Goal: Task Accomplishment & Management: Complete application form

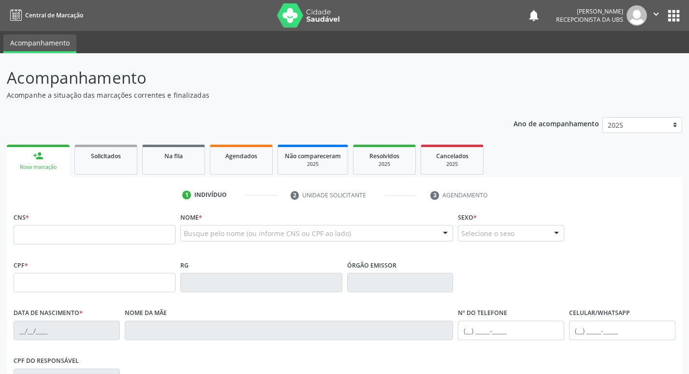
click at [85, 228] on input "text" at bounding box center [95, 234] width 162 height 19
click at [217, 161] on link "Agendados" at bounding box center [241, 160] width 63 height 30
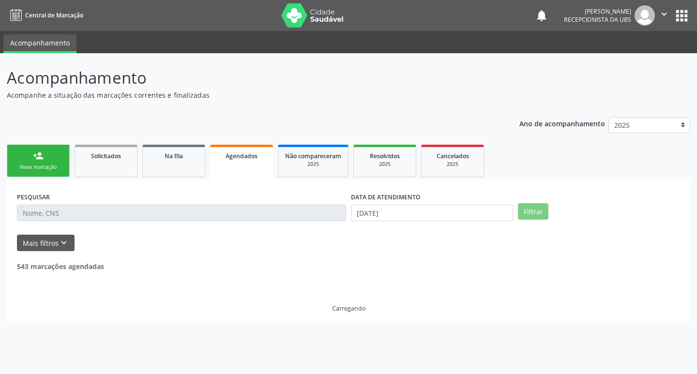
click at [132, 210] on input "text" at bounding box center [181, 213] width 329 height 16
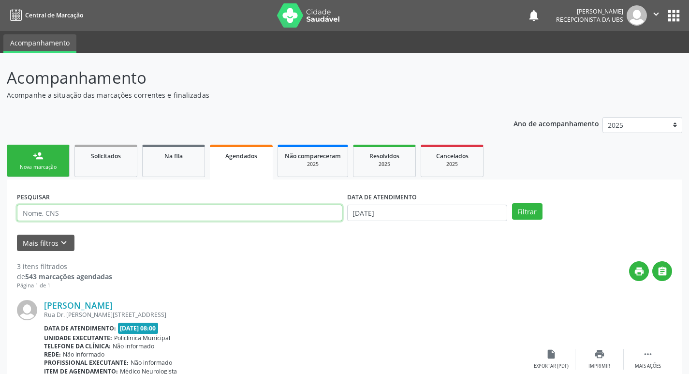
click at [132, 210] on input "text" at bounding box center [180, 213] width 326 height 16
type input "708604513938883"
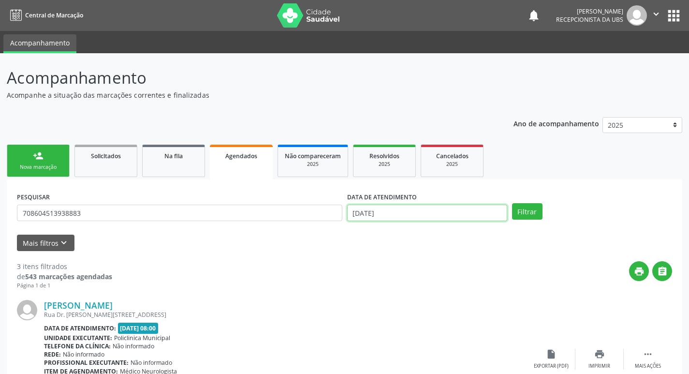
click at [401, 216] on input "2[DATE]" at bounding box center [427, 213] width 160 height 16
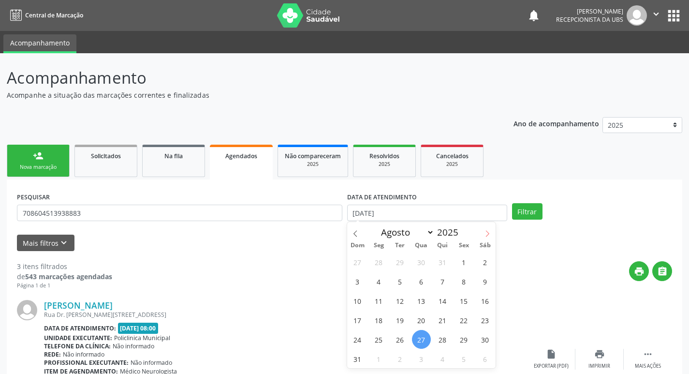
click at [489, 234] on icon at bounding box center [487, 233] width 3 height 6
select select "8"
click at [376, 258] on span "1" at bounding box center [379, 261] width 19 height 19
type input "01/09/2025"
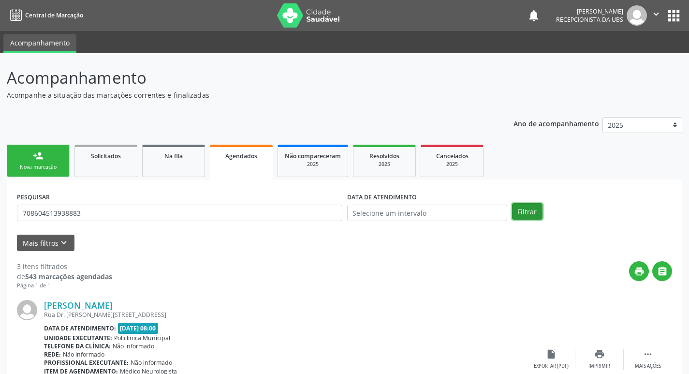
click at [514, 216] on button "Filtrar" at bounding box center [527, 211] width 30 height 16
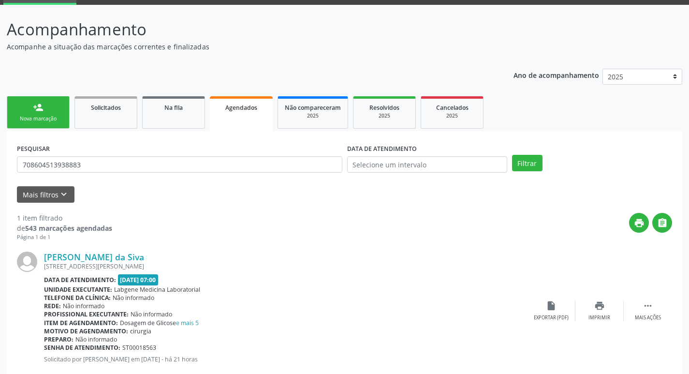
scroll to position [72, 0]
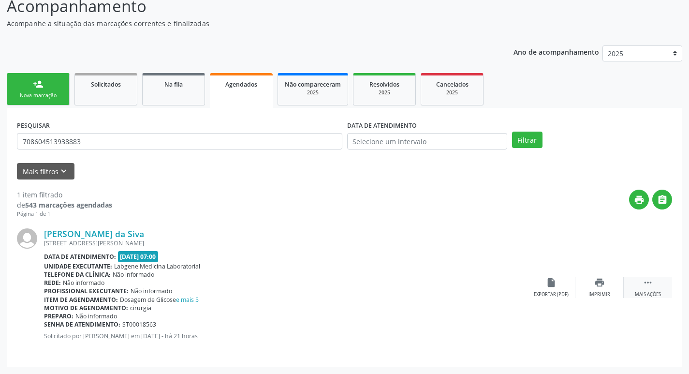
click at [649, 281] on icon "" at bounding box center [648, 282] width 11 height 11
click at [454, 290] on div "insert_drive_file Exportar (PDF)" at bounding box center [455, 287] width 48 height 21
click at [509, 288] on div "print Imprimir" at bounding box center [503, 287] width 48 height 21
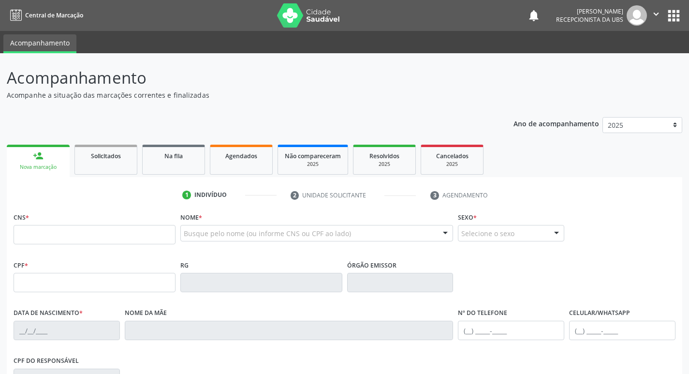
click at [113, 227] on input "text" at bounding box center [95, 234] width 162 height 19
type input "704 2072 4698 1786"
type input "040.214.224-12"
type input "[DATE]"
type input "[PERSON_NAME]"
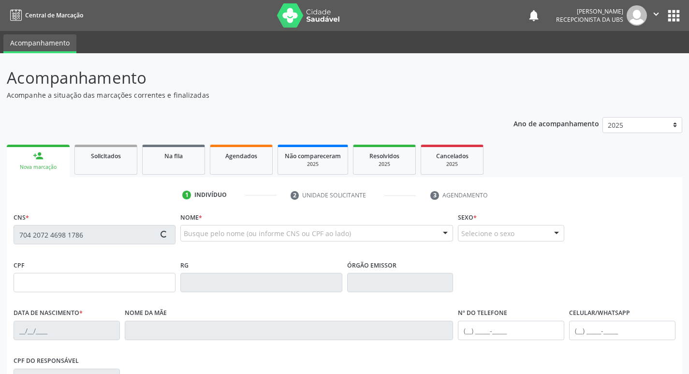
type input "[PHONE_NUMBER]"
type input "1575"
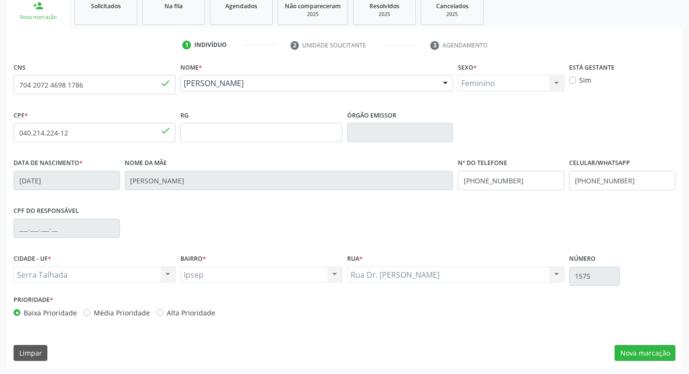
scroll to position [150, 0]
click at [624, 357] on button "Nova marcação" at bounding box center [645, 352] width 61 height 16
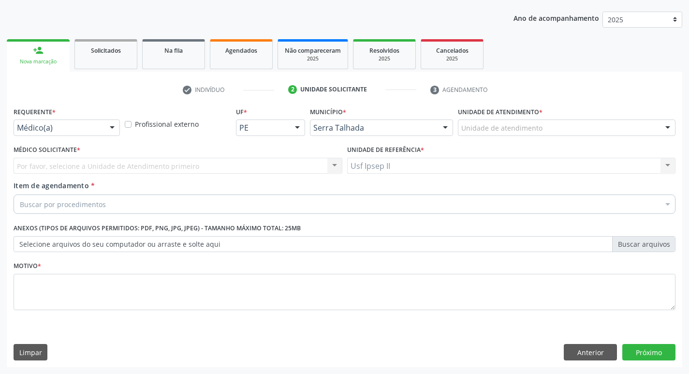
scroll to position [105, 0]
click at [153, 207] on div "Buscar por procedimentos" at bounding box center [345, 203] width 662 height 19
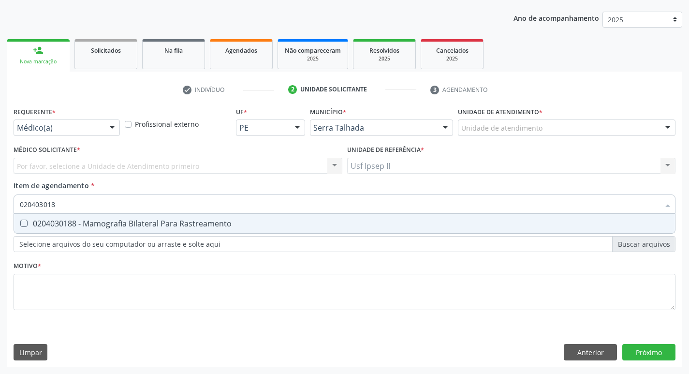
type input "0204030188"
click at [156, 221] on div "0204030188 - Mamografia Bilateral Para Rastreamento" at bounding box center [345, 224] width 650 height 8
checkbox Rastreamento "true"
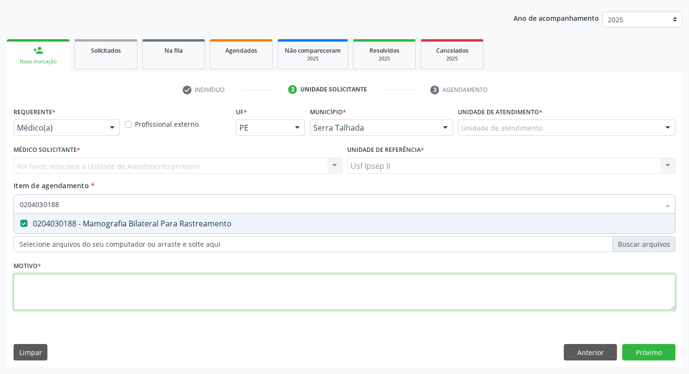
click at [70, 282] on div "Requerente * Médico(a) Médico(a) Enfermeiro(a) Paciente Nenhum resultado encont…" at bounding box center [345, 213] width 662 height 219
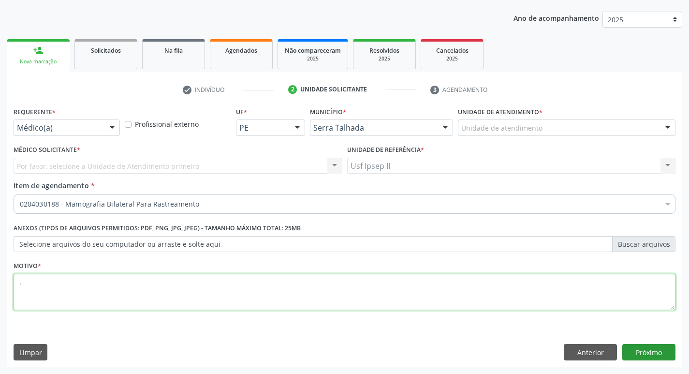
type textarea "."
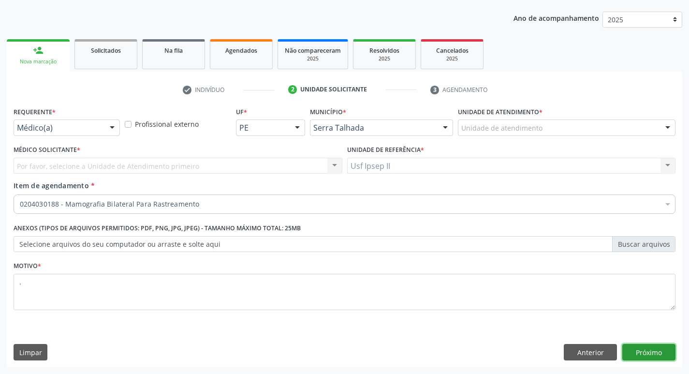
click at [651, 353] on button "Próximo" at bounding box center [649, 352] width 53 height 16
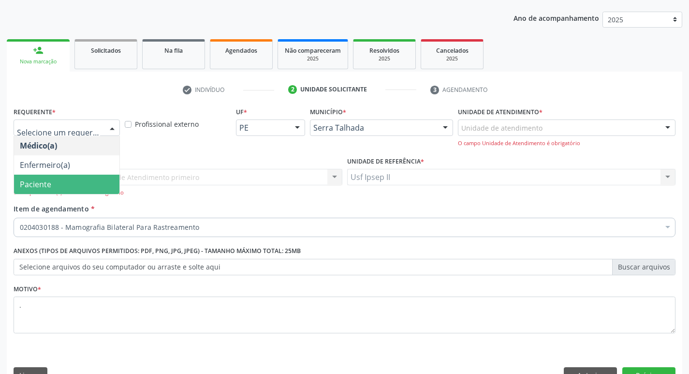
click at [45, 176] on span "Paciente" at bounding box center [66, 184] width 105 height 19
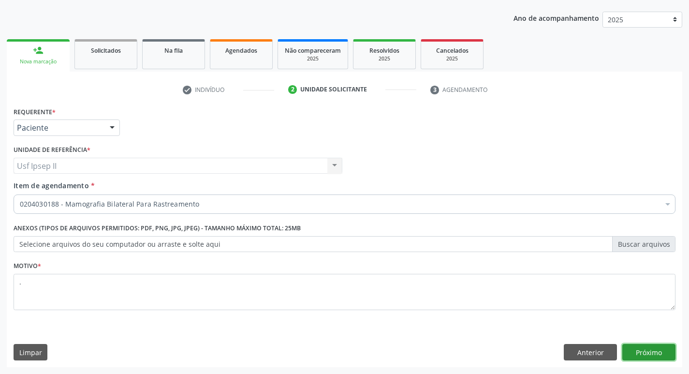
click at [640, 354] on button "Próximo" at bounding box center [649, 352] width 53 height 16
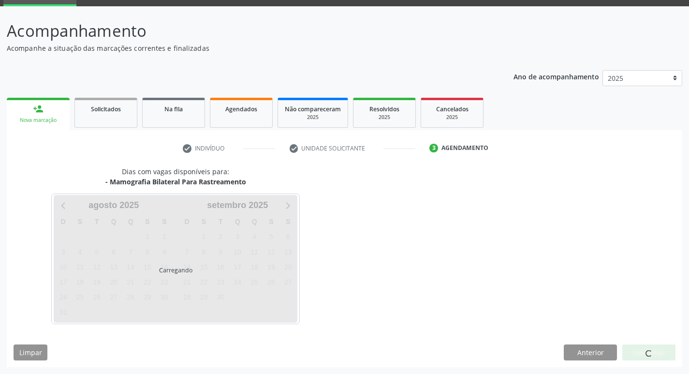
scroll to position [47, 0]
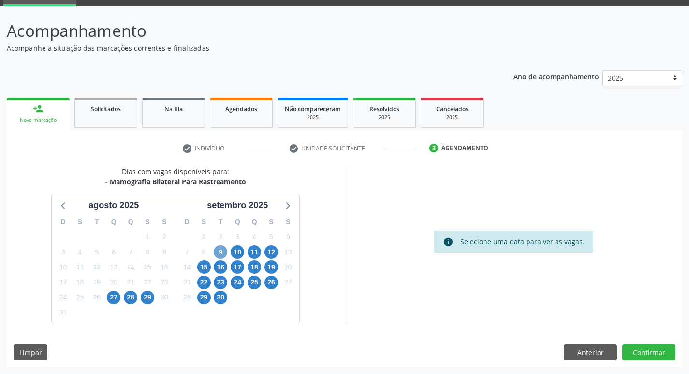
click at [221, 252] on span "9" at bounding box center [221, 252] width 14 height 14
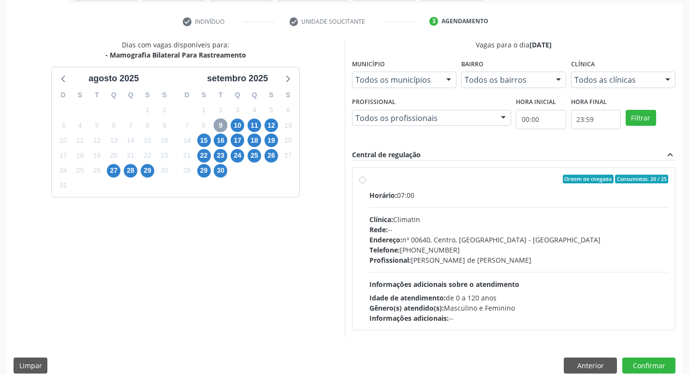
scroll to position [187, 0]
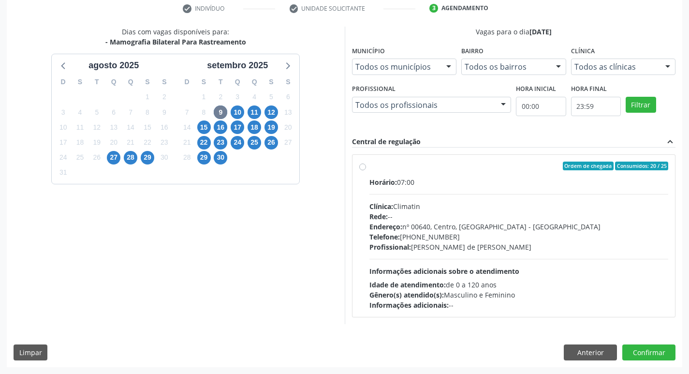
click at [370, 170] on label "Ordem de chegada Consumidos: 20 / 25 Horário: 07:00 Clínica: Climatin Rede: -- …" at bounding box center [519, 236] width 299 height 148
click at [360, 170] on input "Ordem de chegada Consumidos: 20 / 25 Horário: 07:00 Clínica: Climatin Rede: -- …" at bounding box center [362, 166] width 7 height 9
radio input "true"
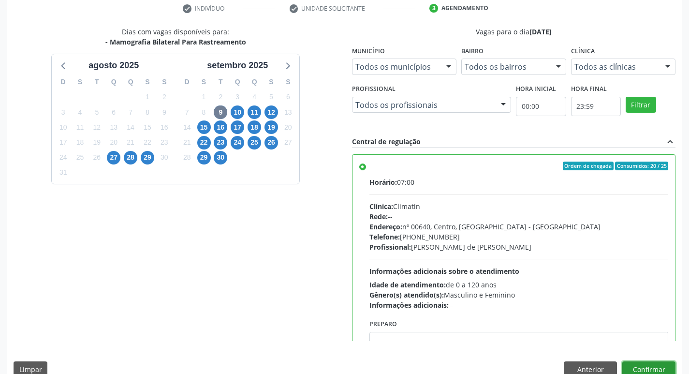
click at [640, 361] on button "Confirmar" at bounding box center [649, 369] width 53 height 16
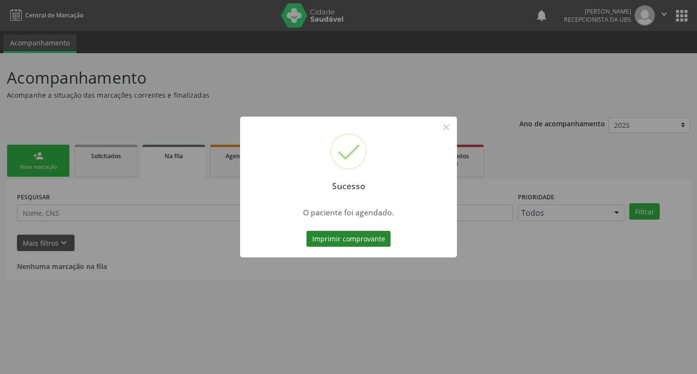
click at [356, 237] on button "Imprimir comprovante" at bounding box center [348, 239] width 84 height 16
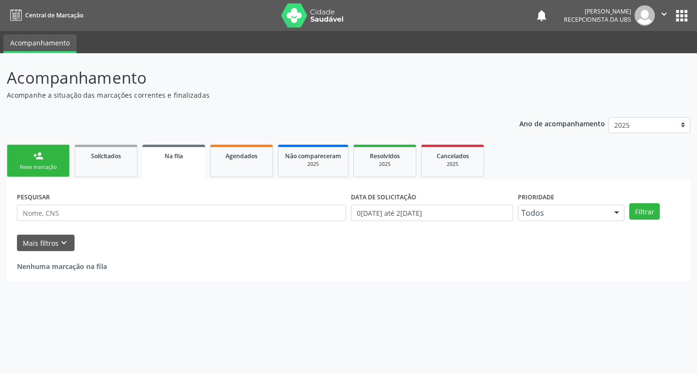
click at [62, 159] on link "person_add Nova marcação" at bounding box center [38, 161] width 63 height 32
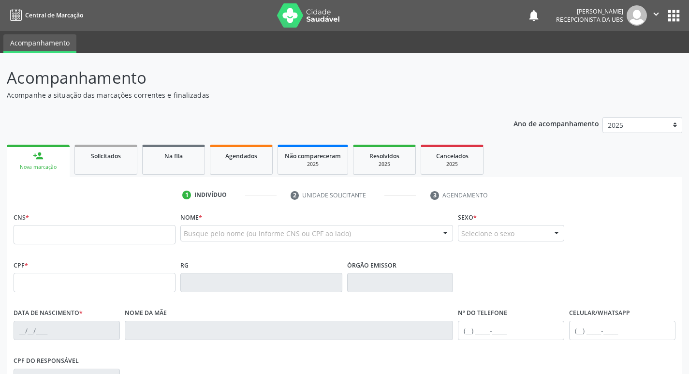
click at [95, 223] on div "CNS *" at bounding box center [95, 227] width 162 height 34
click at [102, 242] on input "text" at bounding box center [95, 234] width 162 height 19
type input "700 1089 8188 8713"
type input "27/05/1967"
type input "Maria Solange Ferreira de Lima"
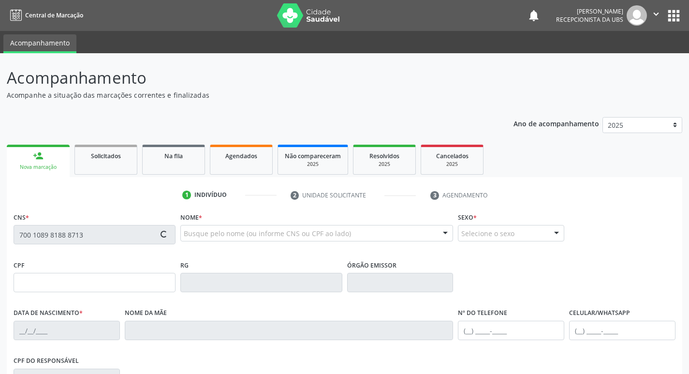
type input "(87) 96655-6333"
type input "1361"
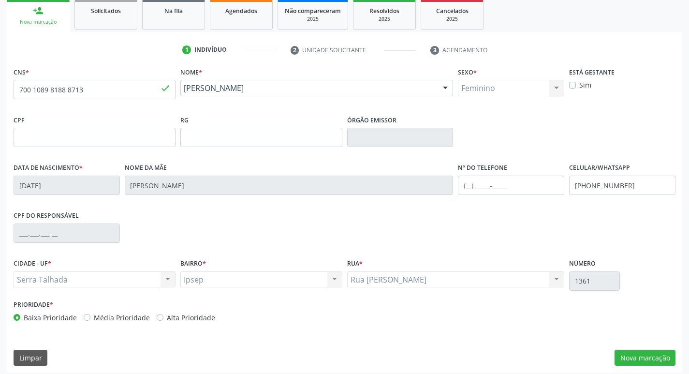
scroll to position [150, 0]
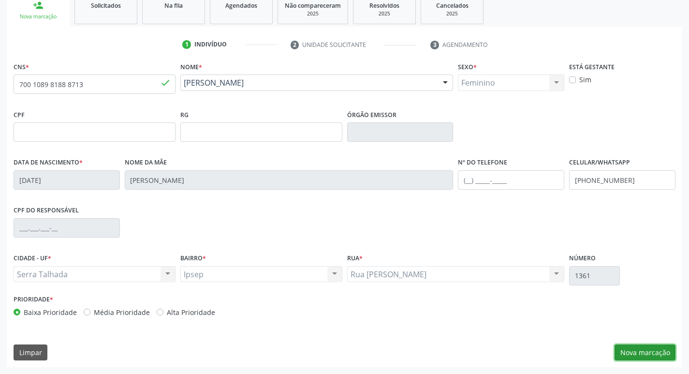
click at [639, 356] on button "Nova marcação" at bounding box center [645, 352] width 61 height 16
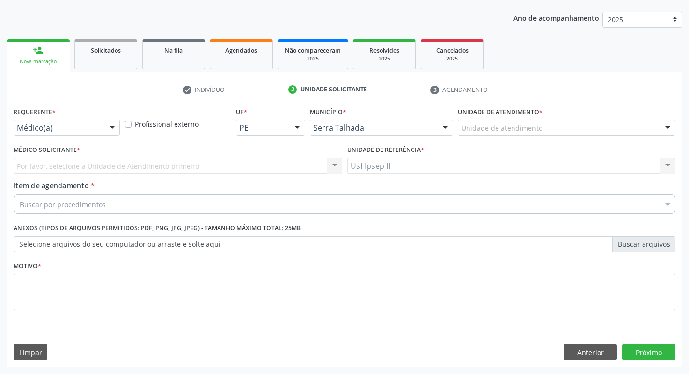
click at [102, 136] on div "Requerente * Médico(a) Médico(a) Enfermeiro(a) Paciente Nenhum resultado encont…" at bounding box center [66, 123] width 111 height 38
click at [100, 133] on div "Médico(a)" at bounding box center [67, 127] width 106 height 16
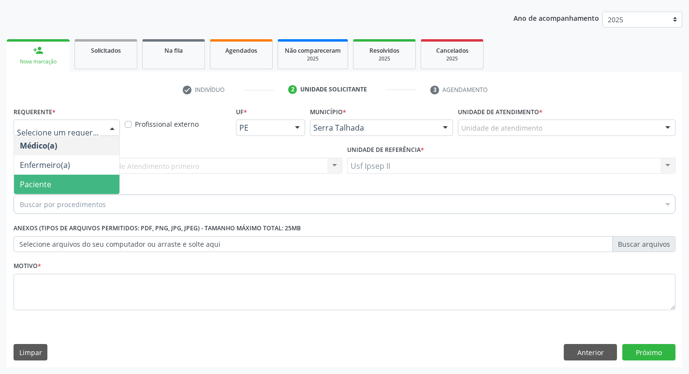
click at [70, 181] on span "Paciente" at bounding box center [66, 184] width 105 height 19
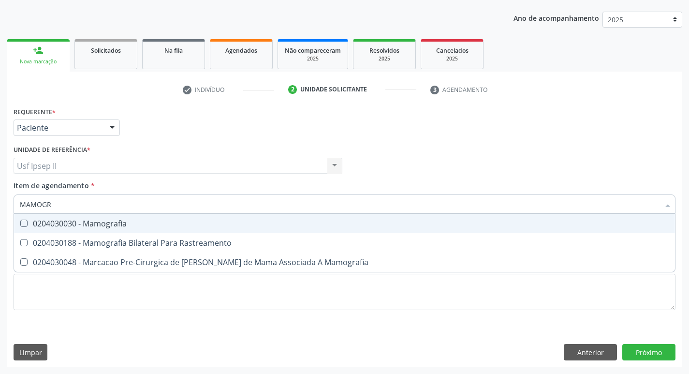
type input "MAMOGRA"
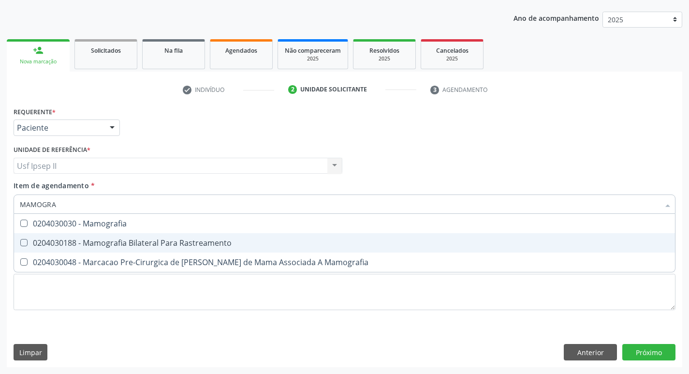
click at [93, 236] on span "0204030188 - Mamografia Bilateral Para Rastreamento" at bounding box center [344, 242] width 661 height 19
checkbox Rastreamento "true"
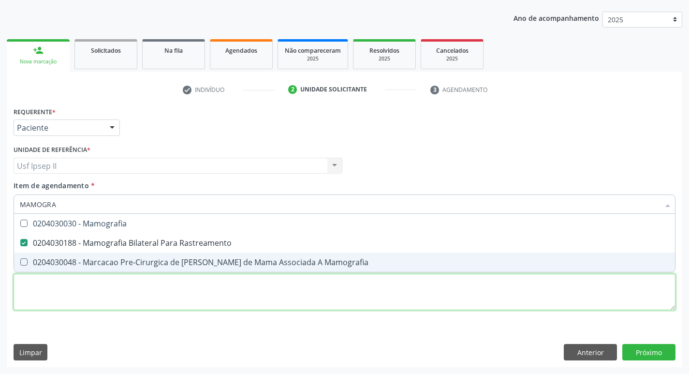
click at [113, 302] on div "Requerente * Paciente Médico(a) Enfermeiro(a) Paciente Nenhum resultado encontr…" at bounding box center [345, 213] width 662 height 219
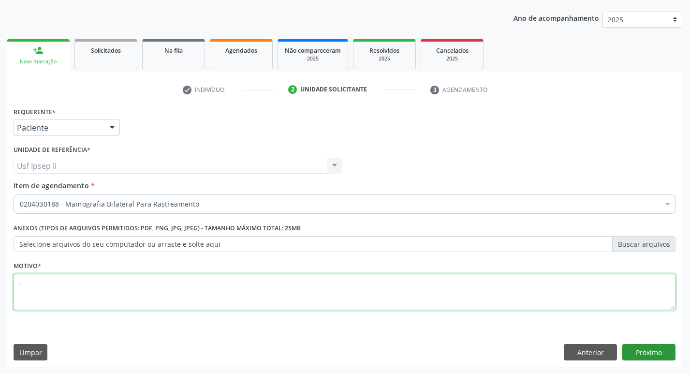
type textarea "."
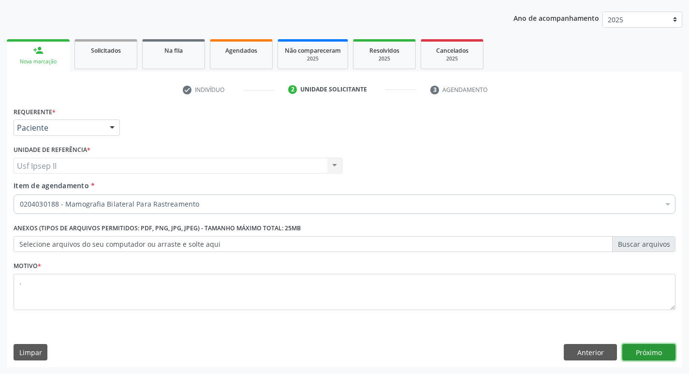
click at [649, 347] on button "Próximo" at bounding box center [649, 352] width 53 height 16
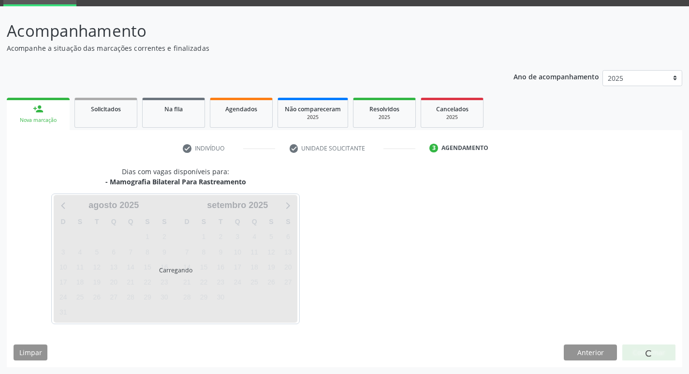
scroll to position [47, 0]
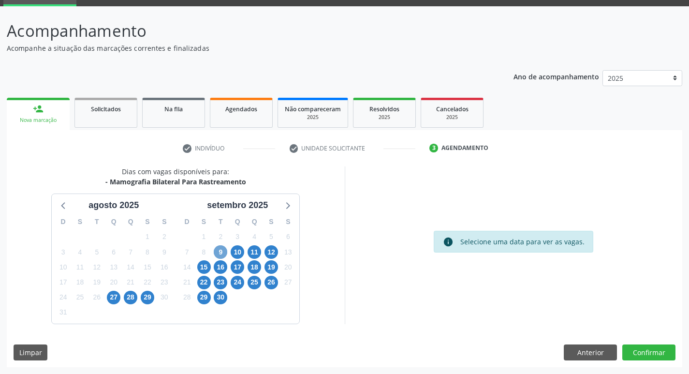
click at [216, 253] on span "9" at bounding box center [221, 252] width 14 height 14
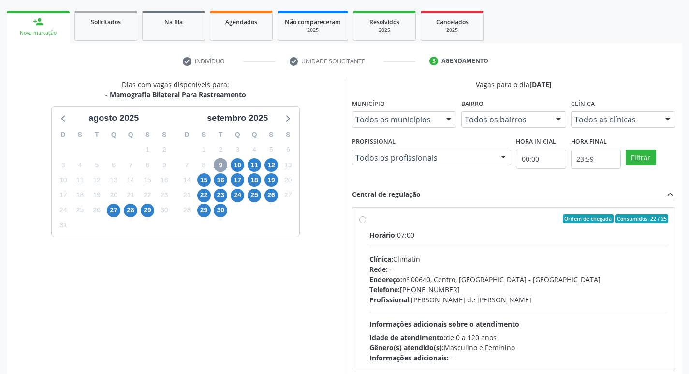
scroll to position [144, 0]
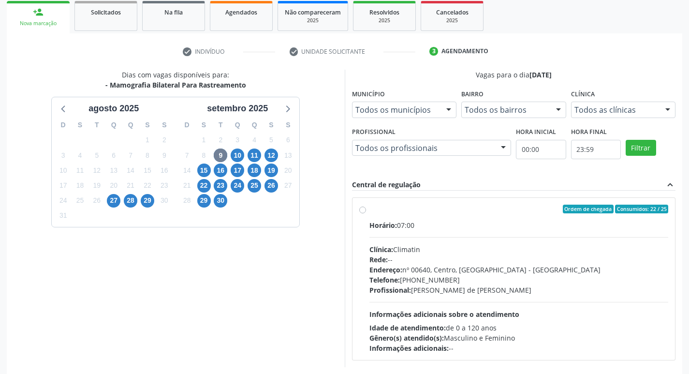
click at [369, 208] on div "Ordem de chegada Consumidos: 22 / 25 Horário: 07:00 Clínica: Climatin Rede: -- …" at bounding box center [514, 279] width 310 height 148
radio input "true"
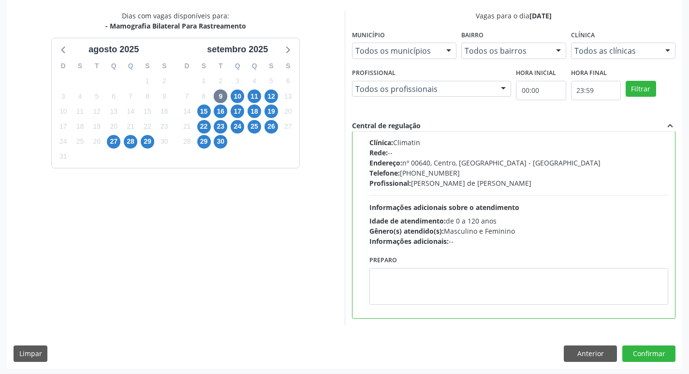
scroll to position [204, 0]
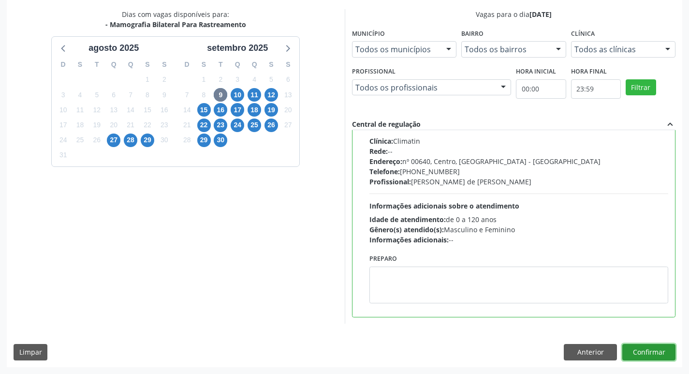
click at [671, 348] on button "Confirmar" at bounding box center [649, 352] width 53 height 16
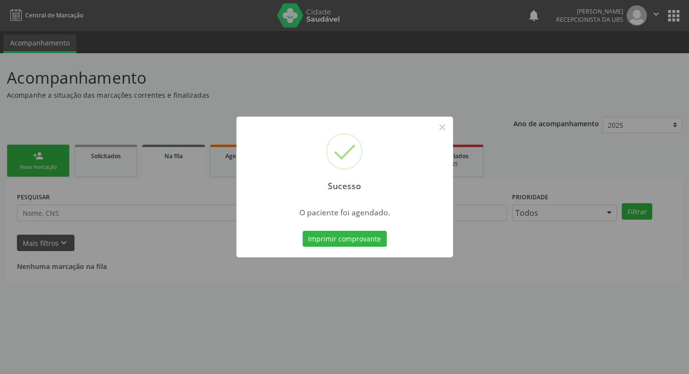
scroll to position [0, 0]
click at [348, 239] on button "Imprimir comprovante" at bounding box center [348, 239] width 84 height 16
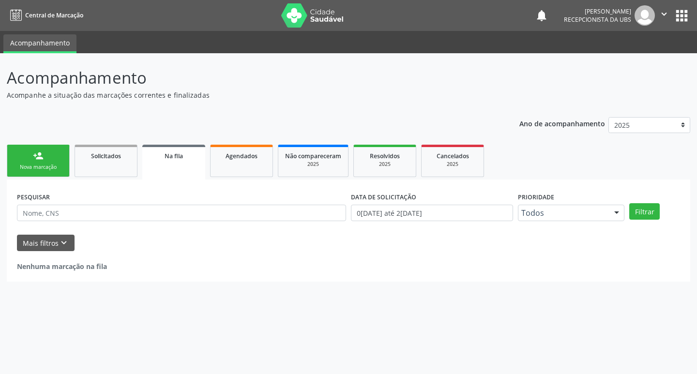
click at [50, 180] on div "PESQUISAR DATA DE SOLICITAÇÃO 01/01/2024 até 27/08/2025 Prioridade Todos Todos …" at bounding box center [348, 230] width 683 height 102
click at [44, 171] on link "person_add Nova marcação" at bounding box center [38, 161] width 63 height 32
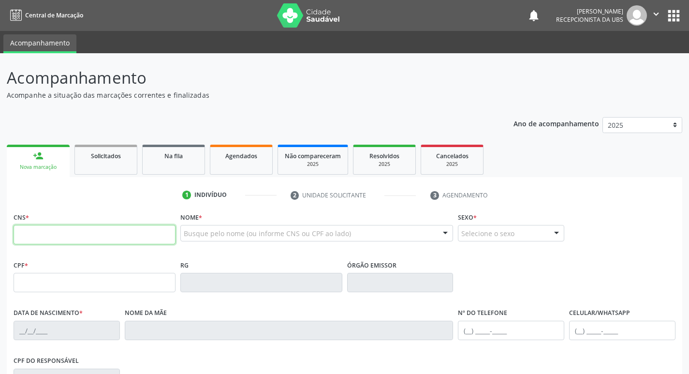
click at [89, 230] on input "text" at bounding box center [95, 234] width 162 height 19
type input "700 1089 8188 8713"
type input "27/05/1967"
type input "Maria Solange Ferreira de Lima"
type input "(87) 96655-6333"
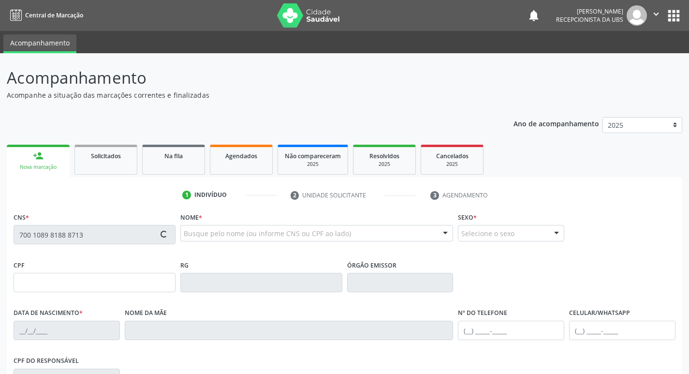
type input "(87) 96655-6333"
type input "1361"
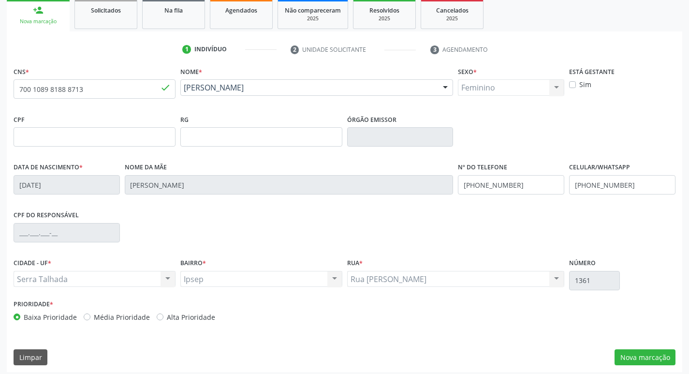
scroll to position [150, 0]
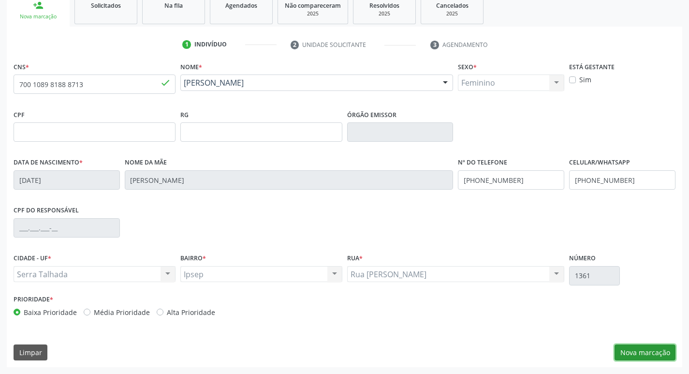
click at [640, 353] on button "Nova marcação" at bounding box center [645, 352] width 61 height 16
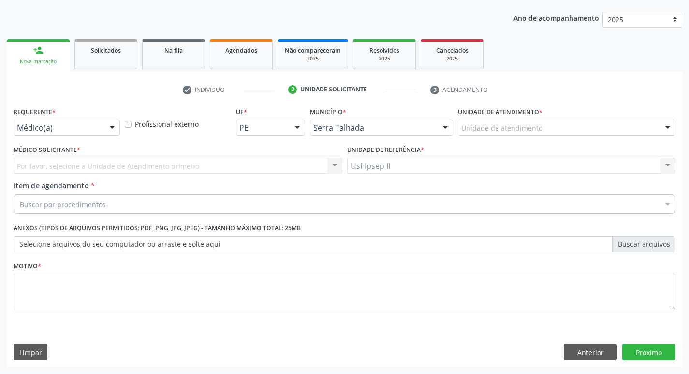
scroll to position [105, 0]
click at [102, 138] on div "Requerente * Médico(a) Médico(a) Enfermeiro(a) Paciente Nenhum resultado encont…" at bounding box center [66, 123] width 111 height 38
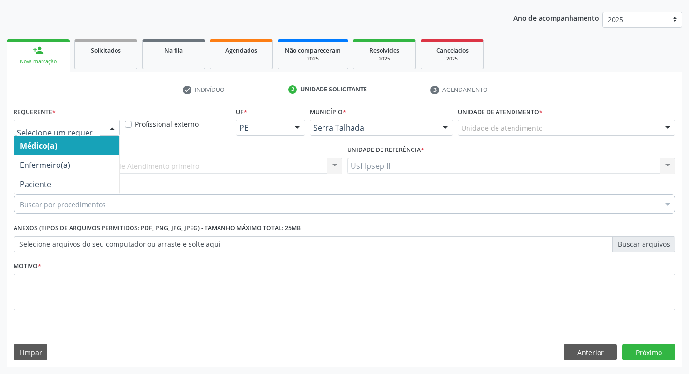
click at [104, 136] on div "Médico(a) Enfermeiro(a) Paciente Nenhum resultado encontrado para: " " Não há n…" at bounding box center [67, 127] width 106 height 16
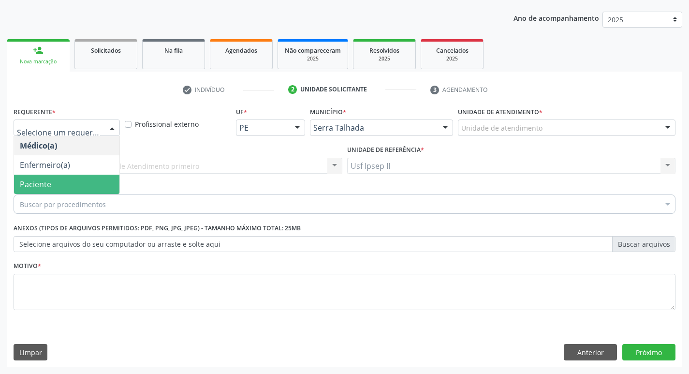
click at [83, 176] on span "Paciente" at bounding box center [66, 184] width 105 height 19
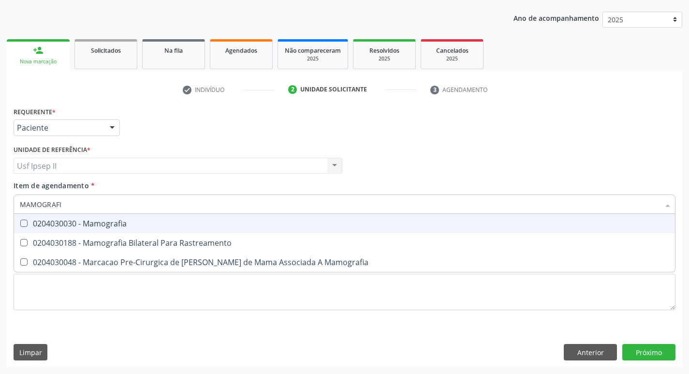
type input "MAMOGRAFIA"
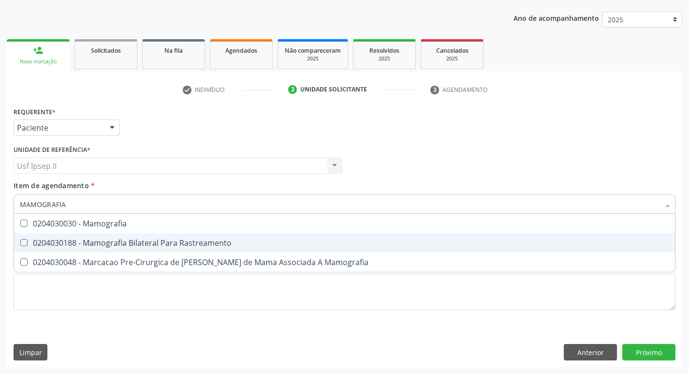
click at [179, 249] on span "0204030188 - Mamografia Bilateral Para Rastreamento" at bounding box center [344, 242] width 661 height 19
checkbox Rastreamento "true"
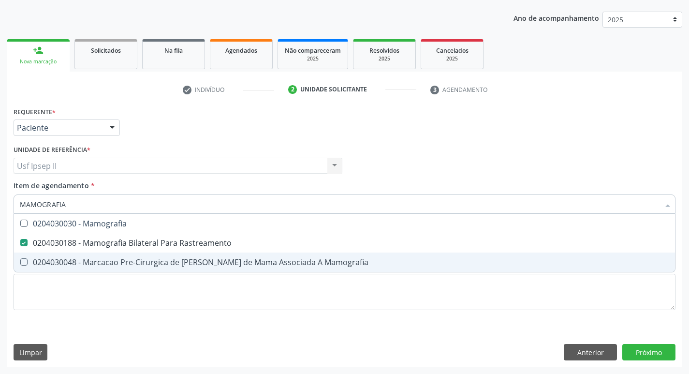
click at [122, 271] on span "0204030048 - Marcacao Pre-Cirurgica de [PERSON_NAME] de Mama Associada A Mamogr…" at bounding box center [344, 261] width 661 height 19
checkbox Mamografia "false"
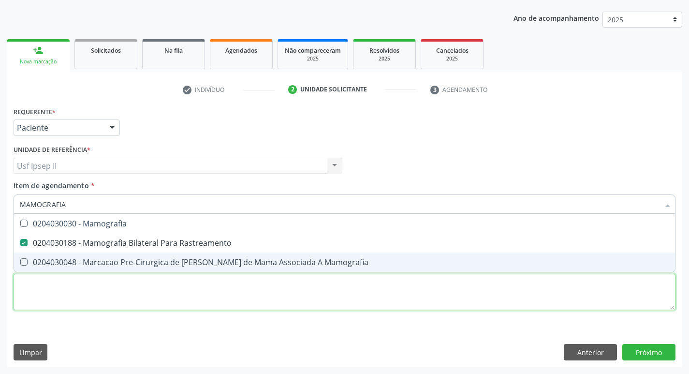
click at [105, 298] on div "Requerente * Paciente Médico(a) Enfermeiro(a) Paciente Nenhum resultado encontr…" at bounding box center [345, 213] width 662 height 219
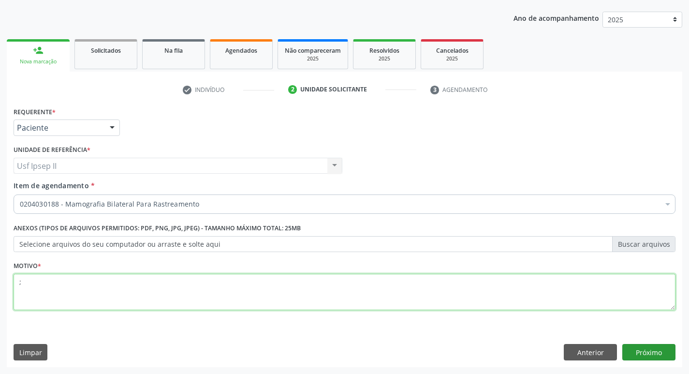
type textarea ";"
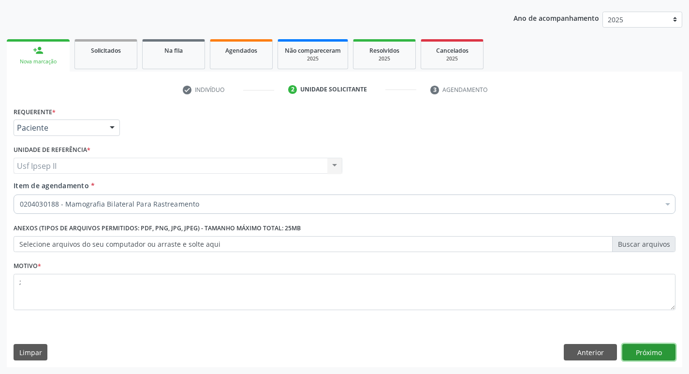
click at [655, 347] on button "Próximo" at bounding box center [649, 352] width 53 height 16
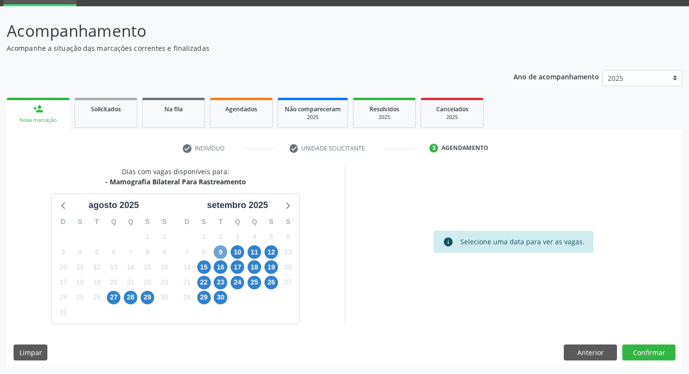
click at [214, 251] on span "9" at bounding box center [221, 252] width 14 height 14
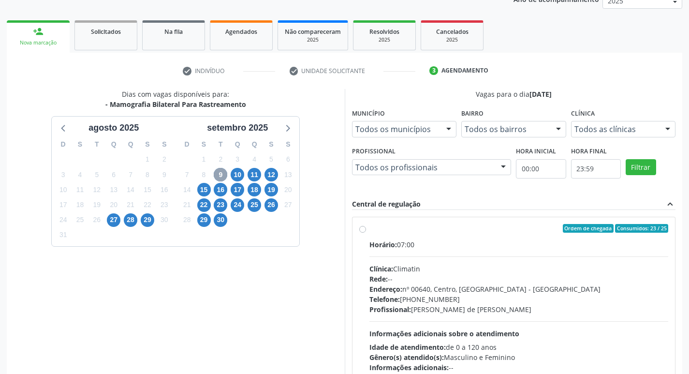
scroll to position [144, 0]
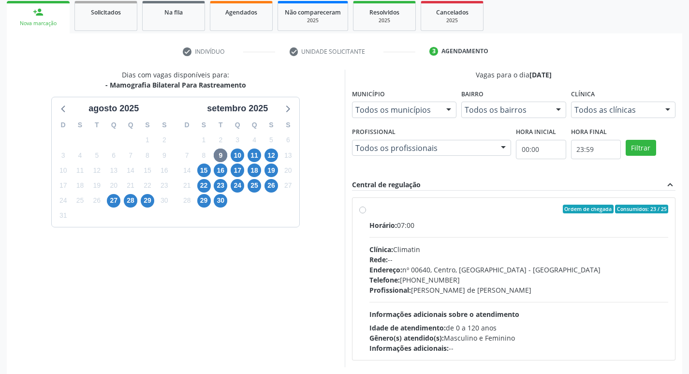
click at [362, 215] on div "Ordem de chegada Consumidos: 23 / 25 Horário: 07:00 Clínica: Climatin Rede: -- …" at bounding box center [514, 279] width 310 height 148
radio input "true"
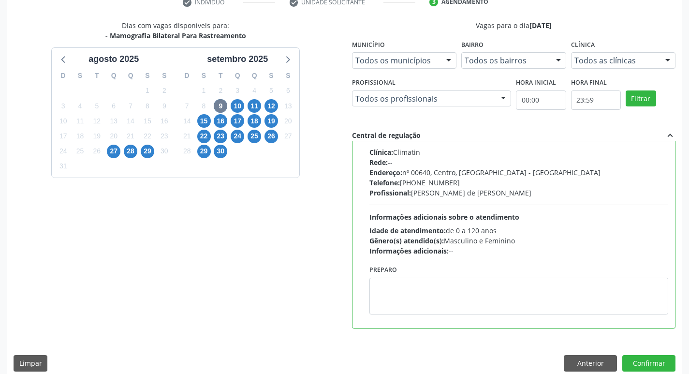
scroll to position [202, 0]
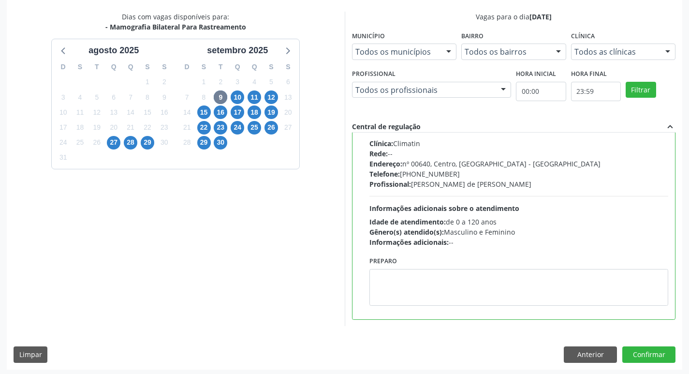
click at [634, 345] on div "Dias com vagas disponíveis para: - Mamografia Bilateral Para Rastreamento agost…" at bounding box center [345, 190] width 676 height 357
click at [634, 348] on button "Confirmar" at bounding box center [649, 354] width 53 height 16
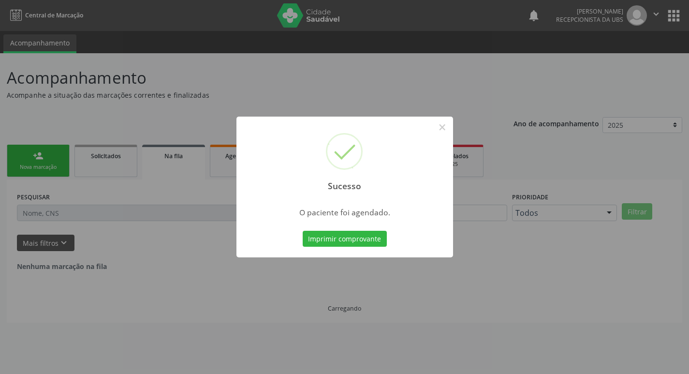
scroll to position [0, 0]
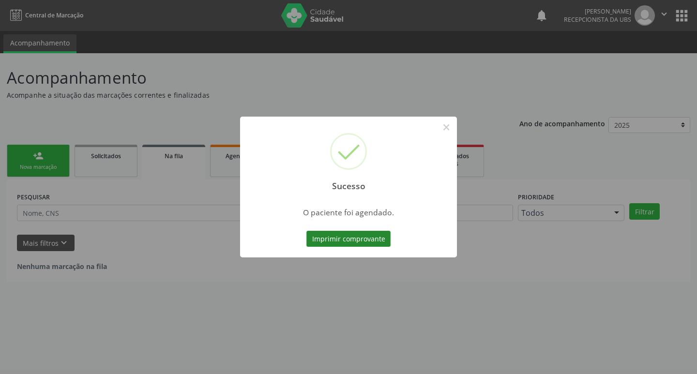
click at [362, 235] on button "Imprimir comprovante" at bounding box center [348, 239] width 84 height 16
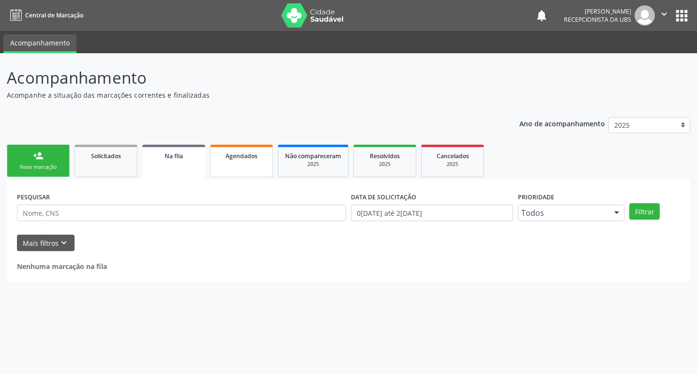
click at [267, 156] on link "Agendados" at bounding box center [241, 161] width 63 height 32
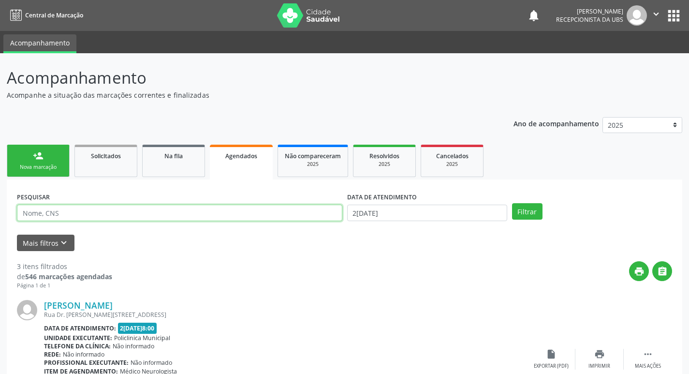
click at [74, 214] on input "text" at bounding box center [180, 213] width 326 height 16
type input "700108981888713"
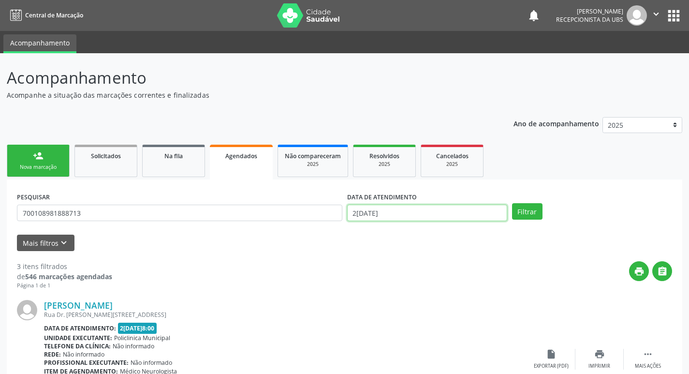
click at [419, 213] on input "27/08/2025" at bounding box center [427, 213] width 160 height 16
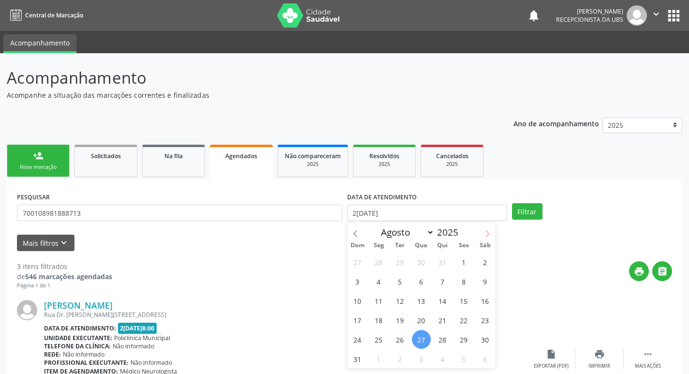
click at [492, 229] on span at bounding box center [487, 230] width 16 height 16
select select "8"
click at [403, 276] on span "9" at bounding box center [400, 281] width 19 height 19
type input "09/09/2025"
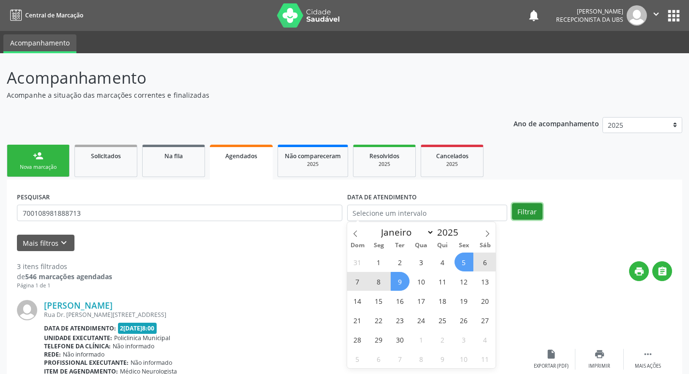
click at [539, 217] on button "Filtrar" at bounding box center [527, 211] width 30 height 16
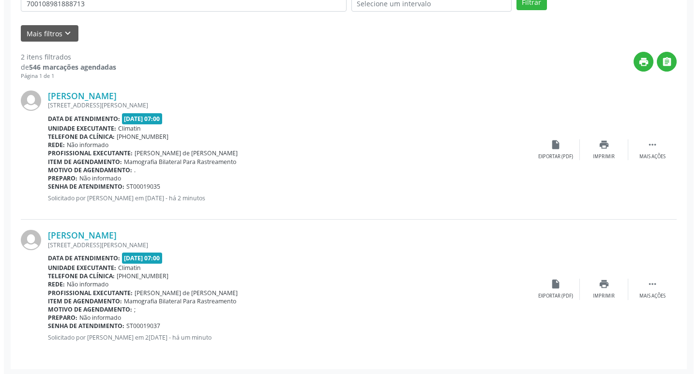
scroll to position [211, 0]
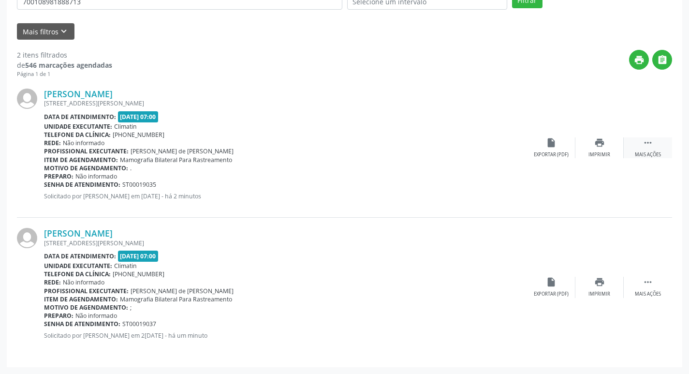
click at [636, 145] on div " Mais ações" at bounding box center [648, 147] width 48 height 21
click at [543, 151] on div "cancel Cancelar" at bounding box center [551, 147] width 48 height 21
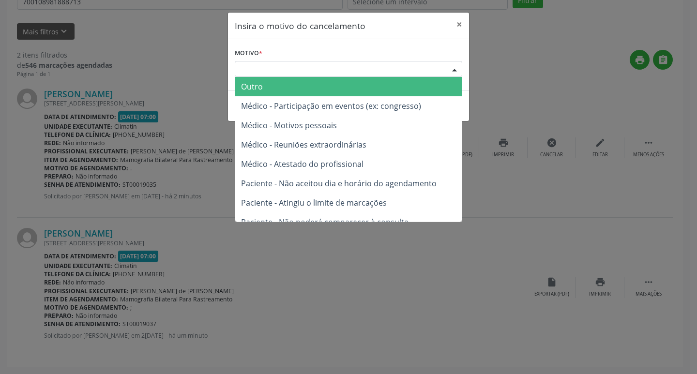
click at [450, 70] on div at bounding box center [454, 69] width 15 height 16
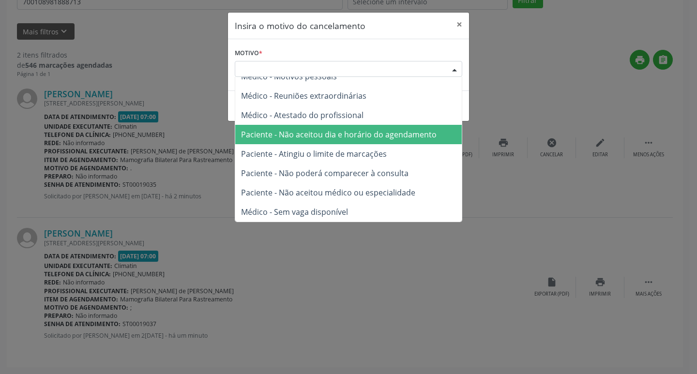
scroll to position [0, 0]
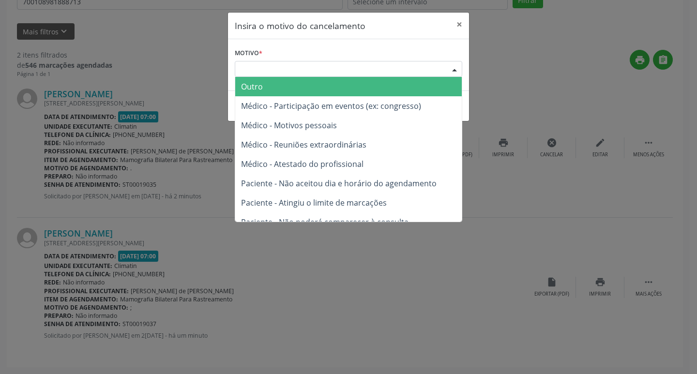
click at [286, 91] on span "Outro" at bounding box center [348, 86] width 226 height 19
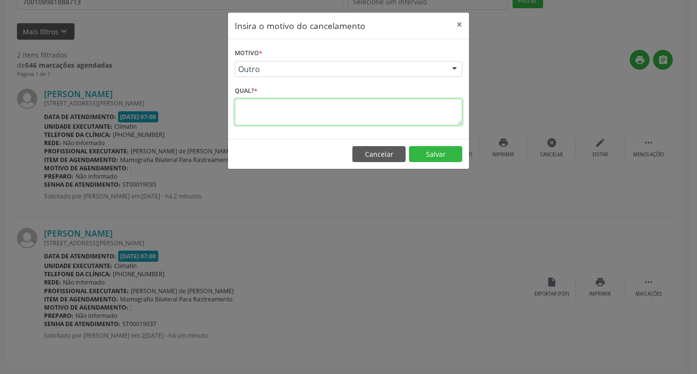
click at [286, 109] on textarea at bounding box center [348, 112] width 227 height 27
type textarea "REPETIDO"
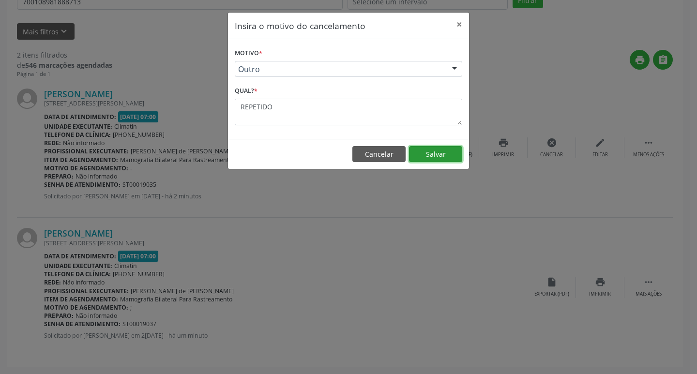
click at [411, 150] on button "Salvar" at bounding box center [435, 154] width 53 height 16
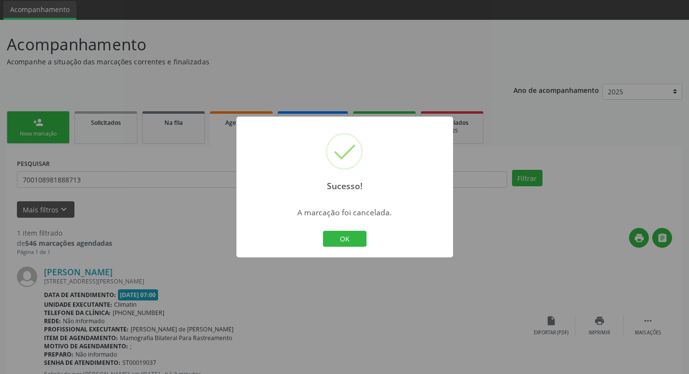
scroll to position [72, 0]
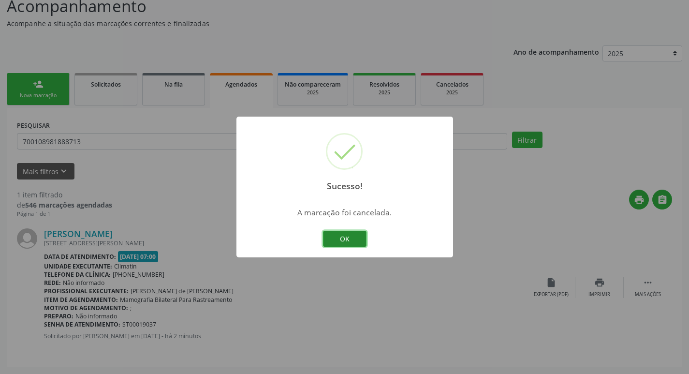
click at [327, 237] on button "OK" at bounding box center [345, 239] width 44 height 16
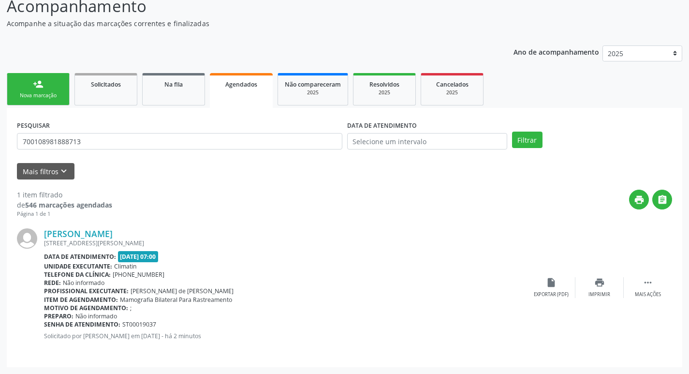
click at [53, 91] on link "person_add Nova marcação" at bounding box center [38, 89] width 63 height 32
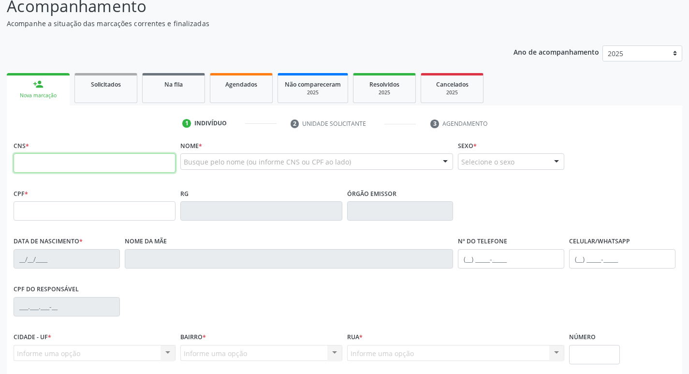
click at [67, 171] on input "text" at bounding box center [95, 162] width 162 height 19
type input "163 7753 5954 0018"
type input "13/12/1958"
type input "Joventina Gomes dos Santos"
type input "(87) 9623-2228"
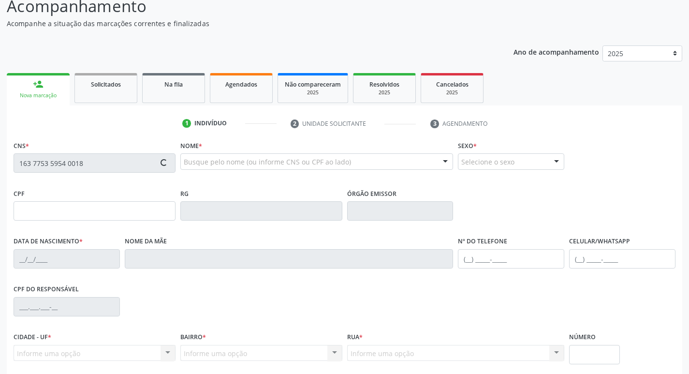
type input "681"
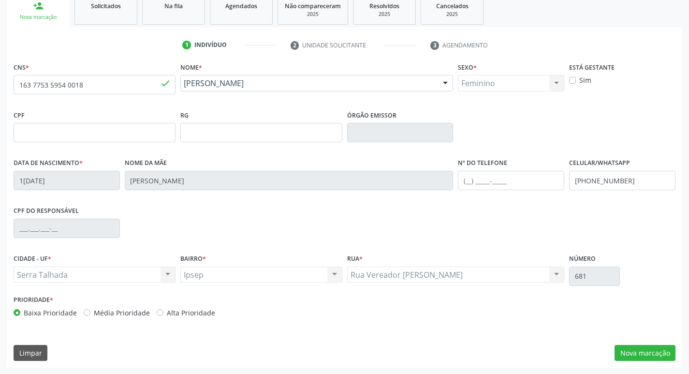
scroll to position [150, 0]
click at [641, 348] on button "Nova marcação" at bounding box center [645, 352] width 61 height 16
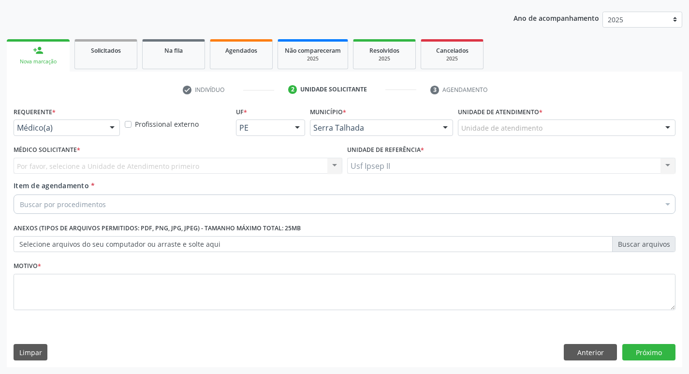
scroll to position [105, 0]
click at [116, 131] on div at bounding box center [112, 128] width 15 height 16
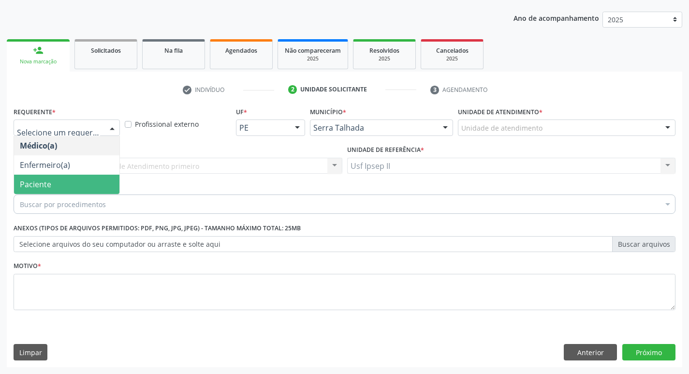
click at [40, 178] on span "Paciente" at bounding box center [66, 184] width 105 height 19
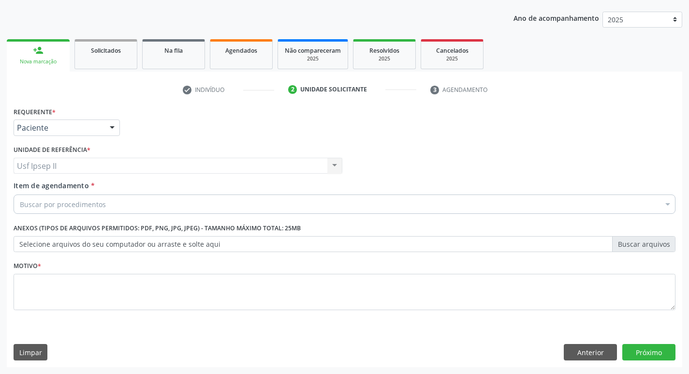
click at [122, 205] on div "Buscar por procedimentos" at bounding box center [345, 203] width 662 height 19
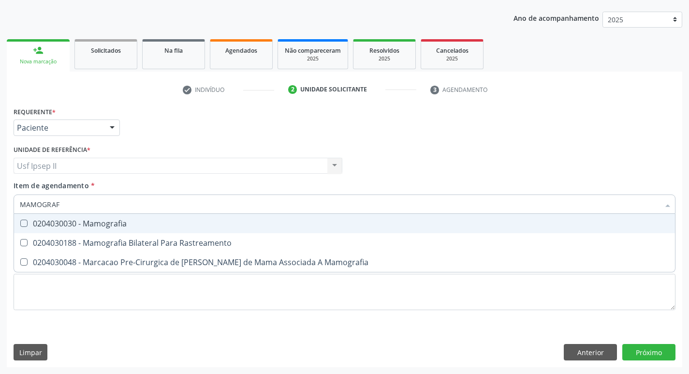
type input "MAMOGRAFI"
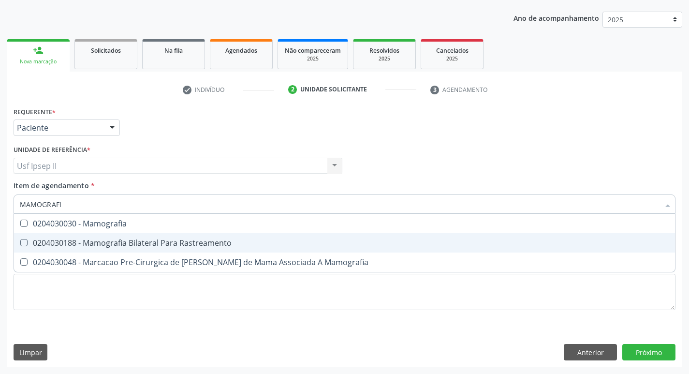
click at [133, 239] on div "0204030188 - Mamografia Bilateral Para Rastreamento" at bounding box center [345, 243] width 650 height 8
checkbox Rastreamento "true"
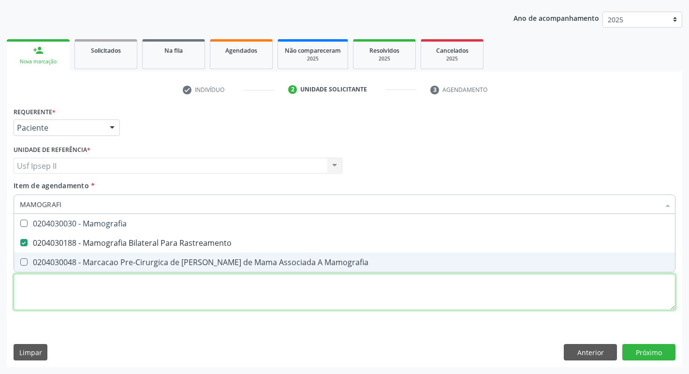
click at [75, 293] on div "Requerente * Paciente Médico(a) Enfermeiro(a) Paciente Nenhum resultado encontr…" at bounding box center [345, 213] width 662 height 219
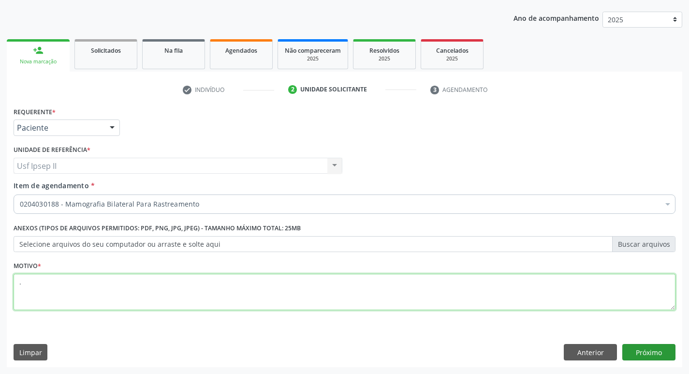
type textarea "."
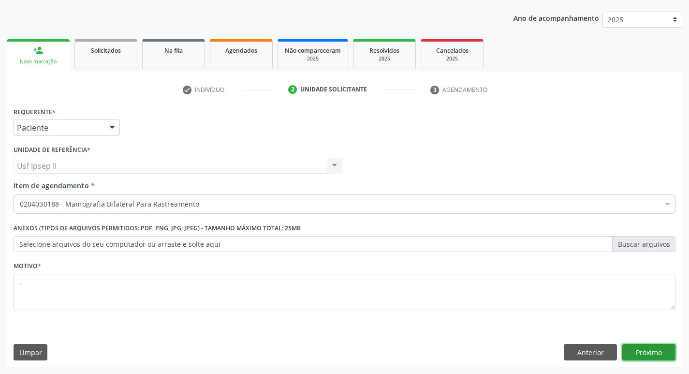
click at [664, 355] on button "Próximo" at bounding box center [649, 352] width 53 height 16
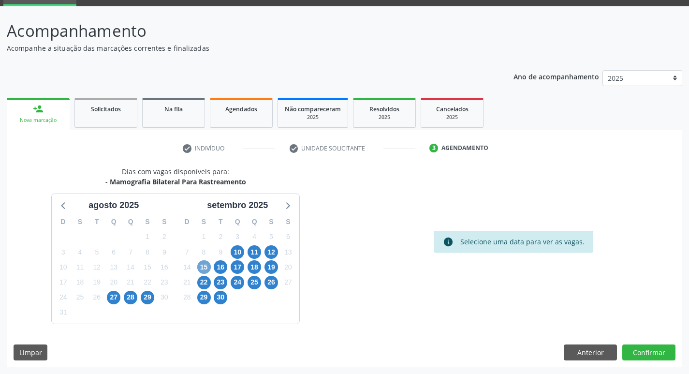
click at [204, 266] on span "15" at bounding box center [204, 267] width 14 height 14
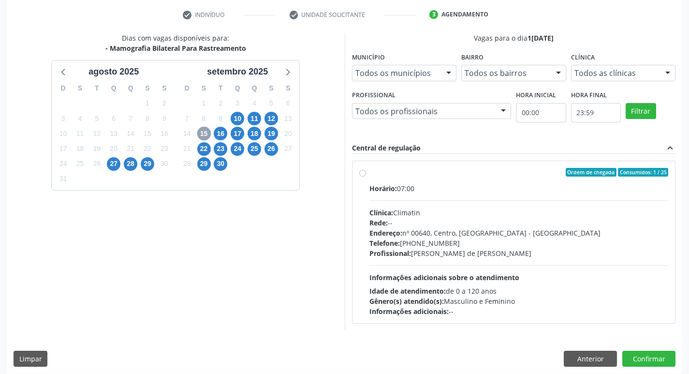
scroll to position [187, 0]
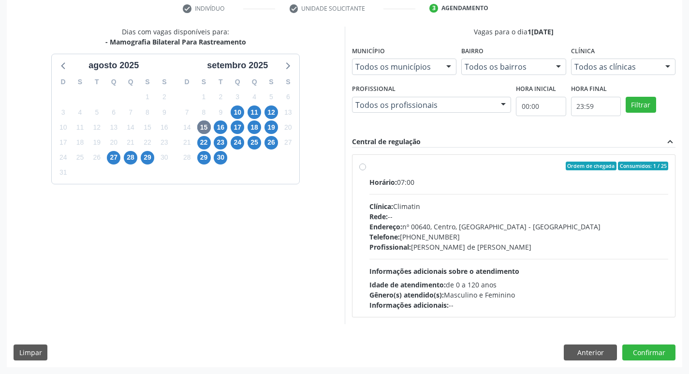
click at [370, 164] on label "Ordem de chegada Consumidos: 1 / 25 Horário: 07:00 Clínica: Climatin Rede: -- E…" at bounding box center [519, 236] width 299 height 148
click at [361, 164] on input "Ordem de chegada Consumidos: 1 / 25 Horário: 07:00 Clínica: Climatin Rede: -- E…" at bounding box center [362, 166] width 7 height 9
radio input "true"
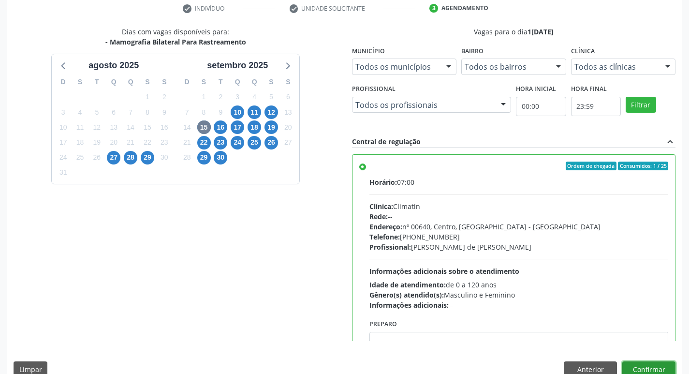
click at [640, 366] on button "Confirmar" at bounding box center [649, 369] width 53 height 16
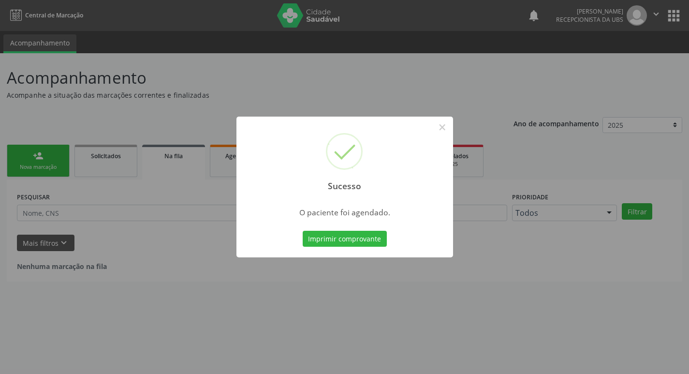
scroll to position [0, 0]
click at [375, 237] on button "Imprimir comprovante" at bounding box center [348, 239] width 84 height 16
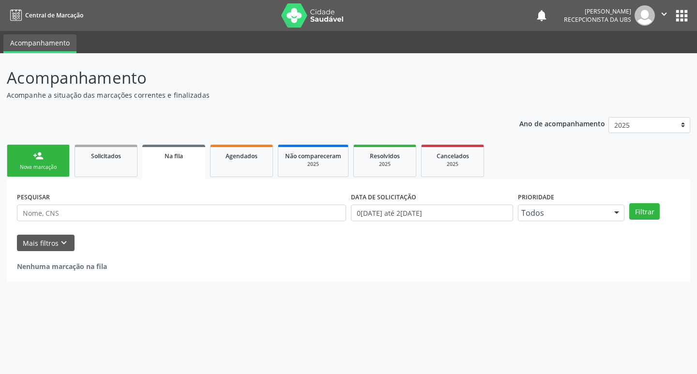
click at [38, 169] on div "Nova marcação" at bounding box center [38, 166] width 48 height 7
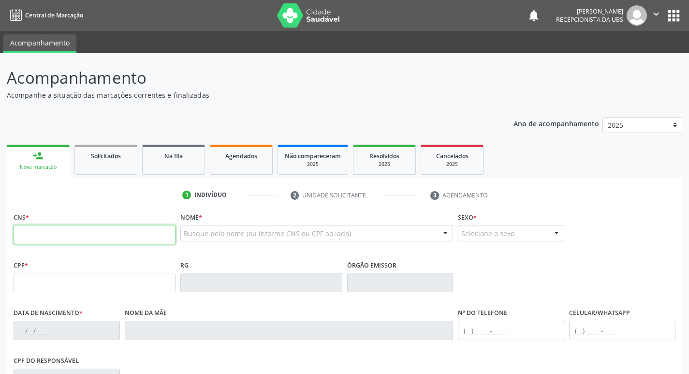
click at [63, 233] on input "text" at bounding box center [95, 234] width 162 height 19
click at [71, 235] on input "705 8034 66" at bounding box center [95, 234] width 162 height 19
type input "705 8034 6604 8530"
type input "06/08/1983"
type input "Maria Guerra Lima"
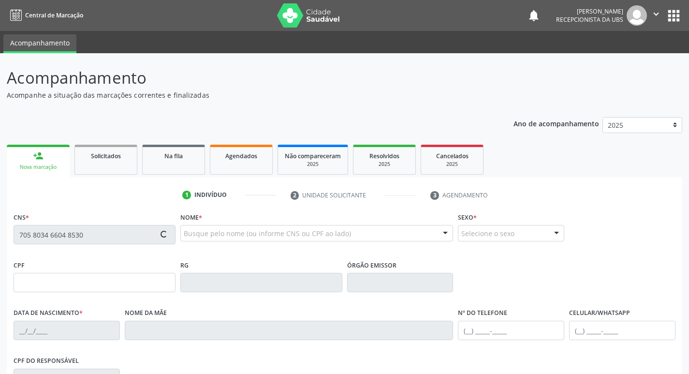
type input "[PHONE_NUMBER]"
type input "064.054.464-92"
type input "1426"
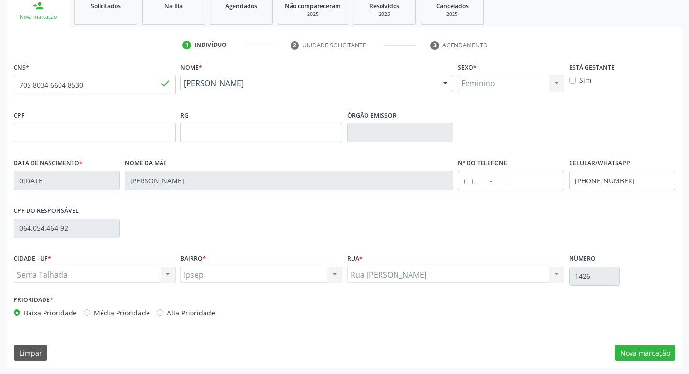
scroll to position [150, 0]
click at [627, 180] on input "[PHONE_NUMBER]" at bounding box center [622, 179] width 106 height 19
click at [593, 180] on input "(87) 99556-1120" at bounding box center [622, 179] width 106 height 19
click at [627, 183] on input "(87) 9556-1120" at bounding box center [622, 179] width 106 height 19
click at [584, 184] on input "(87) 95561-1204" at bounding box center [622, 179] width 106 height 19
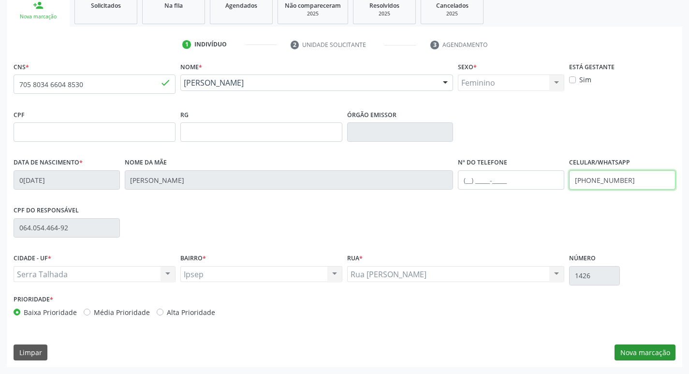
type input "(89) 55611-2041"
click at [650, 344] on button "Nova marcação" at bounding box center [645, 352] width 61 height 16
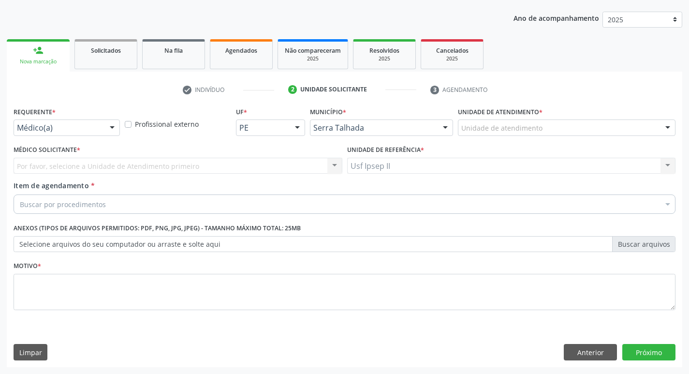
scroll to position [105, 0]
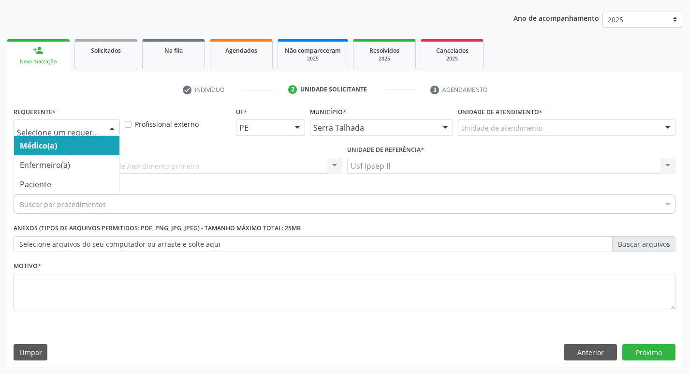
click at [83, 120] on div at bounding box center [67, 127] width 106 height 16
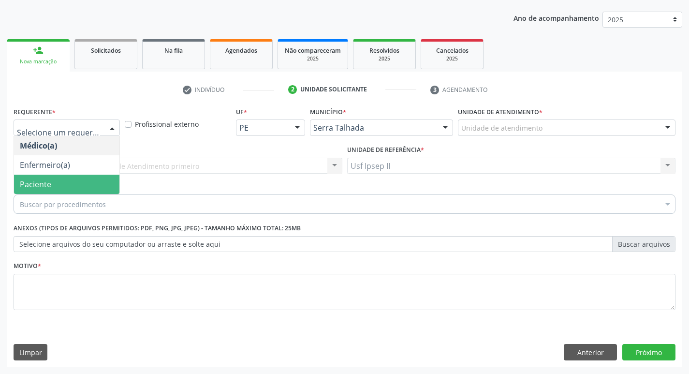
click at [70, 184] on span "Paciente" at bounding box center [66, 184] width 105 height 19
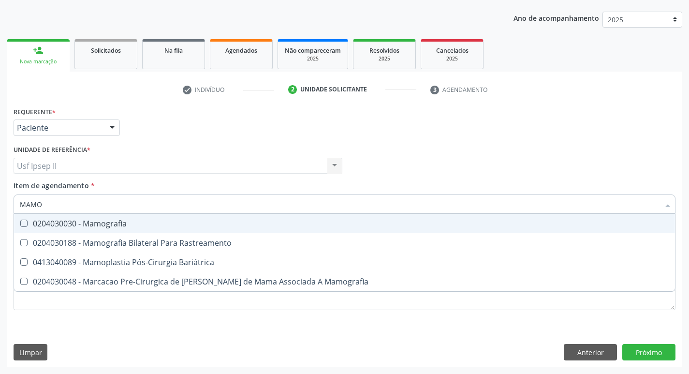
type input "MAMOG"
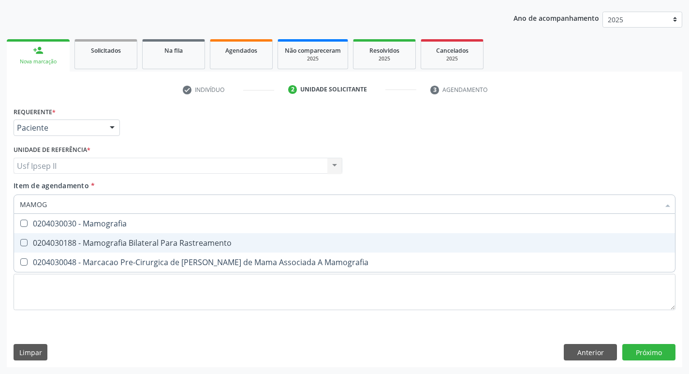
click at [94, 241] on div "0204030188 - Mamografia Bilateral Para Rastreamento" at bounding box center [345, 243] width 650 height 8
checkbox Rastreamento "true"
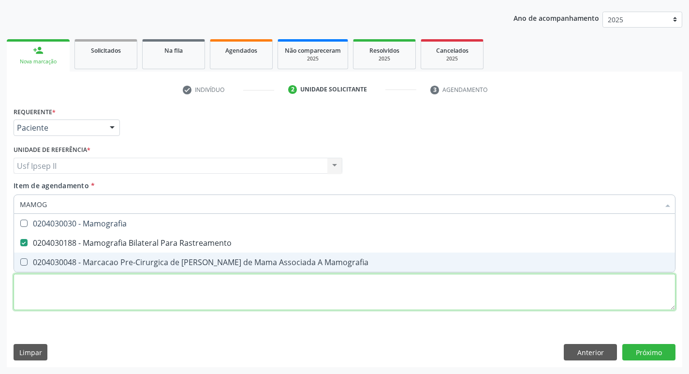
click at [49, 298] on div "Requerente * Paciente Médico(a) Enfermeiro(a) Paciente Nenhum resultado encontr…" at bounding box center [345, 213] width 662 height 219
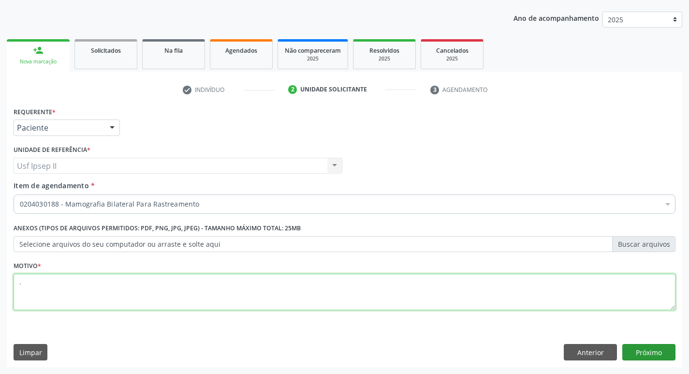
type textarea "."
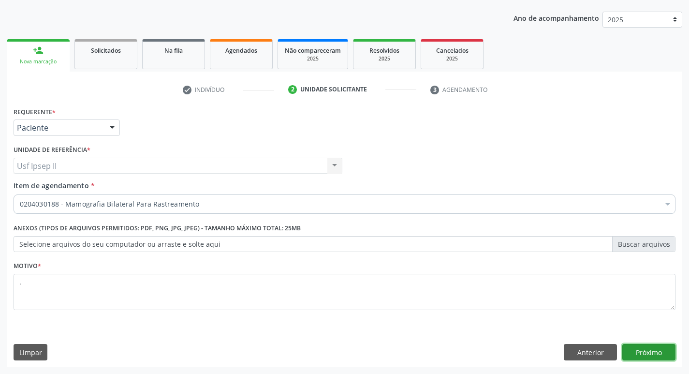
click at [641, 350] on button "Próximo" at bounding box center [649, 352] width 53 height 16
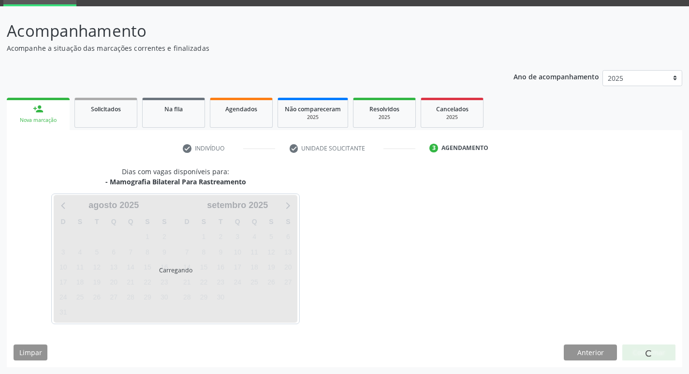
scroll to position [47, 0]
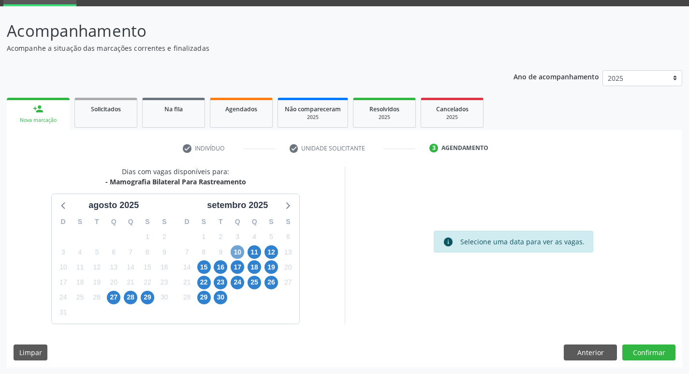
click at [234, 256] on span "10" at bounding box center [238, 252] width 14 height 14
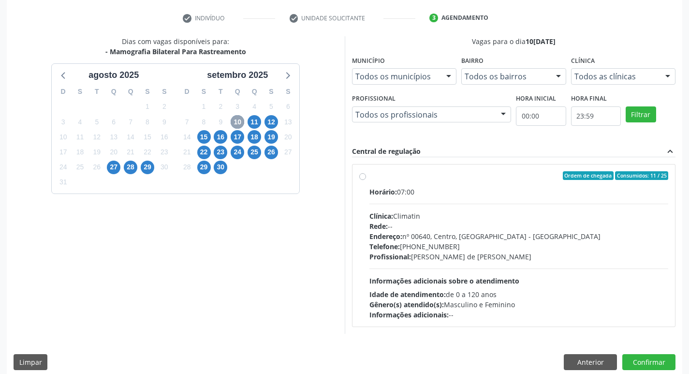
scroll to position [187, 0]
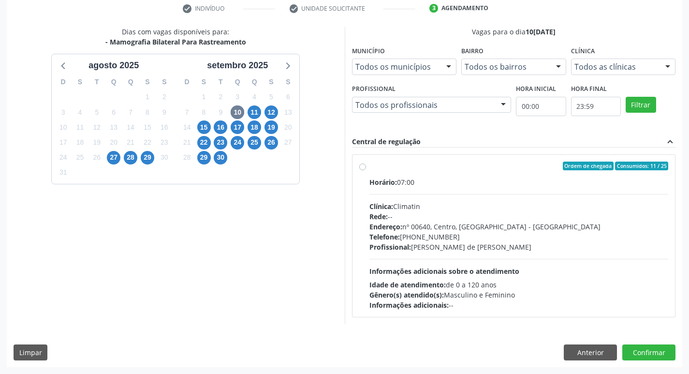
click at [369, 169] on div "Ordem de chegada Consumidos: 11 / 25 Horário: 07:00 Clínica: Climatin Rede: -- …" at bounding box center [514, 236] width 310 height 148
radio input "true"
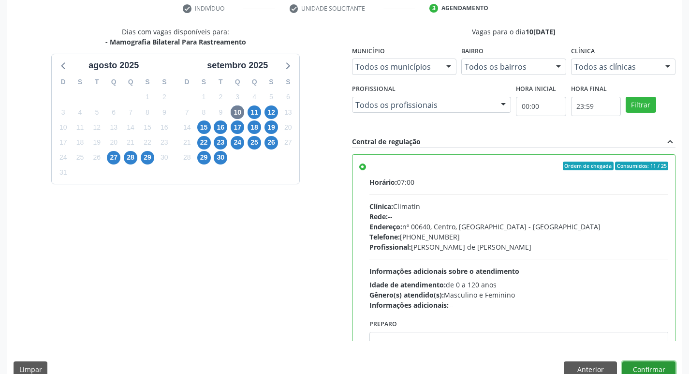
click at [636, 363] on button "Confirmar" at bounding box center [649, 369] width 53 height 16
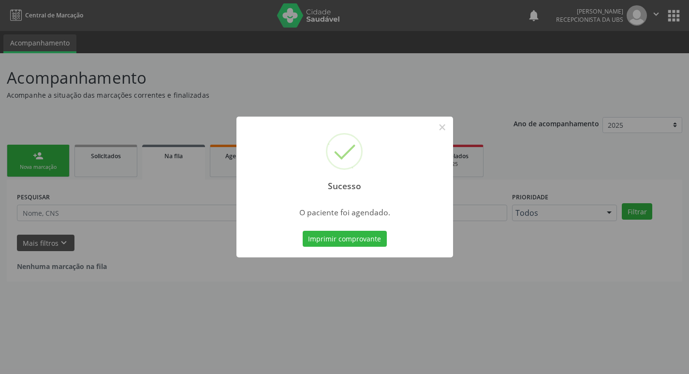
scroll to position [0, 0]
click at [320, 237] on button "Imprimir comprovante" at bounding box center [348, 239] width 84 height 16
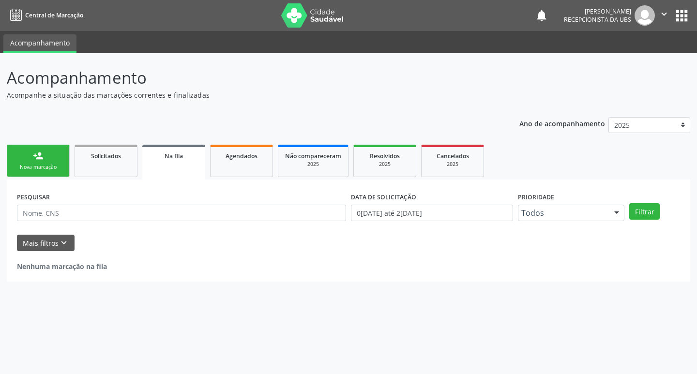
click at [45, 148] on link "person_add Nova marcação" at bounding box center [38, 161] width 63 height 32
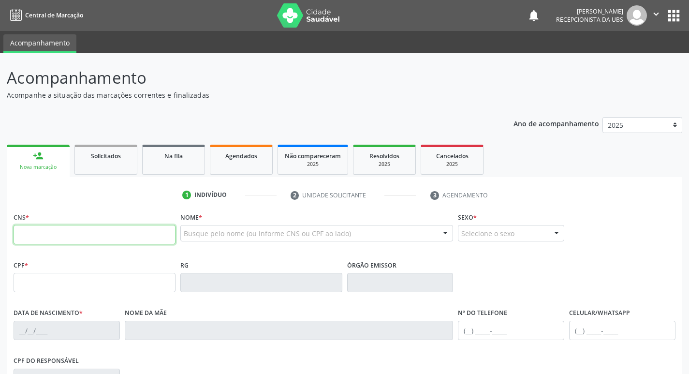
click at [78, 233] on input "text" at bounding box center [95, 234] width 162 height 19
type input "705 2094 8455 4478"
type input "21/07/1965"
type input "Benedita Moreno dos Santos"
type input "(87) 99638-3017"
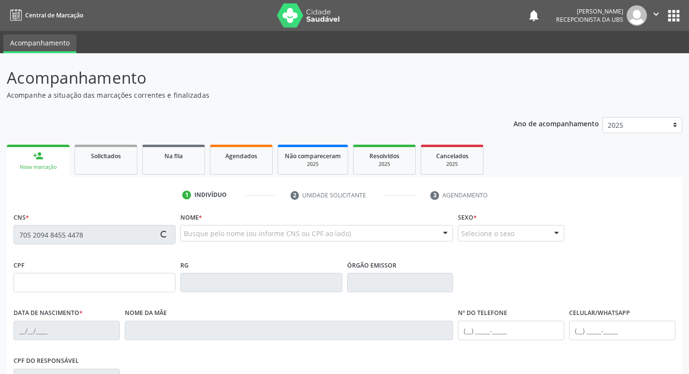
type input "464"
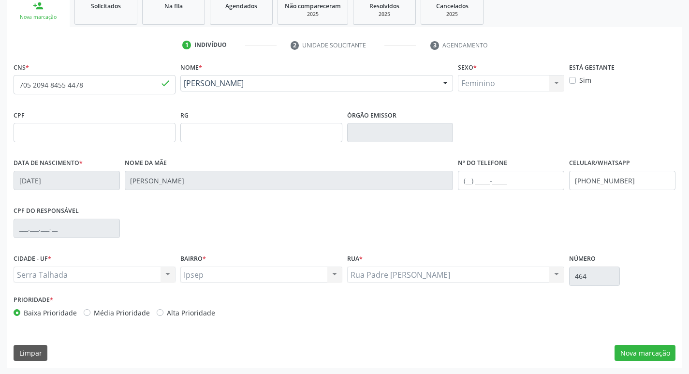
scroll to position [150, 0]
click at [639, 344] on button "Nova marcação" at bounding box center [645, 352] width 61 height 16
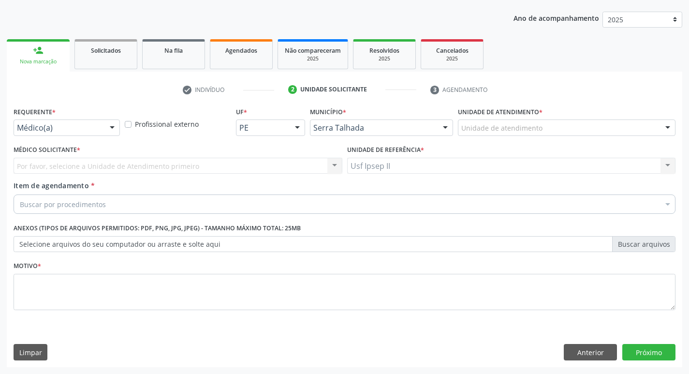
click at [95, 136] on div "Requerente * Médico(a) Médico(a) Enfermeiro(a) Paciente Nenhum resultado encont…" at bounding box center [66, 123] width 111 height 38
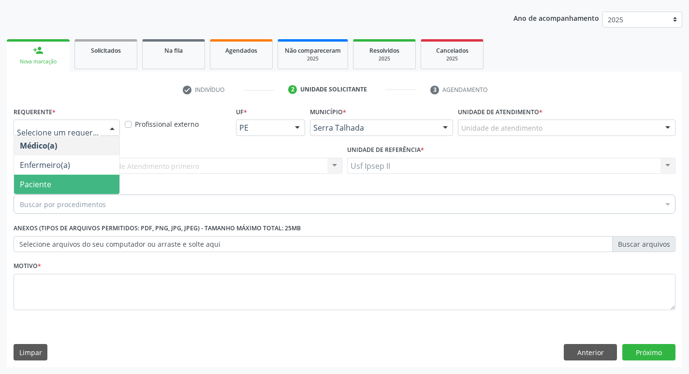
click at [46, 179] on span "Paciente" at bounding box center [35, 184] width 31 height 11
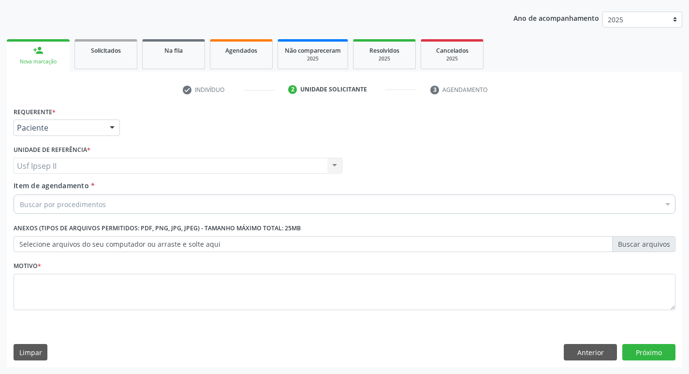
click at [45, 196] on div "Buscar por procedimentos" at bounding box center [345, 203] width 662 height 19
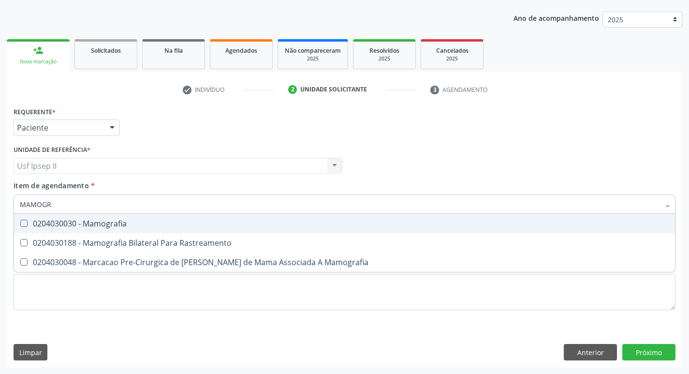
type input "MAMOGRA"
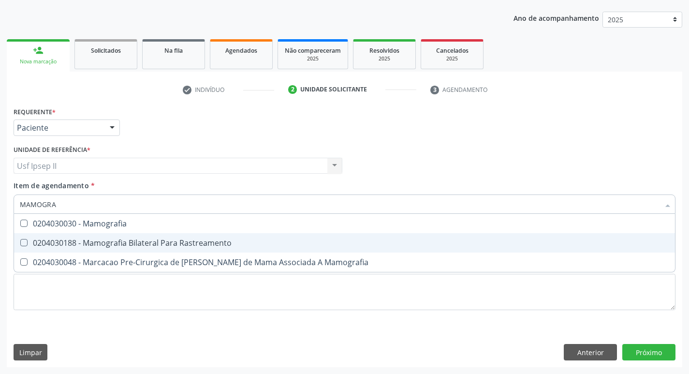
click at [118, 241] on div "0204030188 - Mamografia Bilateral Para Rastreamento" at bounding box center [345, 243] width 650 height 8
checkbox Rastreamento "true"
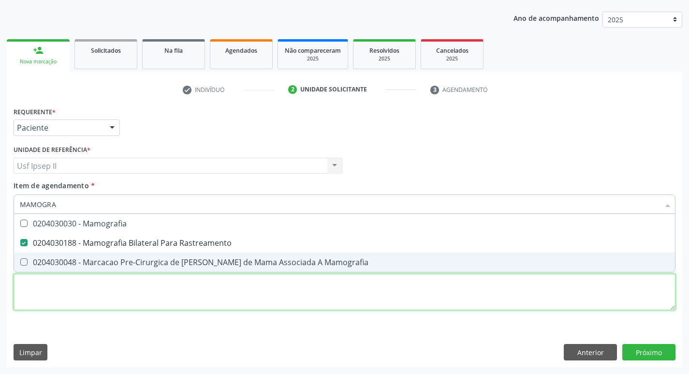
click at [94, 301] on div "Requerente * Paciente Médico(a) Enfermeiro(a) Paciente Nenhum resultado encontr…" at bounding box center [345, 213] width 662 height 219
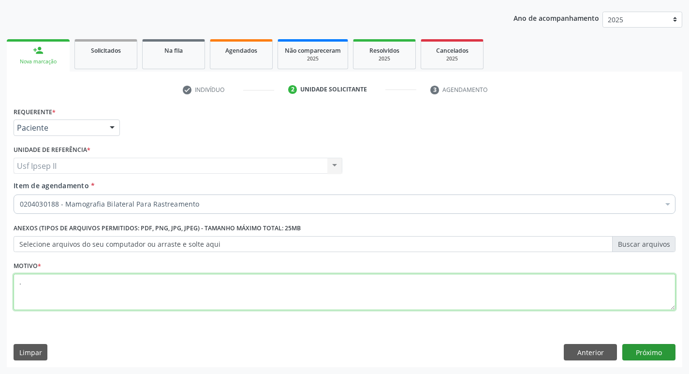
type textarea "."
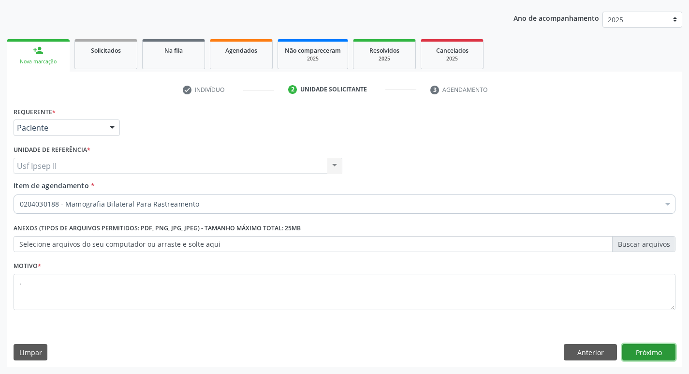
click at [638, 354] on button "Próximo" at bounding box center [649, 352] width 53 height 16
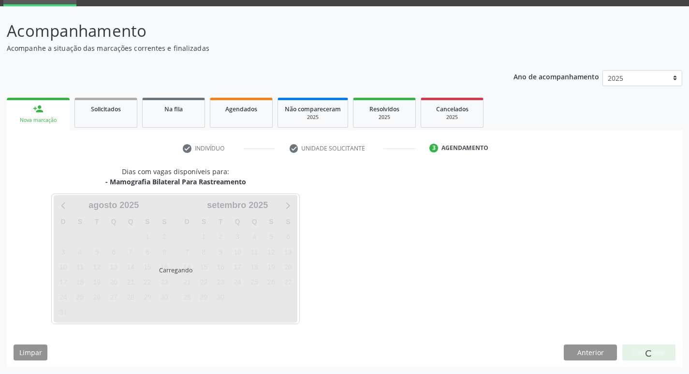
scroll to position [47, 0]
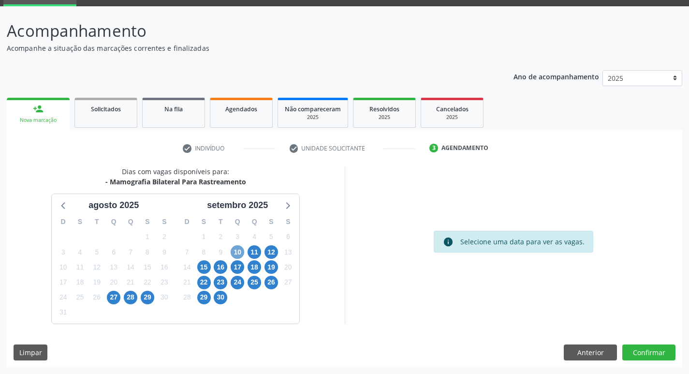
click at [239, 249] on span "10" at bounding box center [238, 252] width 14 height 14
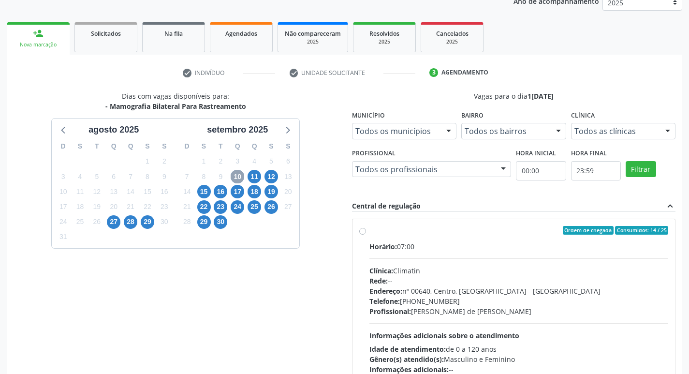
scroll to position [144, 0]
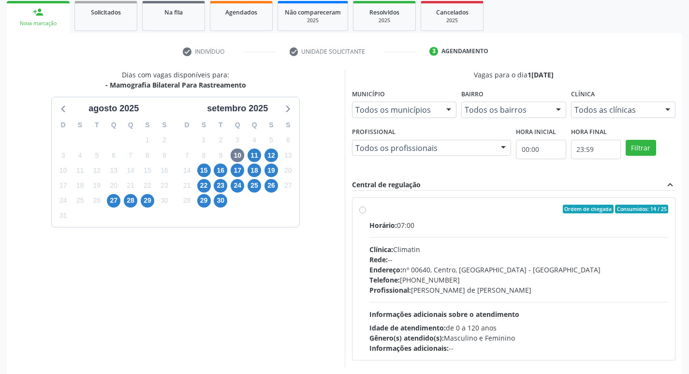
click at [361, 217] on div "Ordem de chegada Consumidos: 14 / 25 Horário: 07:00 Clínica: Climatin Rede: -- …" at bounding box center [514, 279] width 310 height 148
radio input "true"
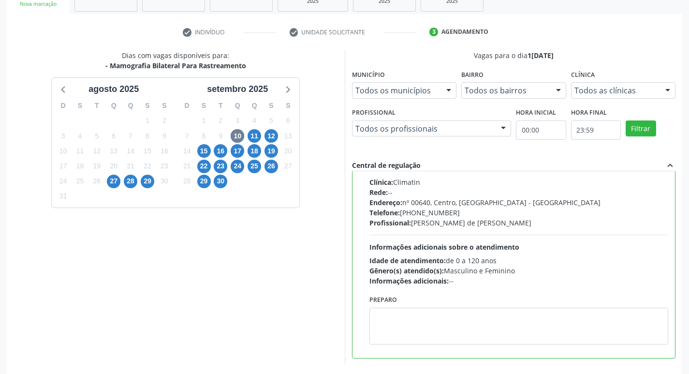
scroll to position [204, 0]
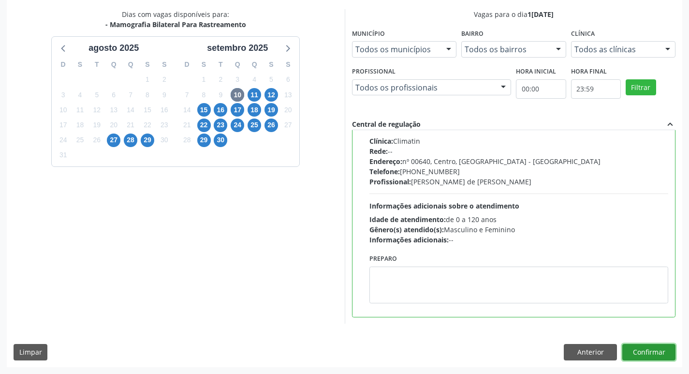
click at [631, 353] on button "Confirmar" at bounding box center [649, 352] width 53 height 16
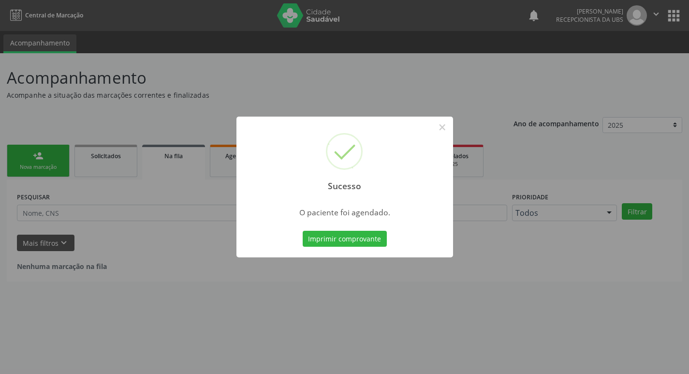
scroll to position [0, 0]
click at [355, 235] on button "Imprimir comprovante" at bounding box center [348, 239] width 84 height 16
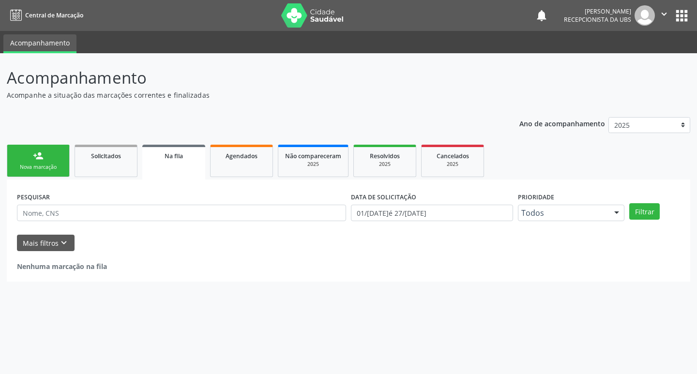
click at [20, 171] on link "person_add Nova marcação" at bounding box center [38, 161] width 63 height 32
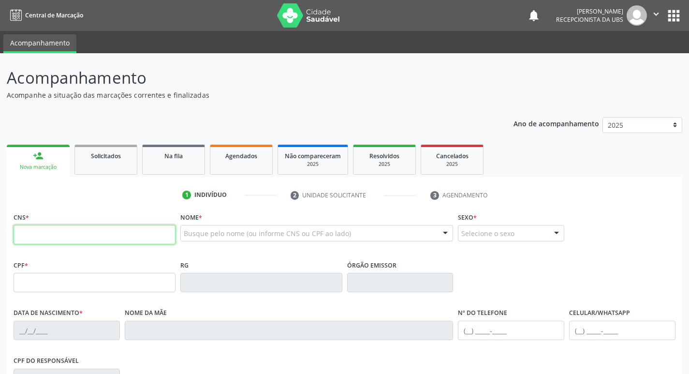
click at [54, 231] on input "text" at bounding box center [95, 234] width 162 height 19
type input "705 0052 6500 2354"
type input "728.847.464-04"
type input "12/01/1963"
type input "Aretuza Alves Magalhaes"
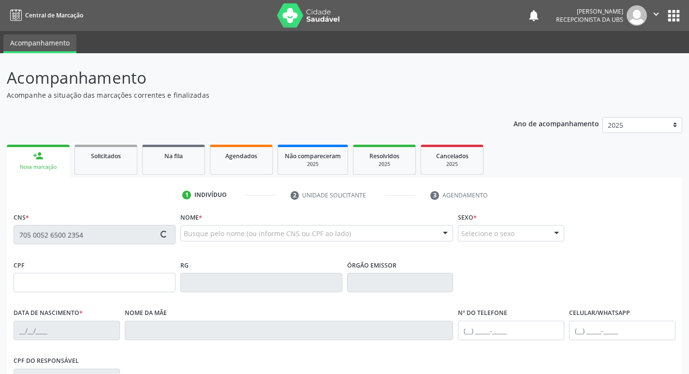
type input "(87) 98802-9864"
type input "1360"
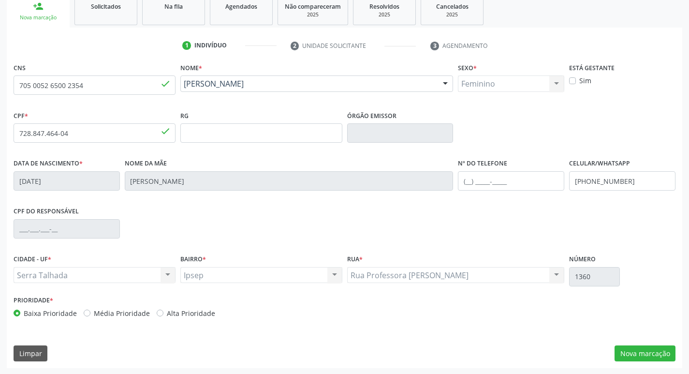
scroll to position [150, 0]
click at [644, 349] on button "Nova marcação" at bounding box center [645, 352] width 61 height 16
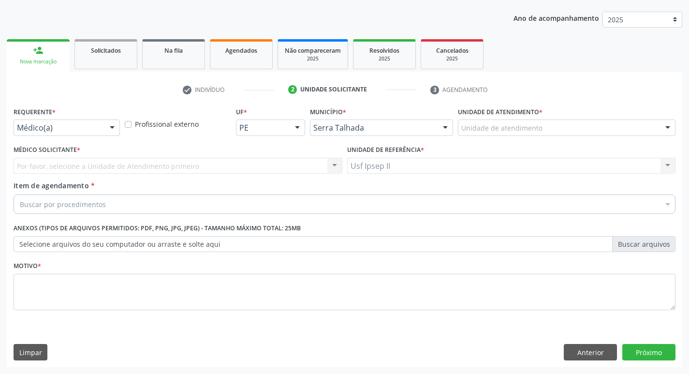
scroll to position [105, 0]
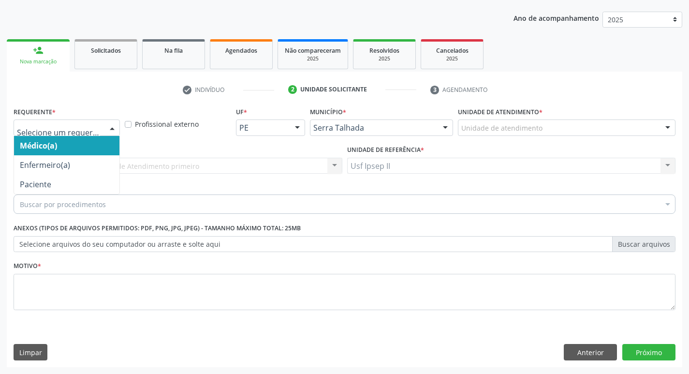
click at [113, 133] on div at bounding box center [112, 128] width 15 height 16
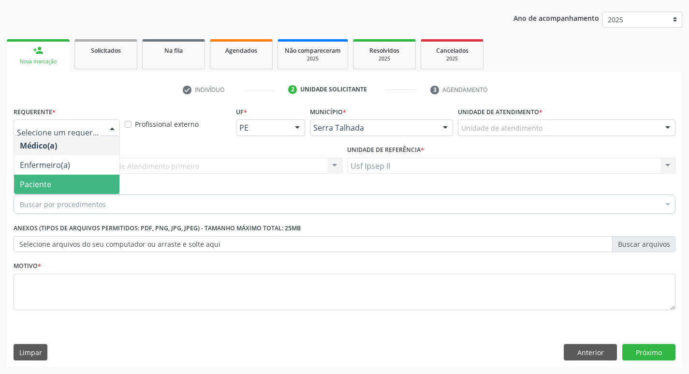
click at [34, 177] on span "Paciente" at bounding box center [66, 184] width 105 height 19
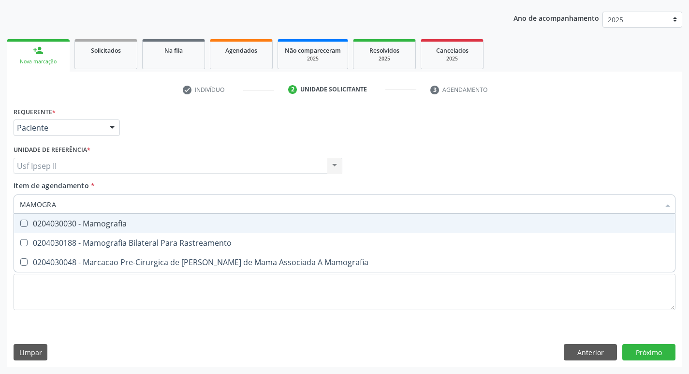
type input "MAMOGRAF"
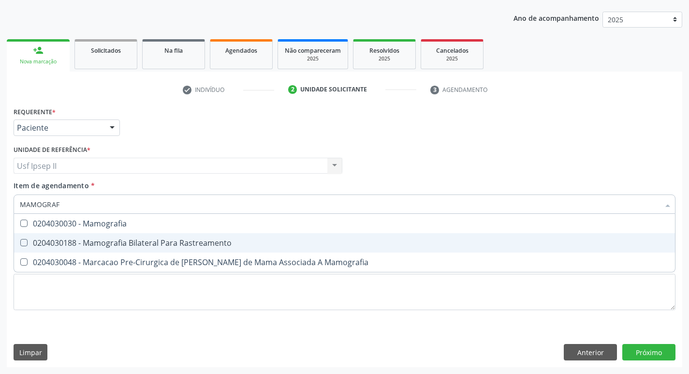
click at [120, 242] on div "0204030188 - Mamografia Bilateral Para Rastreamento" at bounding box center [345, 243] width 650 height 8
checkbox Rastreamento "true"
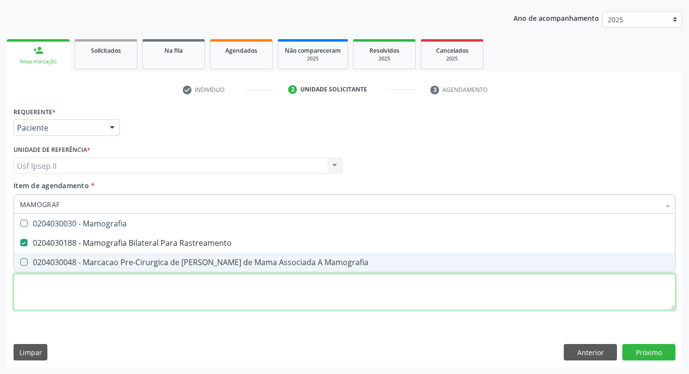
click at [78, 282] on div "Requerente * Paciente Médico(a) Enfermeiro(a) Paciente Nenhum resultado encontr…" at bounding box center [345, 213] width 662 height 219
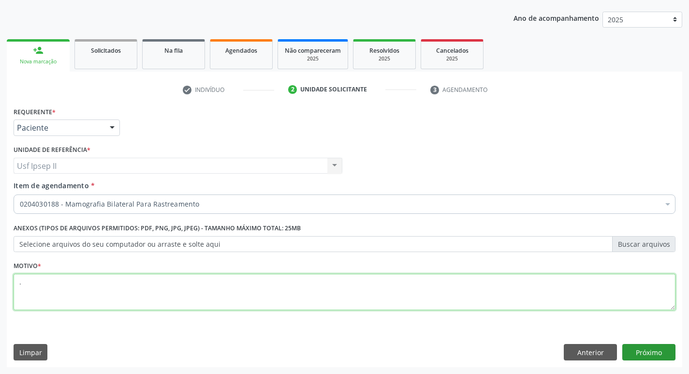
type textarea "."
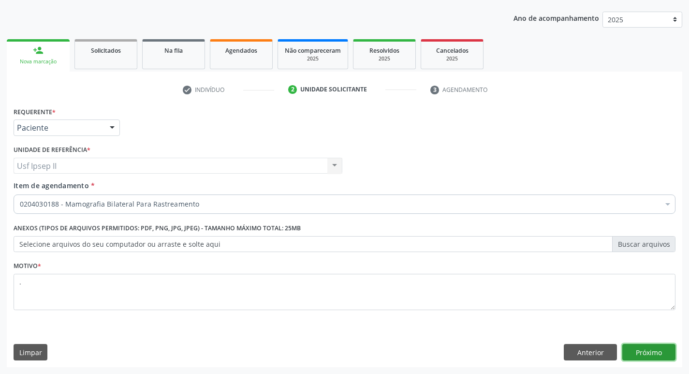
click at [650, 354] on button "Próximo" at bounding box center [649, 352] width 53 height 16
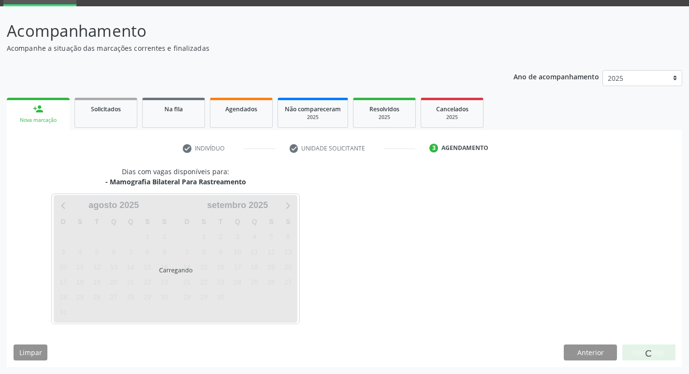
scroll to position [47, 0]
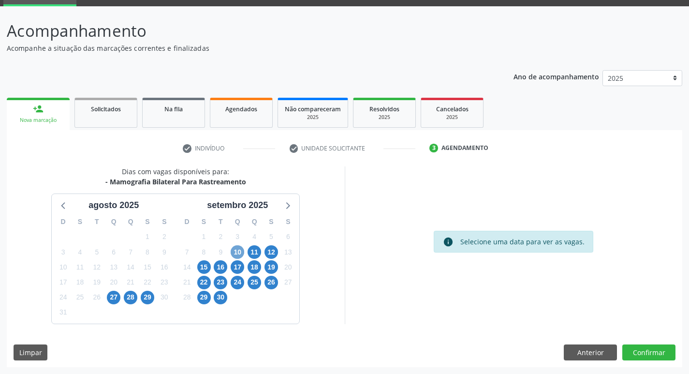
click at [239, 250] on span "10" at bounding box center [238, 252] width 14 height 14
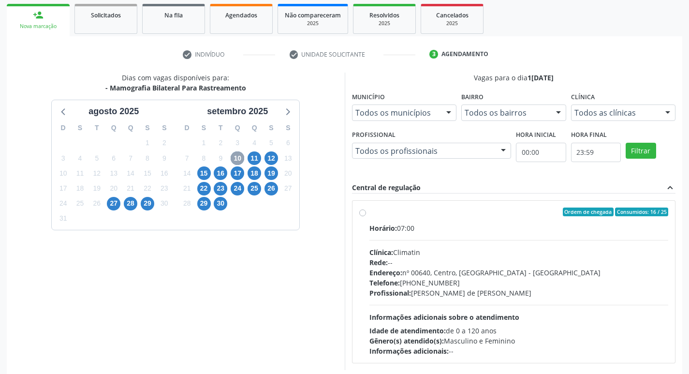
scroll to position [144, 0]
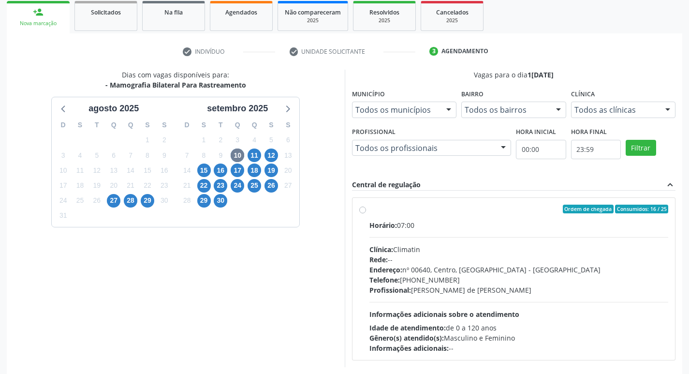
click at [370, 208] on label "Ordem de chegada Consumidos: 16 / 25 Horário: 07:00 Clínica: Climatin Rede: -- …" at bounding box center [519, 279] width 299 height 148
click at [365, 208] on input "Ordem de chegada Consumidos: 16 / 25 Horário: 07:00 Clínica: Climatin Rede: -- …" at bounding box center [362, 209] width 7 height 9
radio input "true"
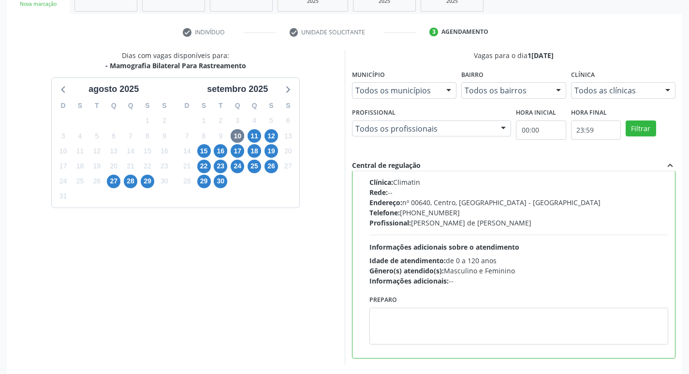
scroll to position [204, 0]
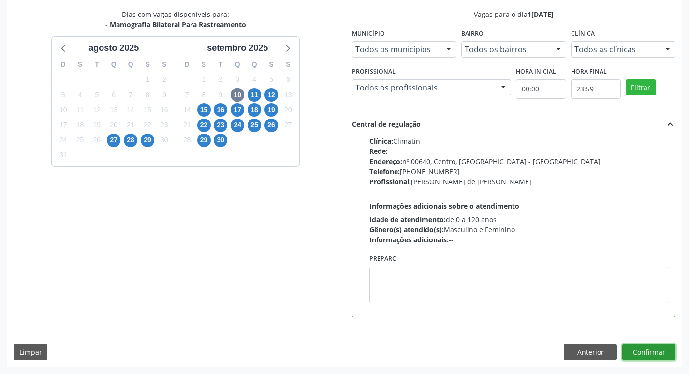
click at [652, 353] on button "Confirmar" at bounding box center [649, 352] width 53 height 16
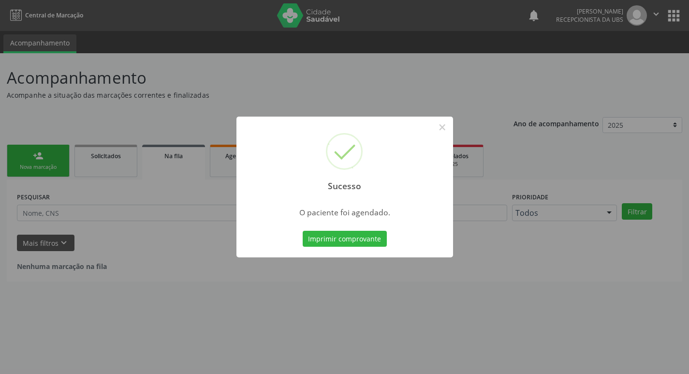
scroll to position [0, 0]
click at [359, 235] on button "Imprimir comprovante" at bounding box center [348, 239] width 84 height 16
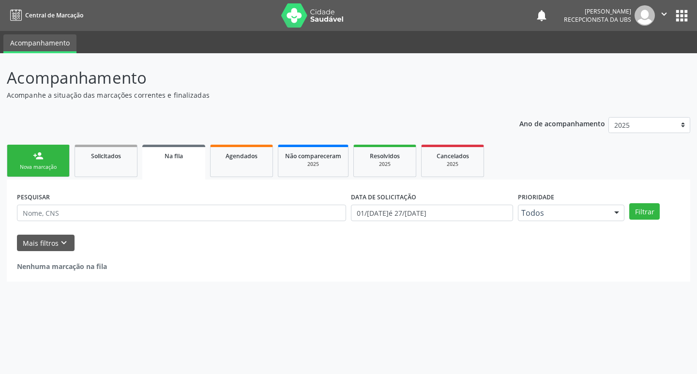
click at [30, 163] on div "Nova marcação" at bounding box center [38, 166] width 48 height 7
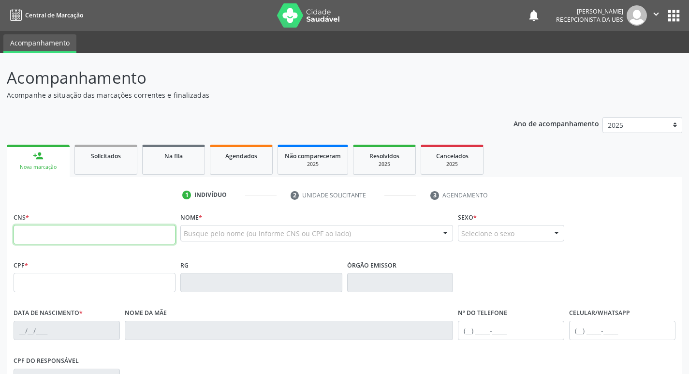
click at [63, 227] on input "text" at bounding box center [95, 234] width 162 height 19
click at [18, 228] on input "text" at bounding box center [95, 234] width 162 height 19
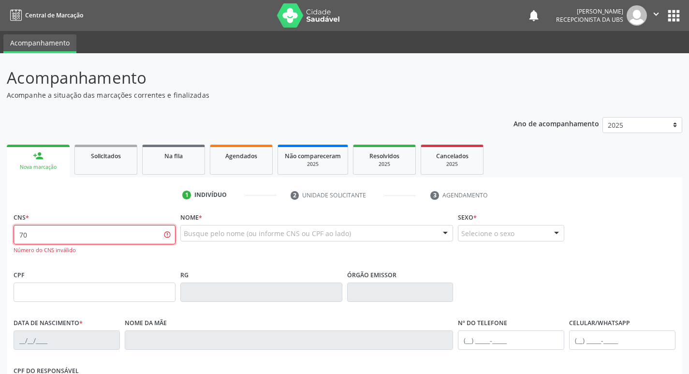
type input "7"
type input "706 9081 3687 3831"
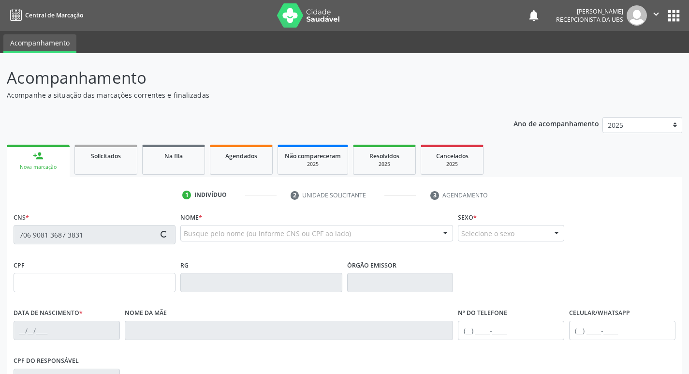
type input "175.233.728-05"
type input "06/10/1954"
type input "Emilia Maria da Silva"
type input "(87) 99955-2127"
type input "270"
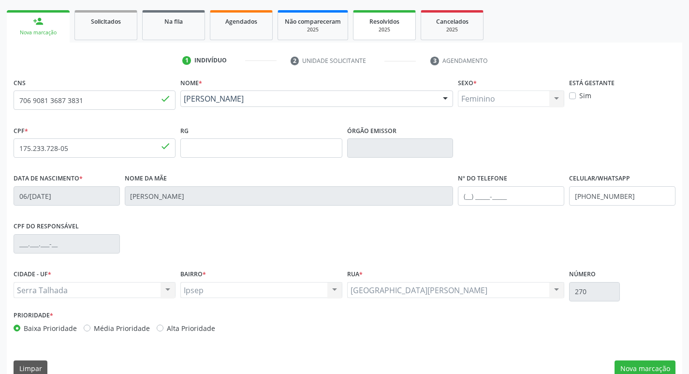
scroll to position [145, 0]
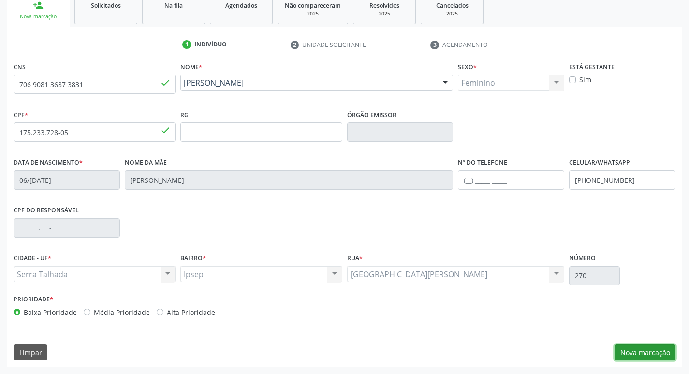
click at [644, 355] on button "Nova marcação" at bounding box center [645, 352] width 61 height 16
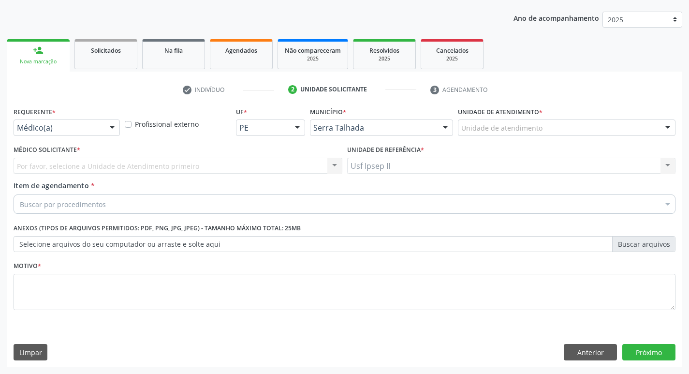
scroll to position [105, 0]
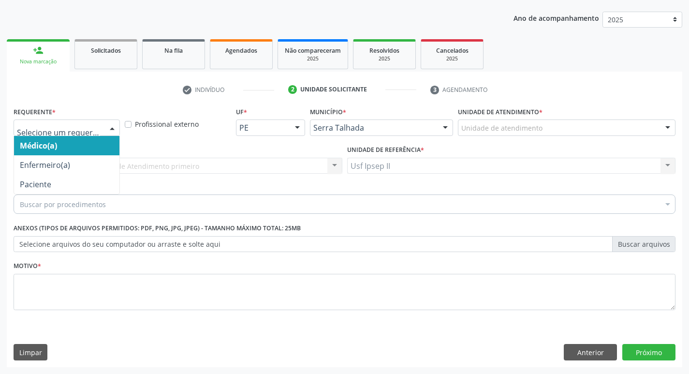
click at [110, 125] on div at bounding box center [112, 128] width 15 height 16
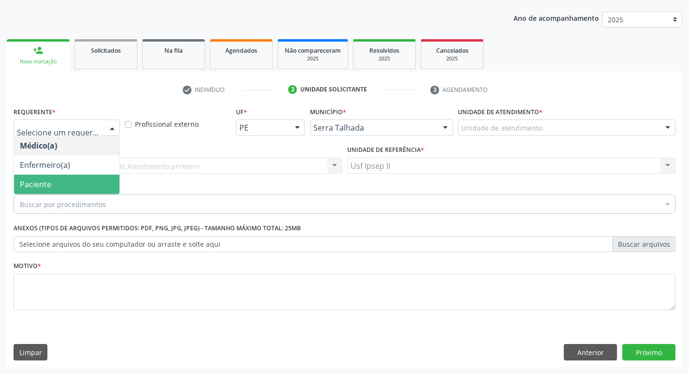
click at [29, 183] on span "Paciente" at bounding box center [35, 184] width 31 height 11
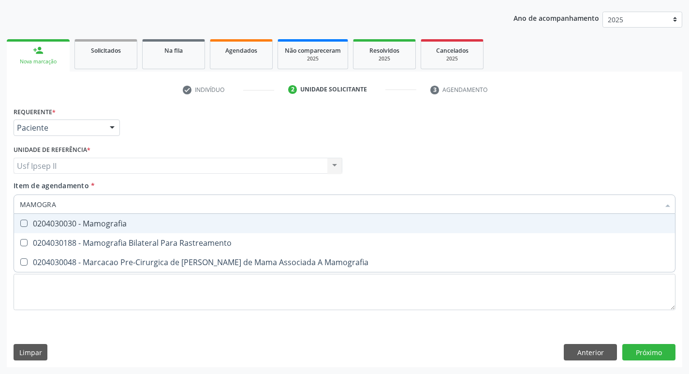
type input "MAMOGRAF"
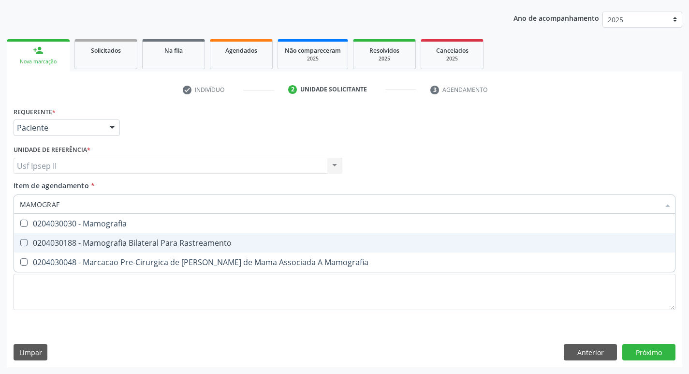
click at [127, 239] on div "0204030188 - Mamografia Bilateral Para Rastreamento" at bounding box center [345, 243] width 650 height 8
checkbox Rastreamento "true"
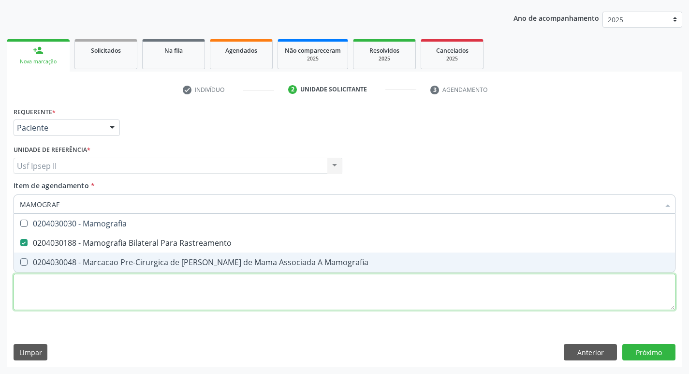
click at [104, 287] on div "Requerente * Paciente Médico(a) Enfermeiro(a) Paciente Nenhum resultado encontr…" at bounding box center [345, 213] width 662 height 219
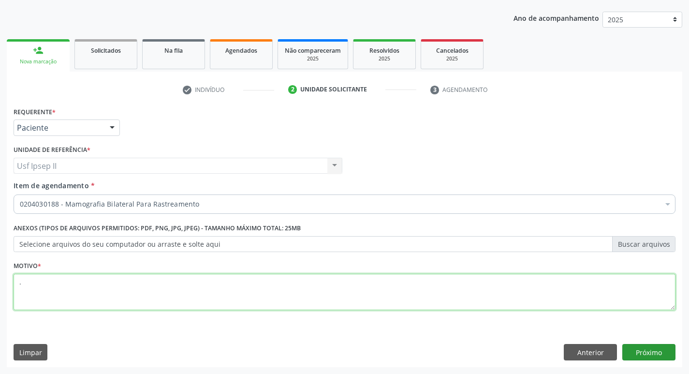
type textarea "."
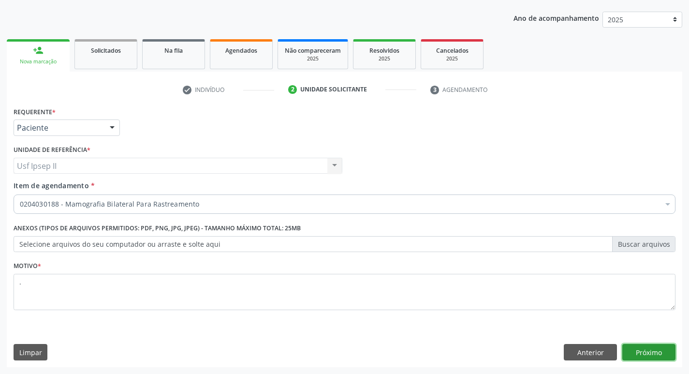
click at [635, 354] on button "Próximo" at bounding box center [649, 352] width 53 height 16
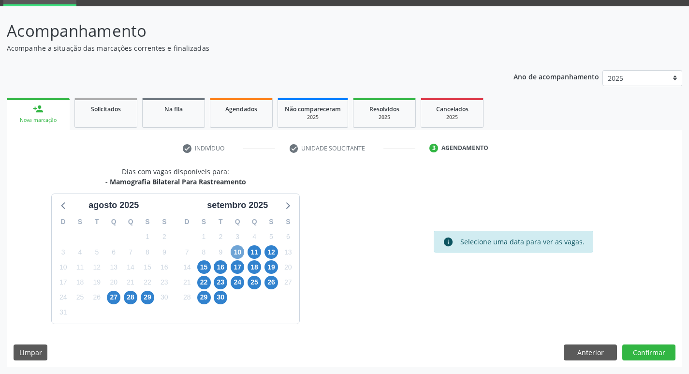
click at [241, 253] on span "10" at bounding box center [238, 252] width 14 height 14
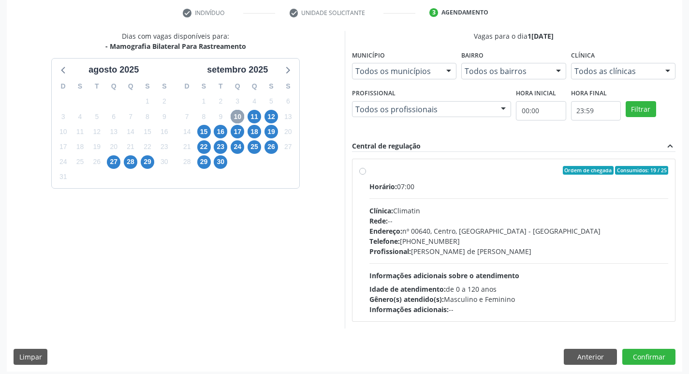
scroll to position [187, 0]
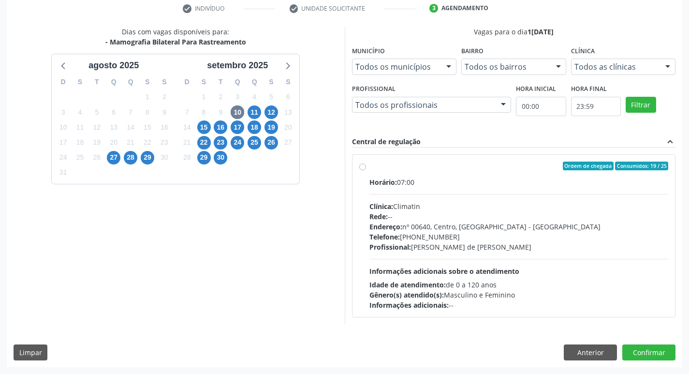
click at [367, 170] on div "Ordem de chegada Consumidos: 19 / 25 Horário: 07:00 Clínica: Climatin Rede: -- …" at bounding box center [514, 236] width 310 height 148
radio input "true"
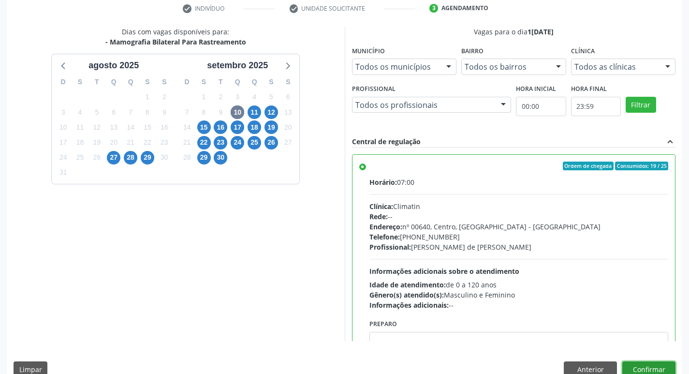
click at [648, 366] on button "Confirmar" at bounding box center [649, 369] width 53 height 16
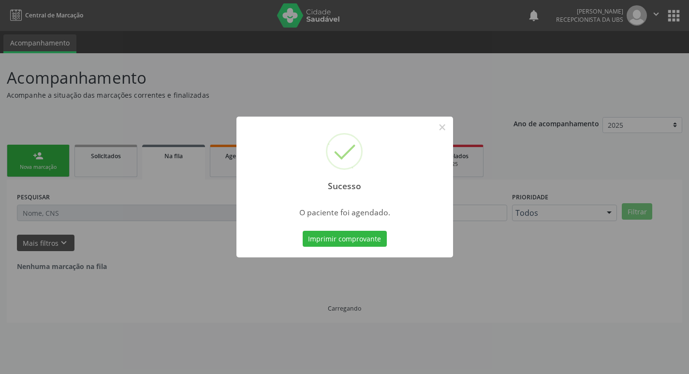
scroll to position [0, 0]
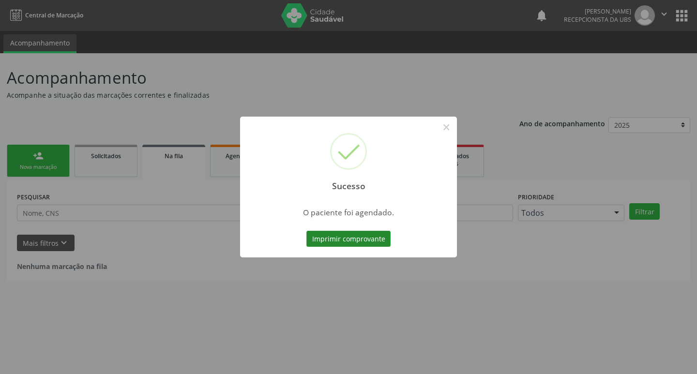
click at [375, 237] on button "Imprimir comprovante" at bounding box center [348, 239] width 84 height 16
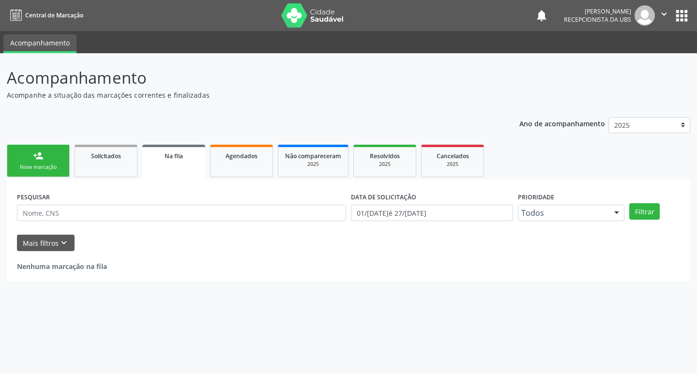
click at [52, 162] on link "person_add Nova marcação" at bounding box center [38, 161] width 63 height 32
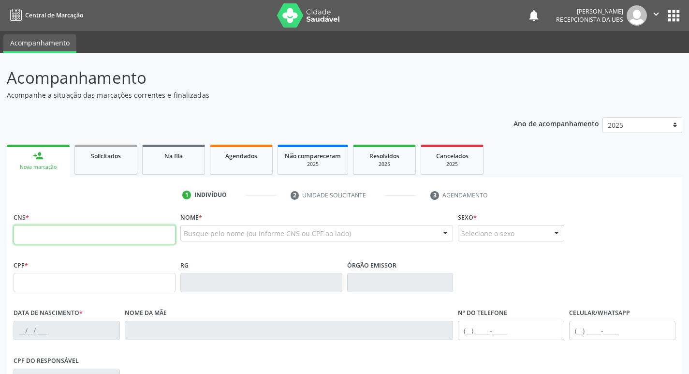
click at [91, 236] on input "text" at bounding box center [95, 234] width 162 height 19
type input "898 0037 3443 0676"
type input "628.724.514-04"
type input "08/07/1964"
type input "Creuza Florentino dos Santos"
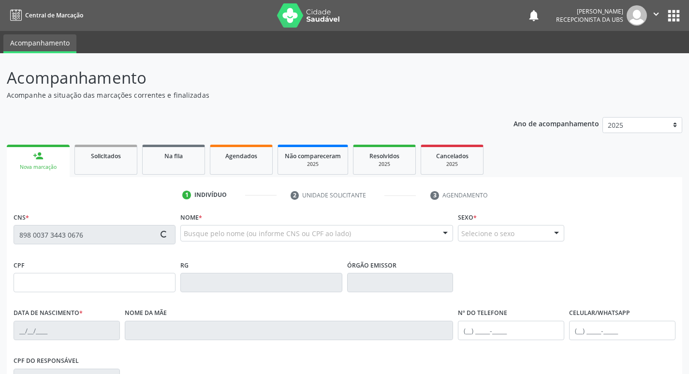
type input "(87) 98823-3141"
type input "600"
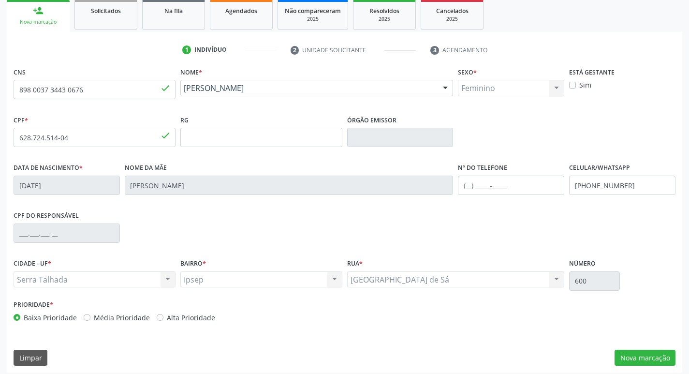
scroll to position [150, 0]
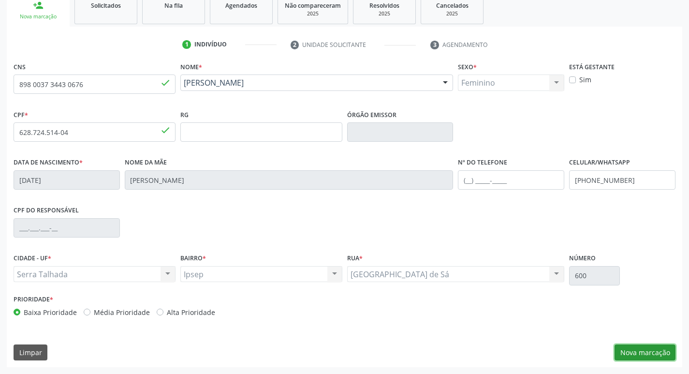
click at [635, 347] on button "Nova marcação" at bounding box center [645, 352] width 61 height 16
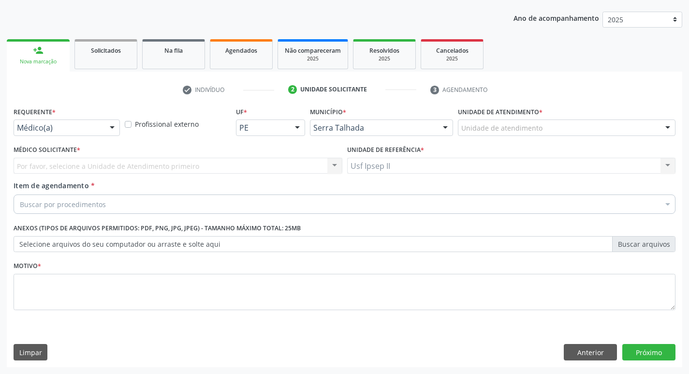
scroll to position [105, 0]
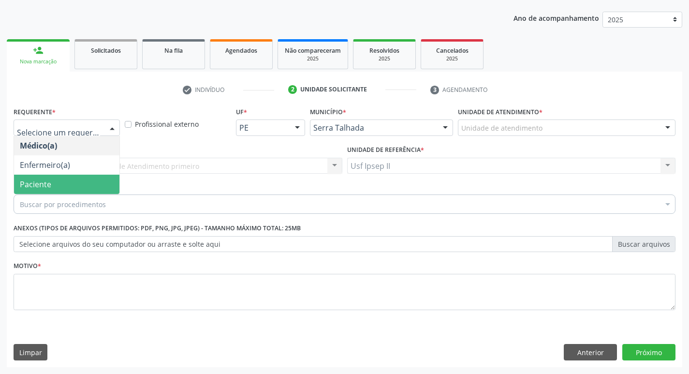
click at [66, 195] on div "Buscar por procedimentos" at bounding box center [345, 203] width 662 height 19
click at [57, 180] on span "Paciente" at bounding box center [66, 184] width 105 height 19
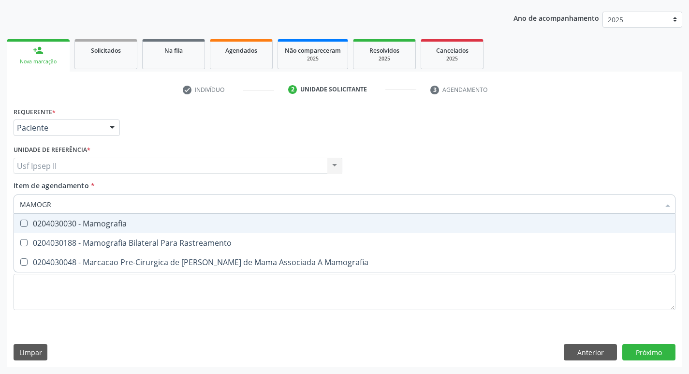
type input "MAMOGRA"
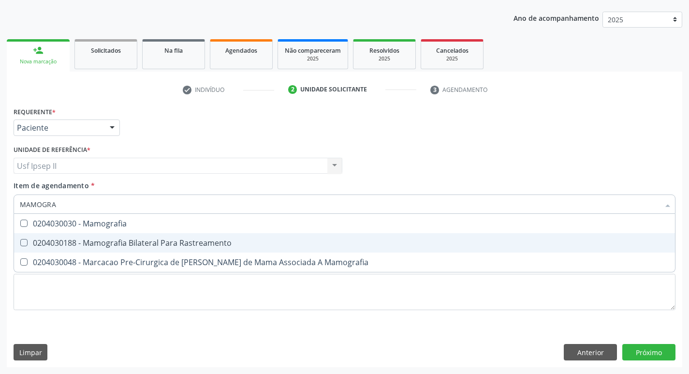
click at [106, 237] on span "0204030188 - Mamografia Bilateral Para Rastreamento" at bounding box center [344, 242] width 661 height 19
checkbox Rastreamento "true"
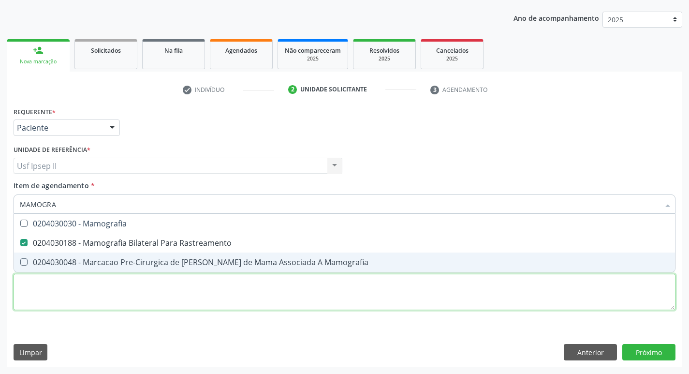
click at [69, 297] on div "Requerente * Paciente Médico(a) Enfermeiro(a) Paciente Nenhum resultado encontr…" at bounding box center [345, 213] width 662 height 219
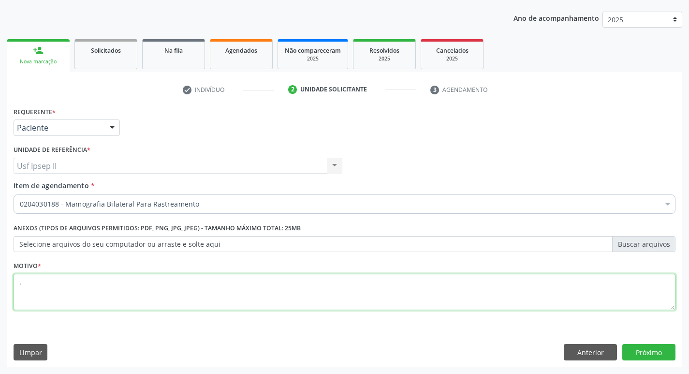
type textarea "."
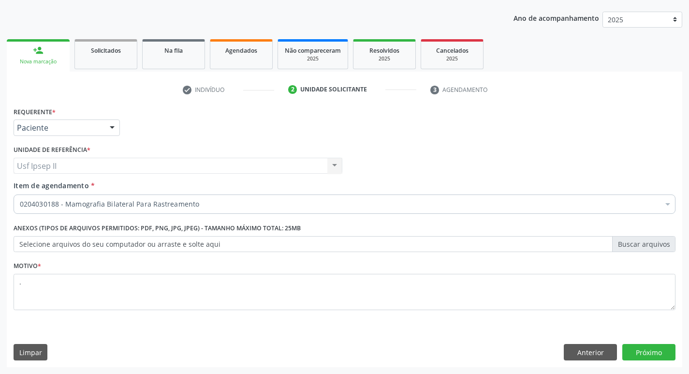
click at [650, 342] on div "Requerente * Paciente Médico(a) Enfermeiro(a) Paciente Nenhum resultado encontr…" at bounding box center [345, 235] width 676 height 263
click at [650, 347] on button "Próximo" at bounding box center [649, 352] width 53 height 16
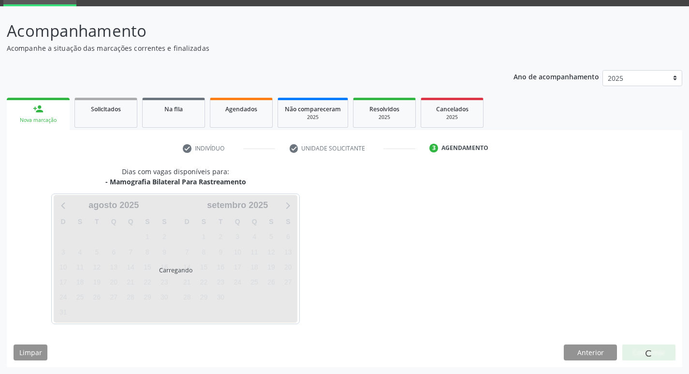
scroll to position [47, 0]
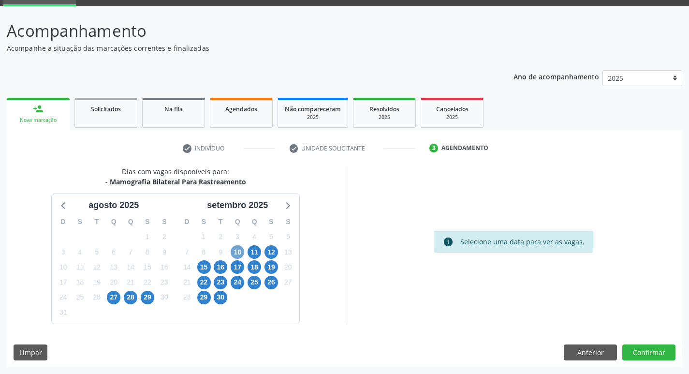
click at [239, 255] on span "10" at bounding box center [238, 252] width 14 height 14
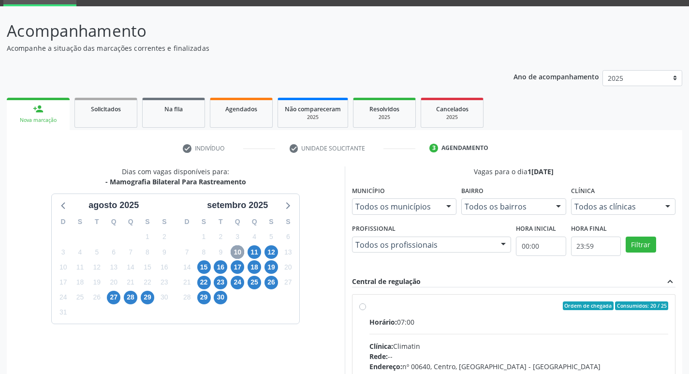
scroll to position [144, 0]
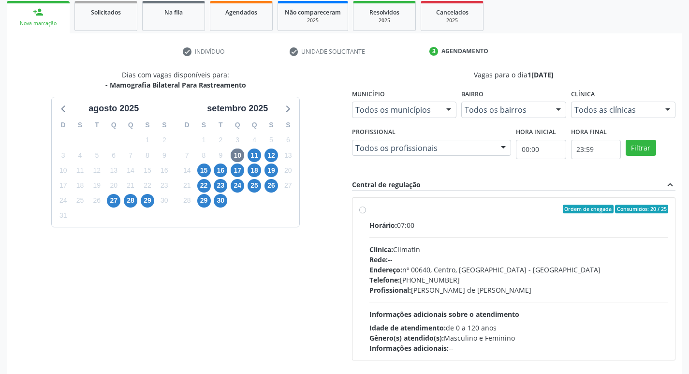
click at [366, 212] on div "Ordem de chegada Consumidos: 20 / 25 Horário: 07:00 Clínica: Climatin Rede: -- …" at bounding box center [514, 279] width 310 height 148
radio input "true"
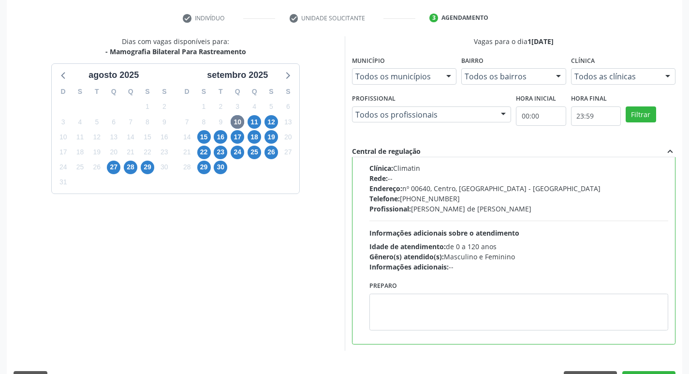
scroll to position [204, 0]
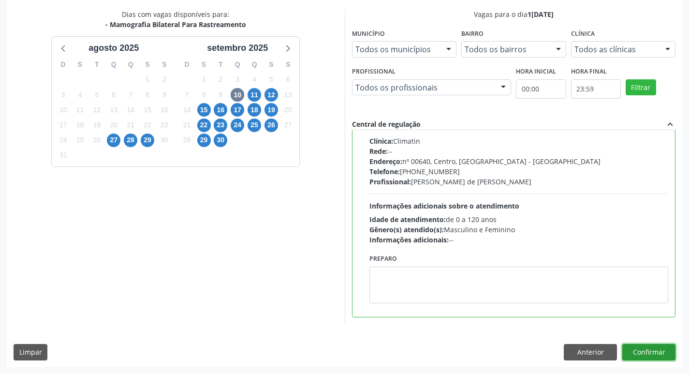
click at [646, 347] on button "Confirmar" at bounding box center [649, 352] width 53 height 16
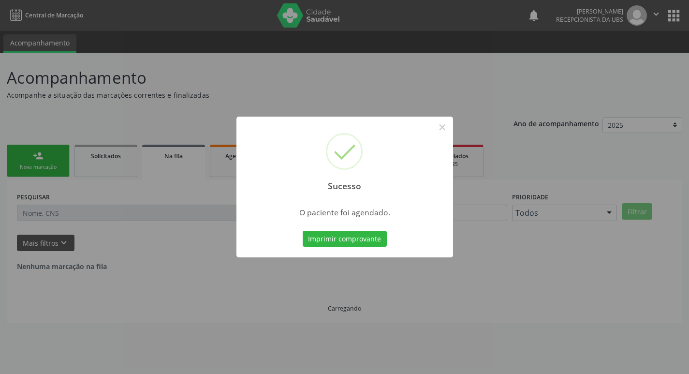
scroll to position [0, 0]
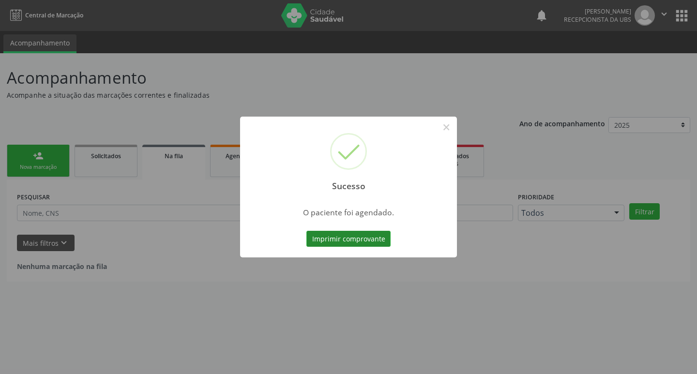
click at [383, 244] on button "Imprimir comprovante" at bounding box center [348, 239] width 84 height 16
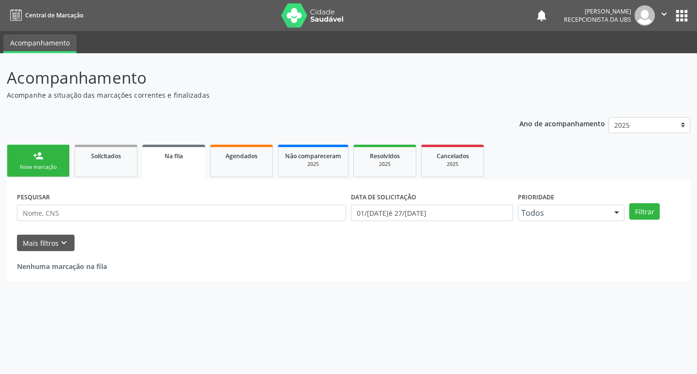
click at [42, 165] on div "Nova marcação" at bounding box center [38, 166] width 48 height 7
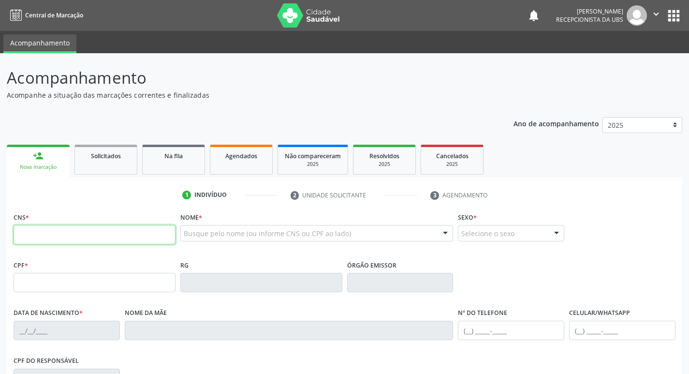
click at [69, 235] on input "text" at bounding box center [95, 234] width 162 height 19
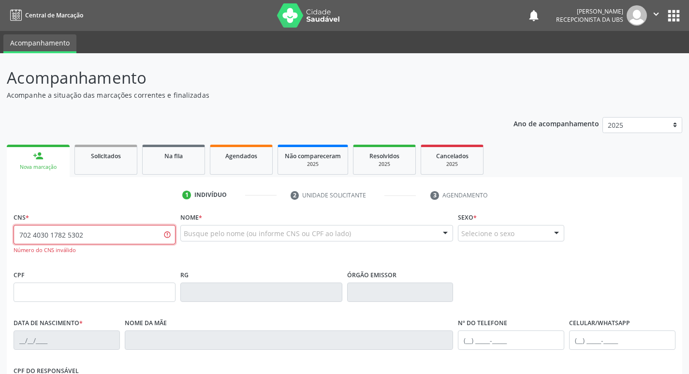
click at [125, 235] on input "702 4030 1782 5302" at bounding box center [95, 234] width 162 height 19
type input "7"
type input "702 4030 1782 3021"
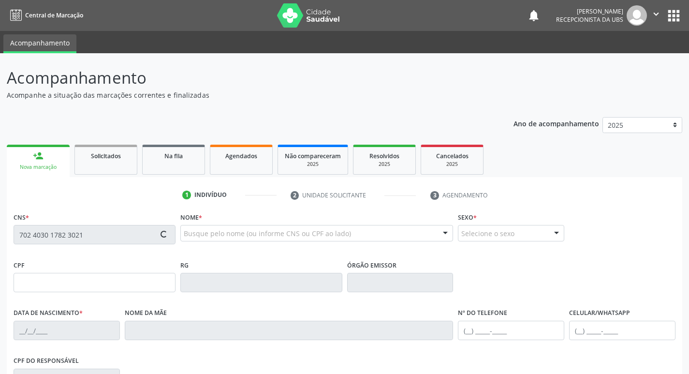
type input "086.818.374-19"
type input "10/04/1964"
type input "Flora Nazario Ferreira"
type input "(87) 98852-4207"
type input "1451"
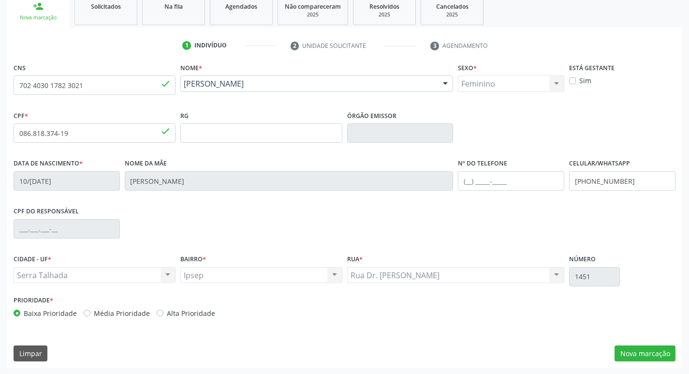
scroll to position [150, 0]
click at [655, 356] on button "Nova marcação" at bounding box center [645, 352] width 61 height 16
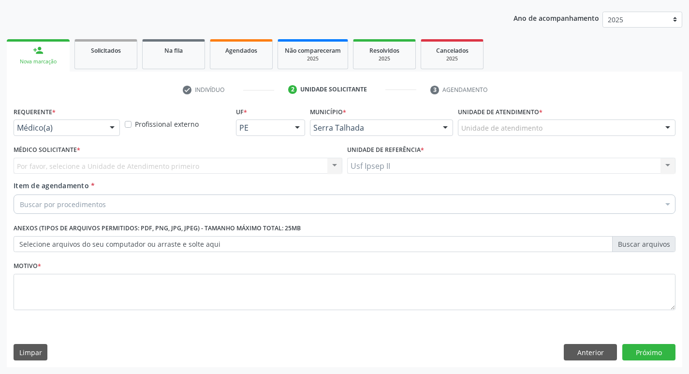
scroll to position [105, 0]
click at [74, 148] on label "Médico Solicitante *" at bounding box center [47, 150] width 67 height 15
click at [74, 134] on div "Médico(a)" at bounding box center [67, 127] width 106 height 16
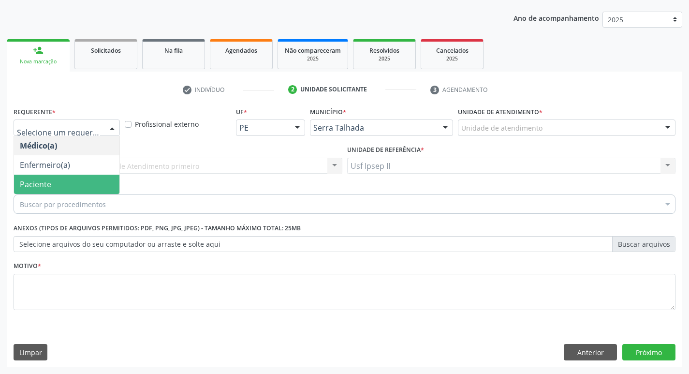
click at [55, 177] on span "Paciente" at bounding box center [66, 184] width 105 height 19
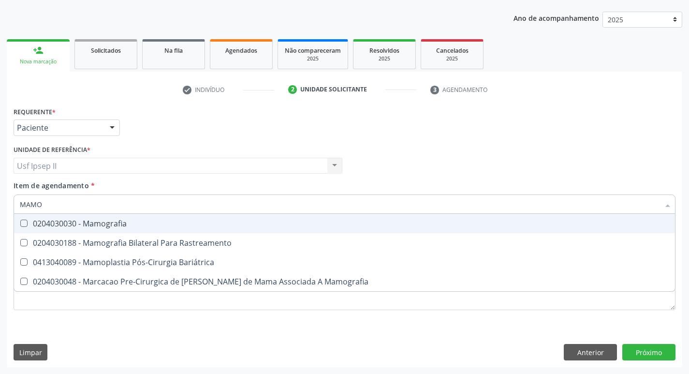
type input "MAMOG"
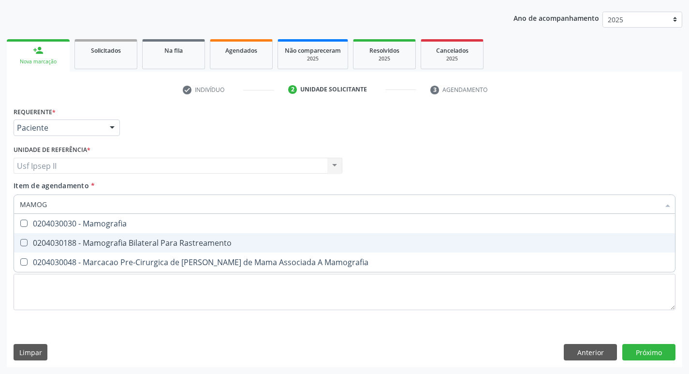
click at [96, 242] on div "0204030188 - Mamografia Bilateral Para Rastreamento" at bounding box center [345, 243] width 650 height 8
checkbox Rastreamento "true"
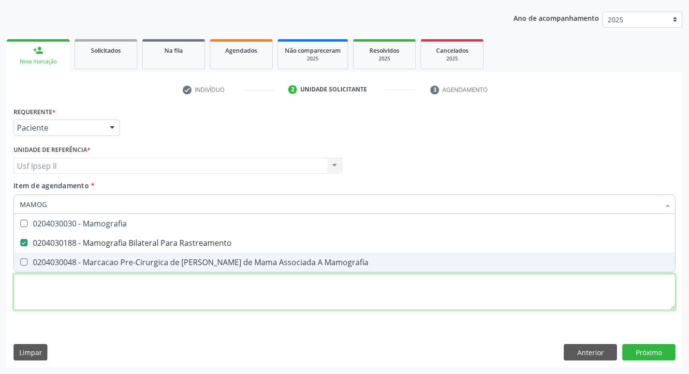
click at [65, 291] on div "Requerente * Paciente Médico(a) Enfermeiro(a) Paciente Nenhum resultado encontr…" at bounding box center [345, 213] width 662 height 219
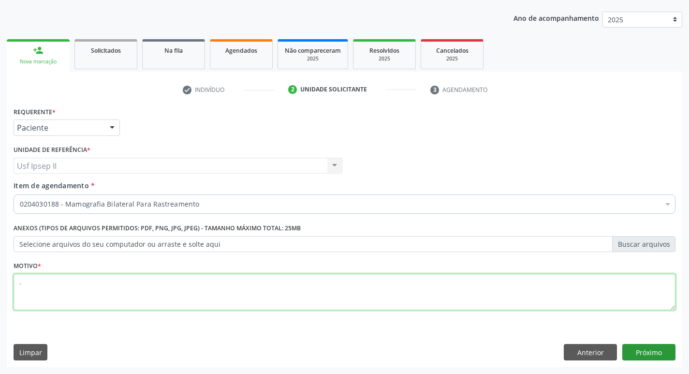
type textarea "."
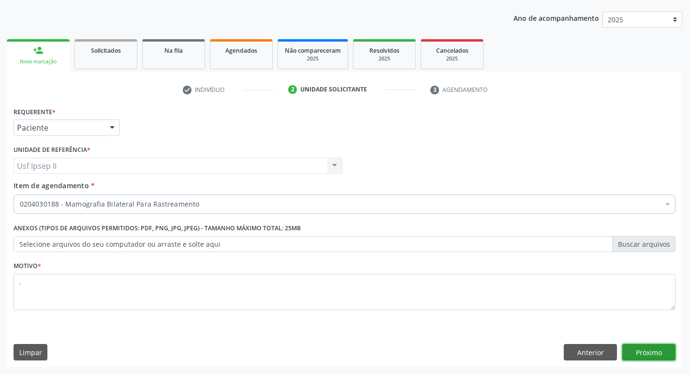
click at [628, 353] on button "Próximo" at bounding box center [649, 352] width 53 height 16
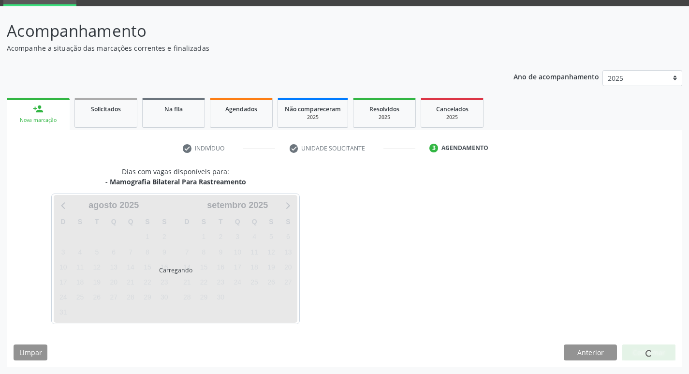
scroll to position [47, 0]
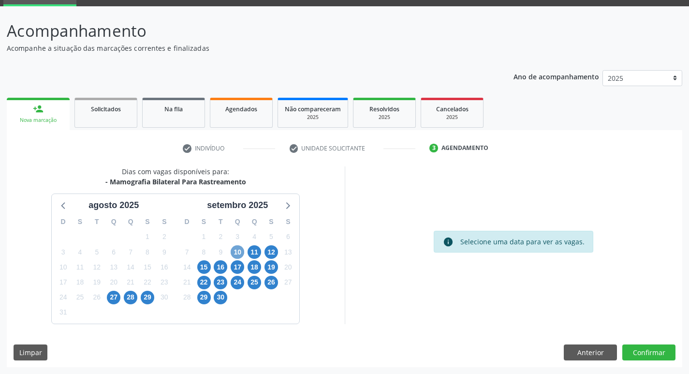
click at [238, 254] on span "10" at bounding box center [238, 252] width 14 height 14
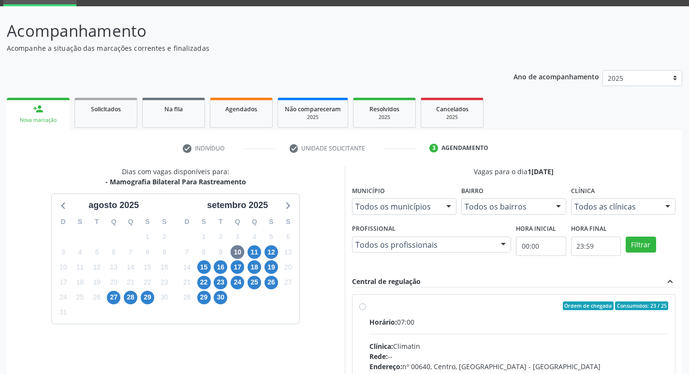
click at [370, 306] on label "Ordem de chegada Consumidos: 23 / 25 Horário: 07:00 Clínica: Climatin Rede: -- …" at bounding box center [519, 375] width 299 height 148
click at [362, 306] on input "Ordem de chegada Consumidos: 23 / 25 Horário: 07:00 Clínica: Climatin Rede: -- …" at bounding box center [362, 305] width 7 height 9
radio input "true"
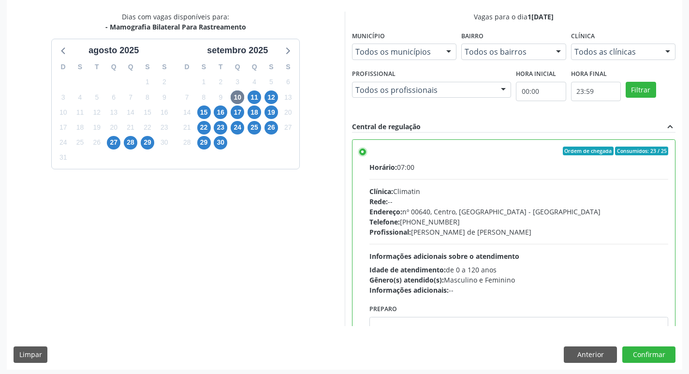
scroll to position [204, 0]
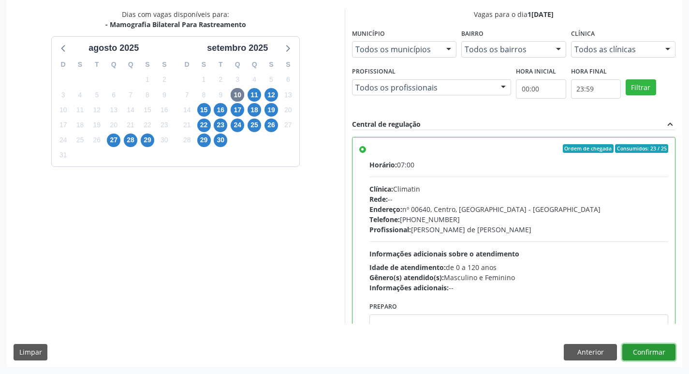
click at [642, 345] on button "Confirmar" at bounding box center [649, 352] width 53 height 16
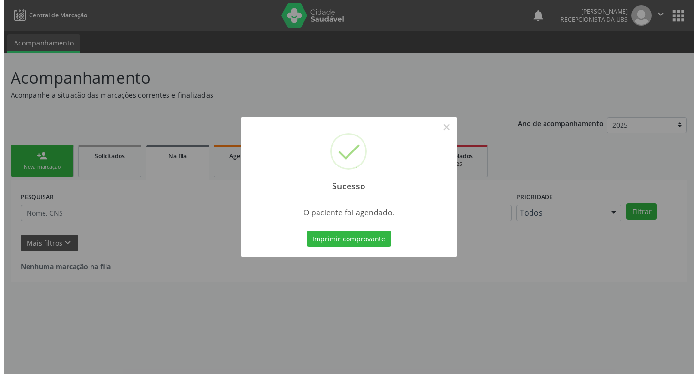
scroll to position [0, 0]
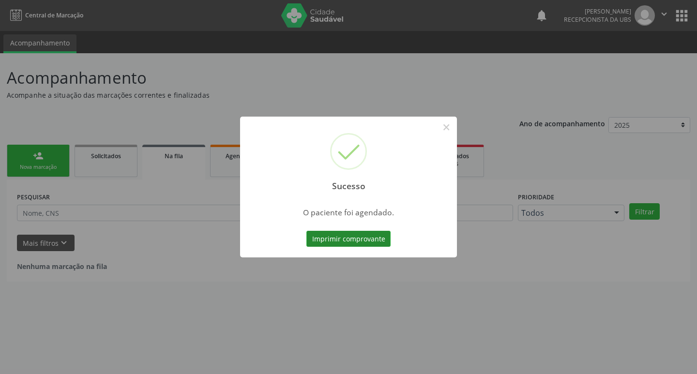
click at [337, 243] on button "Imprimir comprovante" at bounding box center [348, 239] width 84 height 16
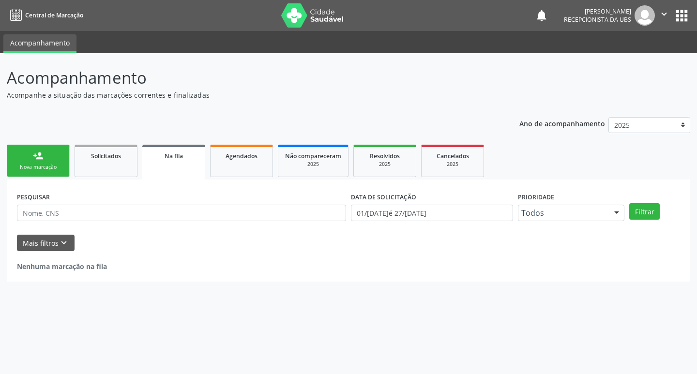
click at [33, 160] on div "person_add" at bounding box center [38, 155] width 11 height 11
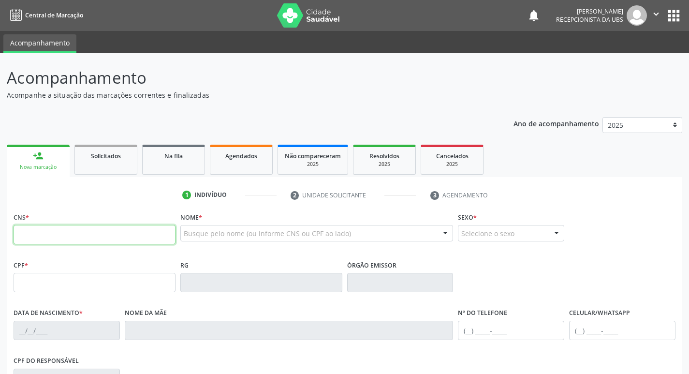
click at [52, 239] on input "text" at bounding box center [95, 234] width 162 height 19
type input "702 6042 5616 0448"
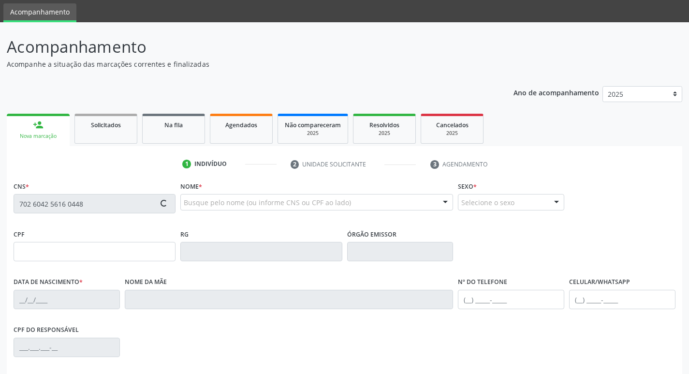
scroll to position [48, 0]
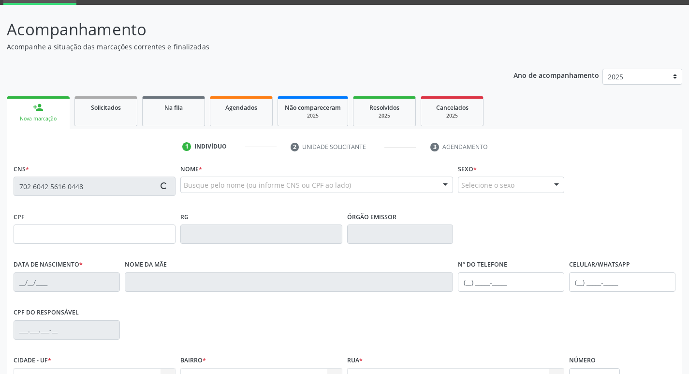
type input "249.019.204-30"
type input "21/05/1958"
type input "Artemisa Gomes da Silva"
type input "(87) 99928-2770"
type input "1205"
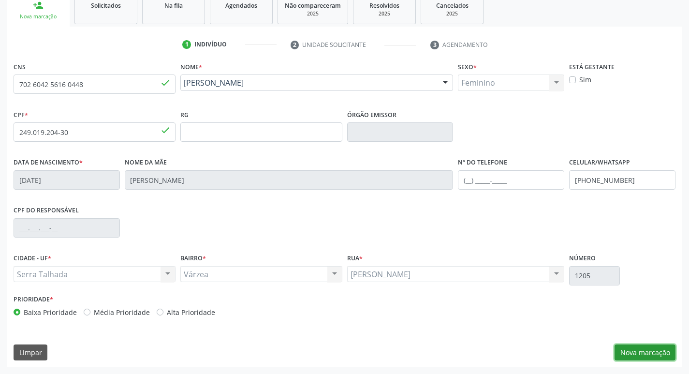
click at [639, 349] on button "Nova marcação" at bounding box center [645, 352] width 61 height 16
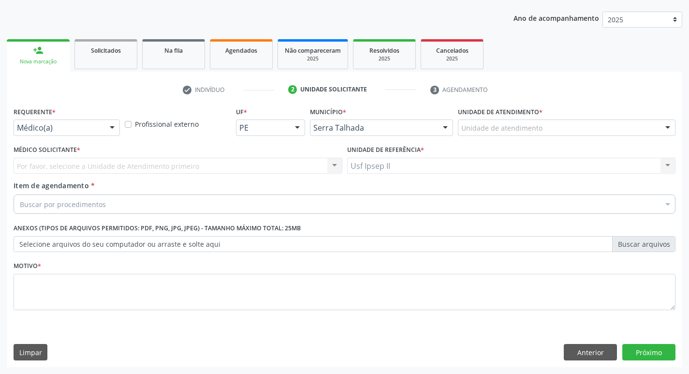
scroll to position [105, 0]
click at [109, 129] on div at bounding box center [112, 128] width 15 height 16
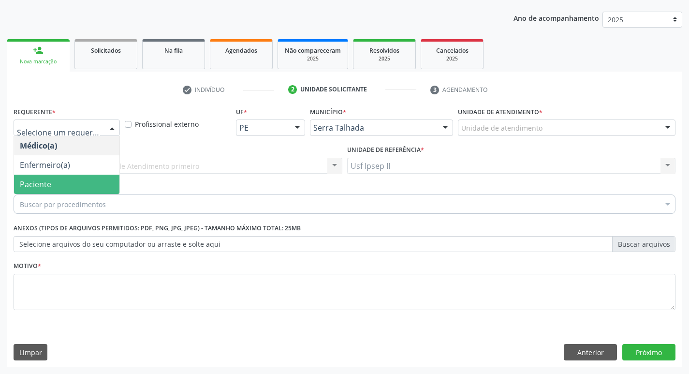
click at [50, 177] on span "Paciente" at bounding box center [66, 184] width 105 height 19
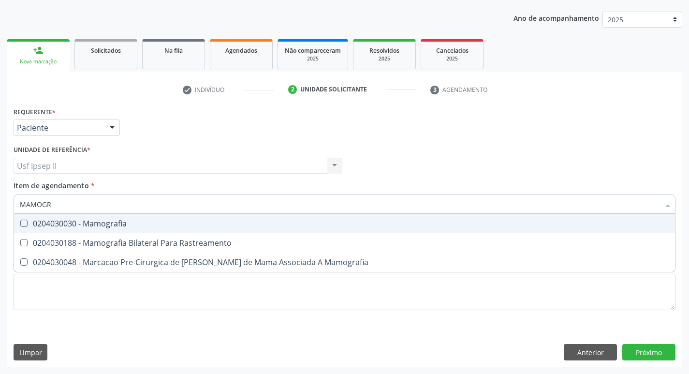
type input "MAMOGRA"
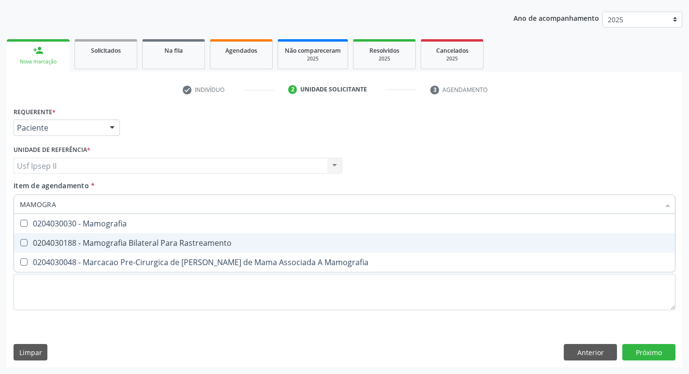
click at [64, 241] on div "0204030188 - Mamografia Bilateral Para Rastreamento" at bounding box center [345, 243] width 650 height 8
checkbox Rastreamento "true"
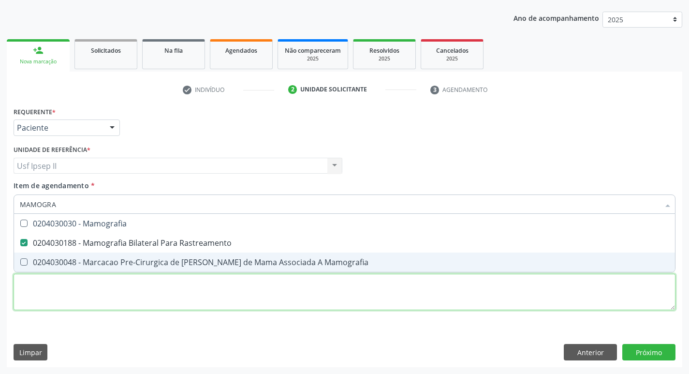
click at [149, 304] on div "Requerente * Paciente Médico(a) Enfermeiro(a) Paciente Nenhum resultado encontr…" at bounding box center [345, 213] width 662 height 219
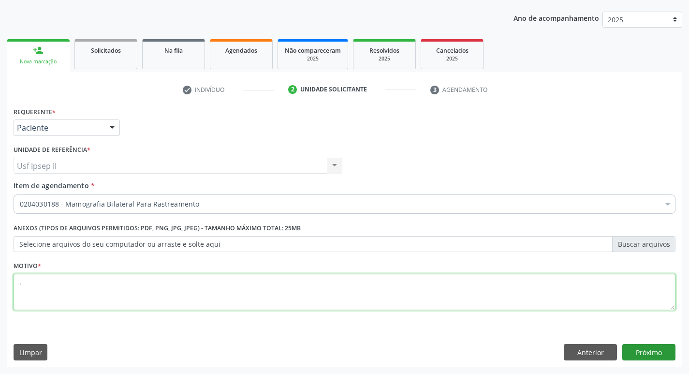
type textarea "."
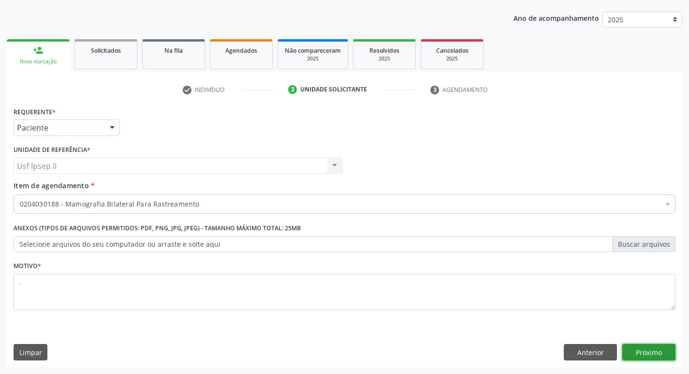
click at [654, 358] on button "Próximo" at bounding box center [649, 352] width 53 height 16
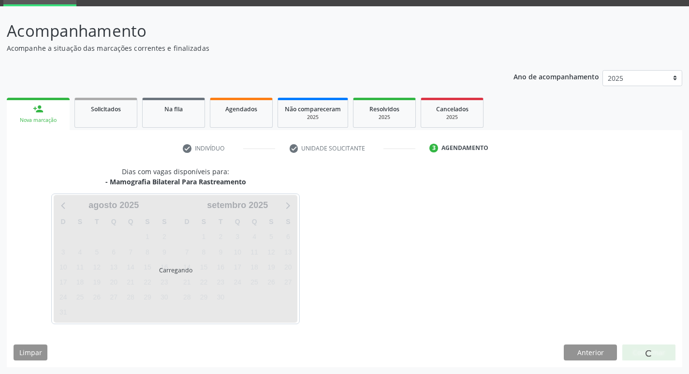
scroll to position [47, 0]
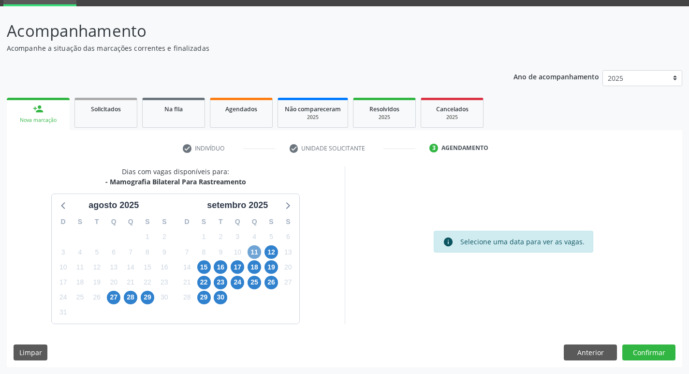
click at [256, 251] on span "11" at bounding box center [255, 252] width 14 height 14
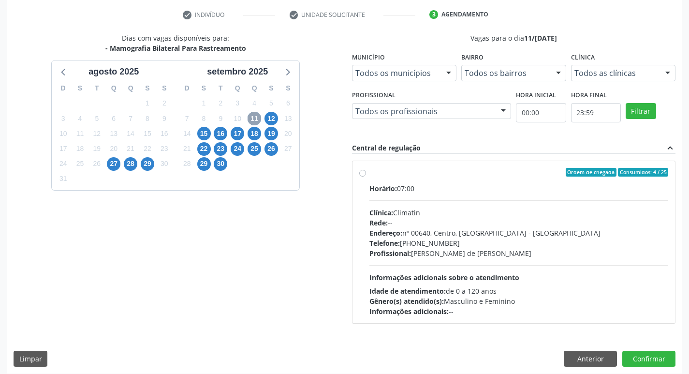
scroll to position [187, 0]
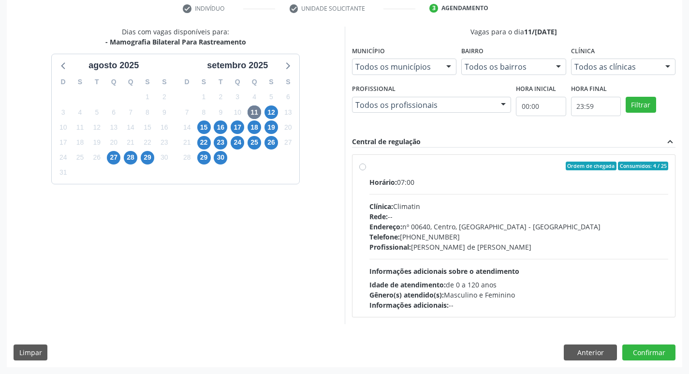
click at [370, 168] on label "Ordem de chegada Consumidos: 4 / 25 Horário: 07:00 Clínica: Climatin Rede: -- E…" at bounding box center [519, 236] width 299 height 148
click at [364, 168] on input "Ordem de chegada Consumidos: 4 / 25 Horário: 07:00 Clínica: Climatin Rede: -- E…" at bounding box center [362, 166] width 7 height 9
radio input "true"
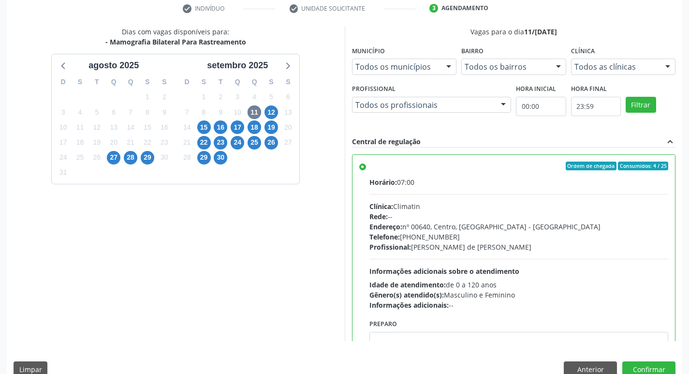
click at [637, 360] on div "Dias com vagas disponíveis para: - Mamografia Bilateral Para Rastreamento agost…" at bounding box center [345, 205] width 676 height 357
click at [638, 363] on button "Confirmar" at bounding box center [649, 369] width 53 height 16
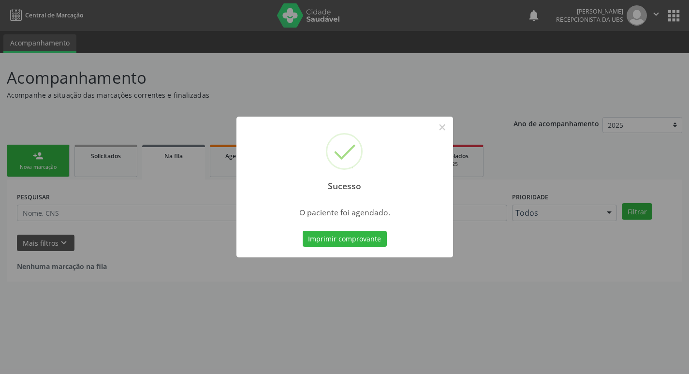
scroll to position [0, 0]
click at [370, 243] on button "Imprimir comprovante" at bounding box center [348, 239] width 84 height 16
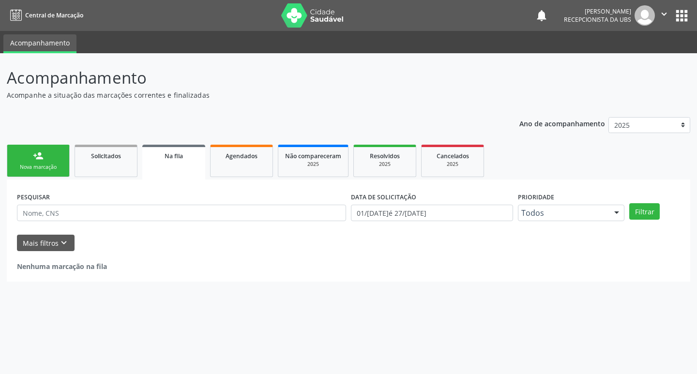
click at [19, 145] on link "person_add Nova marcação" at bounding box center [38, 161] width 63 height 32
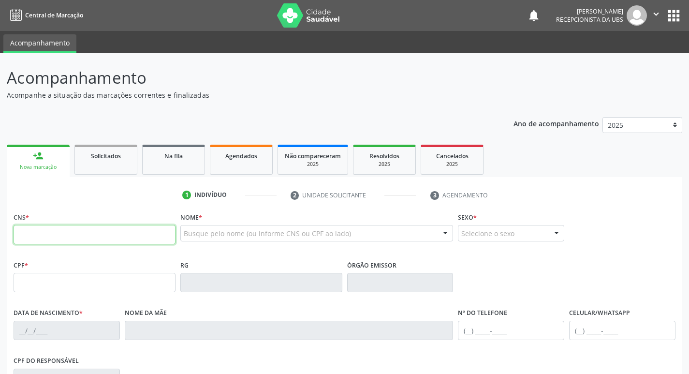
click at [82, 241] on input "text" at bounding box center [95, 234] width 162 height 19
type input "898 0037 1175 6001"
type input "18/11/1958"
type input "Maria Principe de Araujo"
type input "[PHONE_NUMBER]"
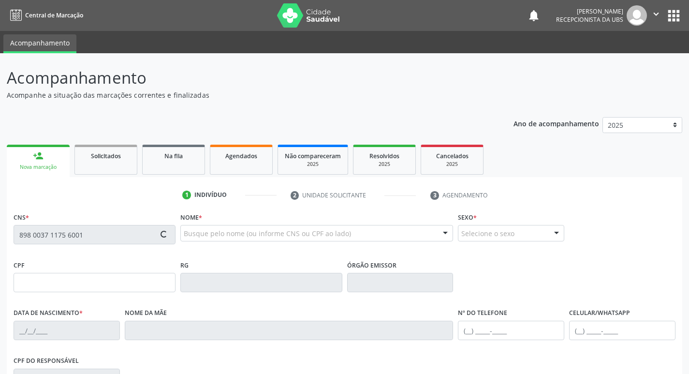
type input "51"
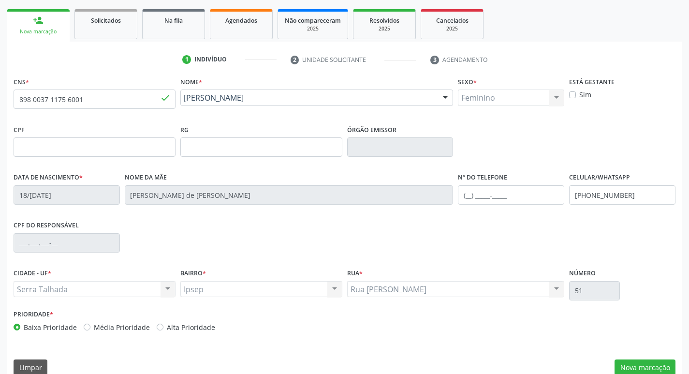
scroll to position [150, 0]
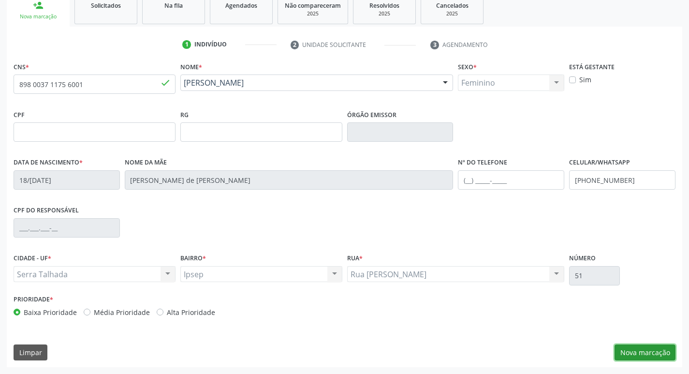
click at [630, 355] on button "Nova marcação" at bounding box center [645, 352] width 61 height 16
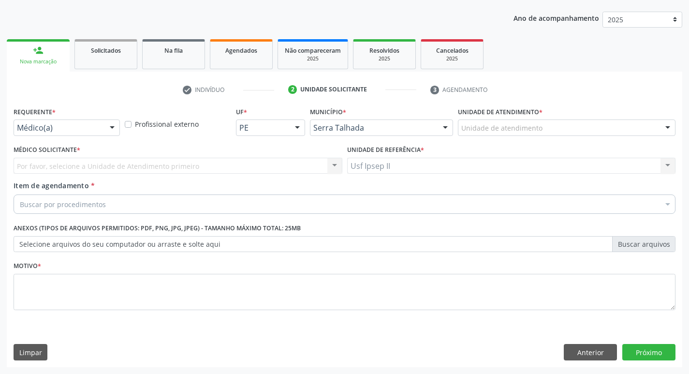
scroll to position [105, 0]
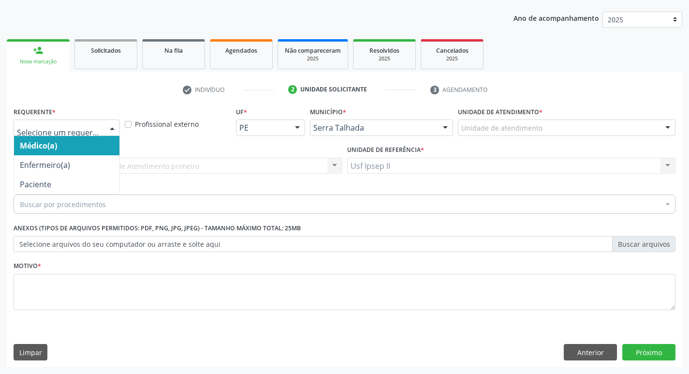
click at [109, 127] on div at bounding box center [112, 128] width 15 height 16
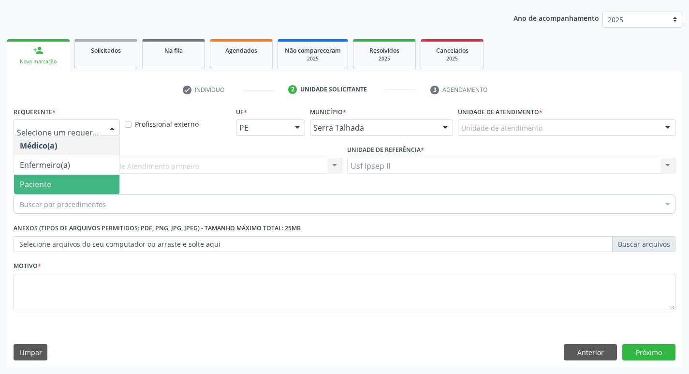
click at [36, 182] on span "Paciente" at bounding box center [35, 184] width 31 height 11
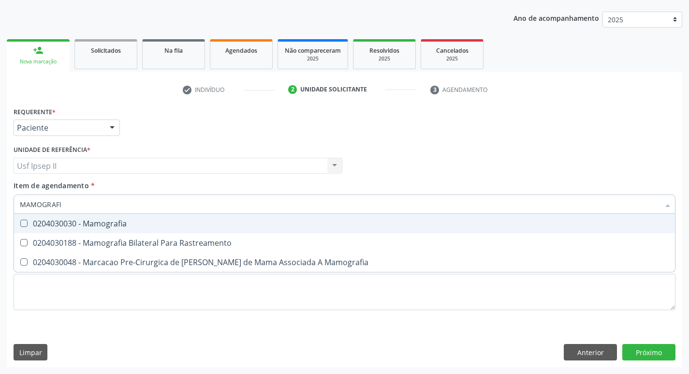
type input "MAMOGRAFIA"
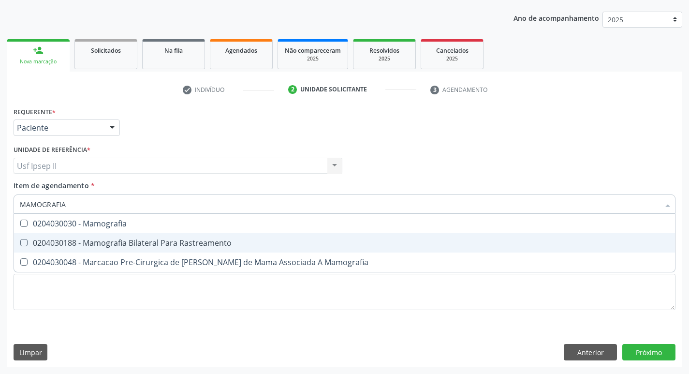
click at [113, 237] on span "0204030188 - Mamografia Bilateral Para Rastreamento" at bounding box center [344, 242] width 661 height 19
checkbox Rastreamento "true"
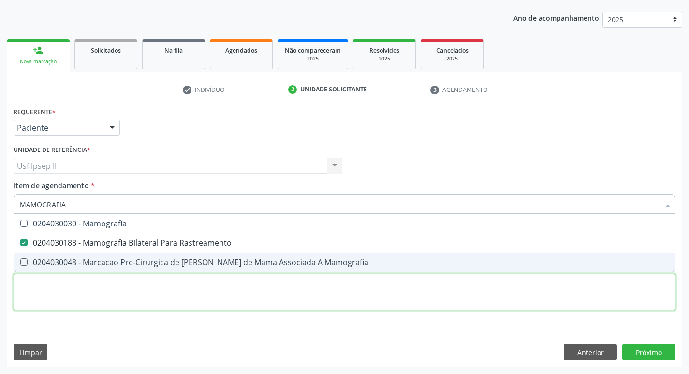
click at [86, 292] on div "Requerente * Paciente Médico(a) Enfermeiro(a) Paciente Nenhum resultado encontr…" at bounding box center [345, 213] width 662 height 219
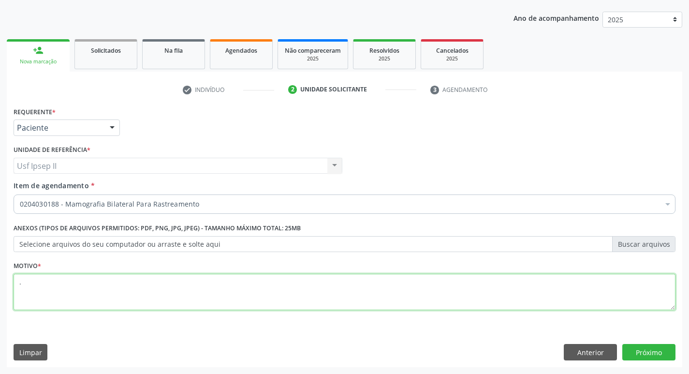
type textarea "."
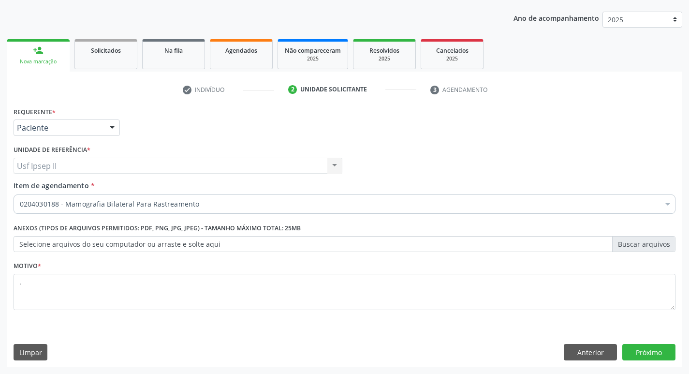
click at [663, 363] on div "Requerente * Paciente Médico(a) Enfermeiro(a) Paciente Nenhum resultado encontr…" at bounding box center [345, 235] width 676 height 263
click at [660, 358] on button "Próximo" at bounding box center [649, 352] width 53 height 16
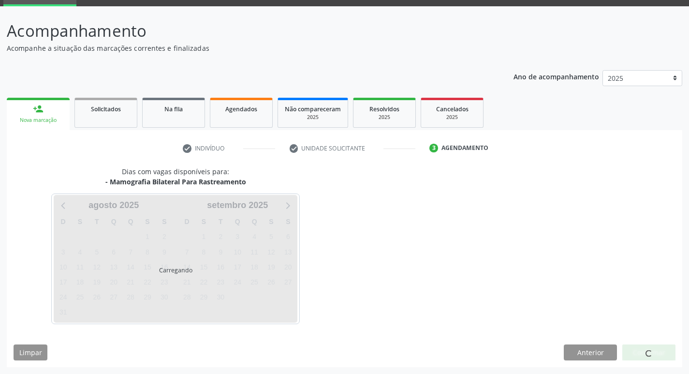
scroll to position [47, 0]
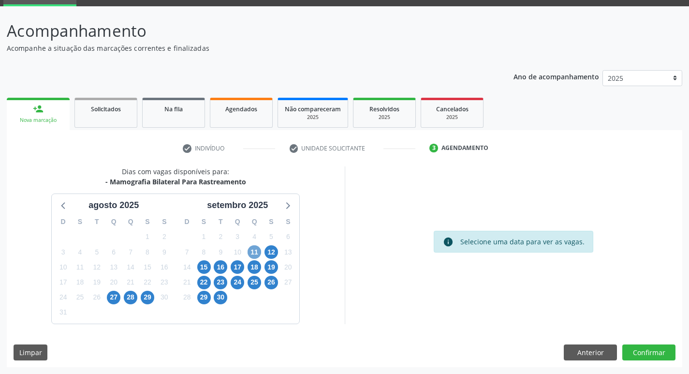
click at [257, 257] on span "11" at bounding box center [255, 252] width 14 height 14
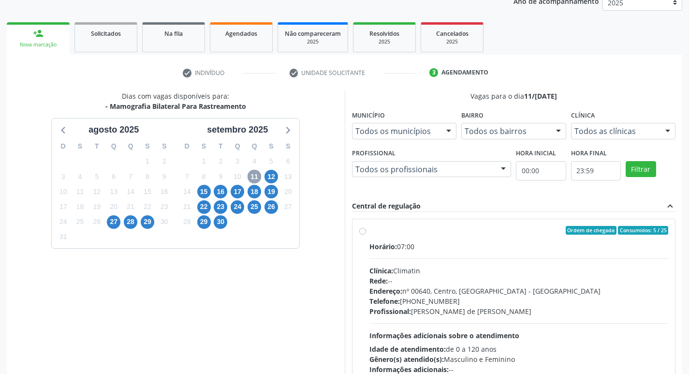
scroll to position [144, 0]
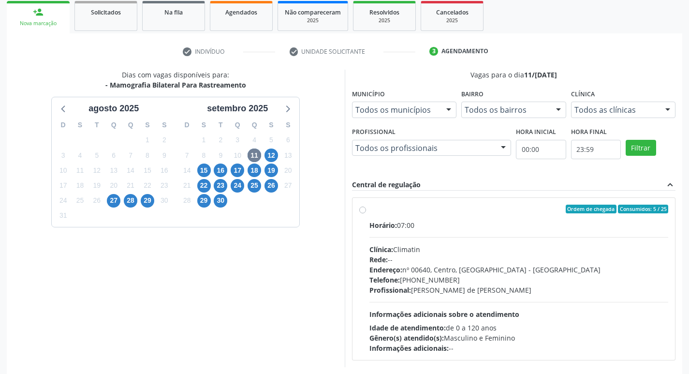
click at [370, 210] on label "Ordem de chegada Consumidos: 5 / 25 Horário: 07:00 Clínica: Climatin Rede: -- E…" at bounding box center [519, 279] width 299 height 148
click at [364, 210] on input "Ordem de chegada Consumidos: 5 / 25 Horário: 07:00 Clínica: Climatin Rede: -- E…" at bounding box center [362, 209] width 7 height 9
radio input "true"
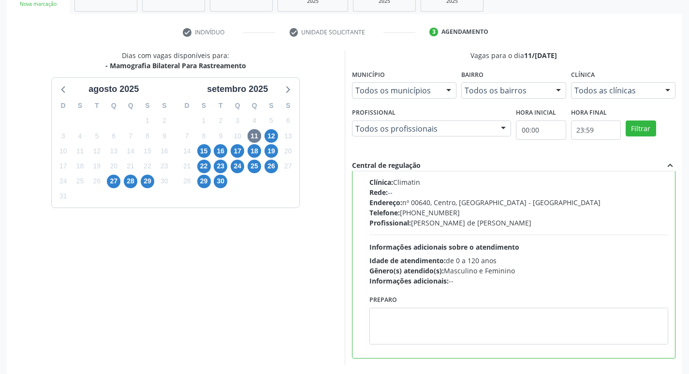
scroll to position [204, 0]
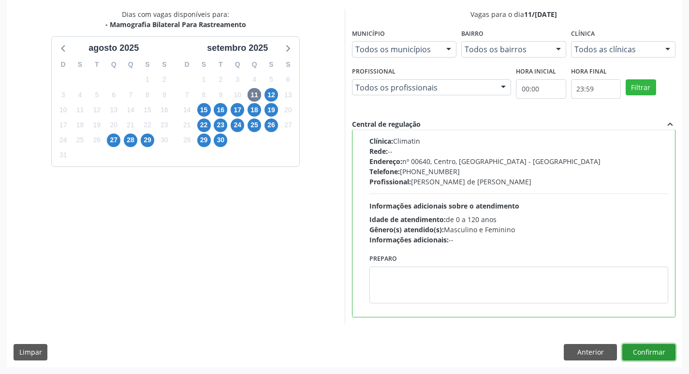
click at [663, 355] on button "Confirmar" at bounding box center [649, 352] width 53 height 16
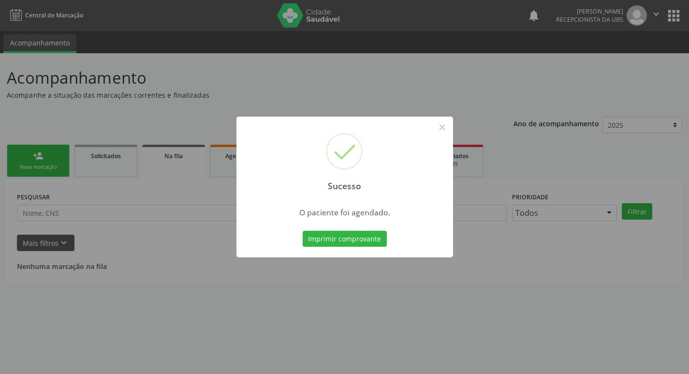
scroll to position [0, 0]
click at [372, 238] on button "Imprimir comprovante" at bounding box center [348, 239] width 84 height 16
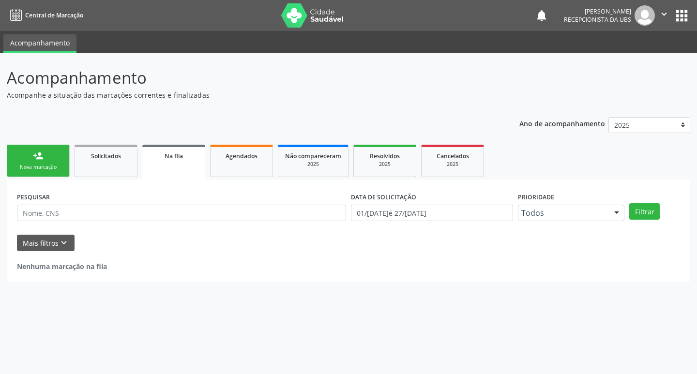
click at [32, 170] on div "Nova marcação" at bounding box center [38, 166] width 48 height 7
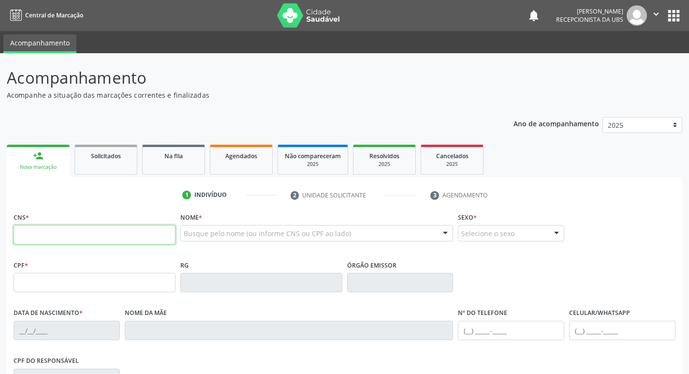
click at [59, 231] on input "text" at bounding box center [95, 234] width 162 height 19
type input "706 9061 2098 5633"
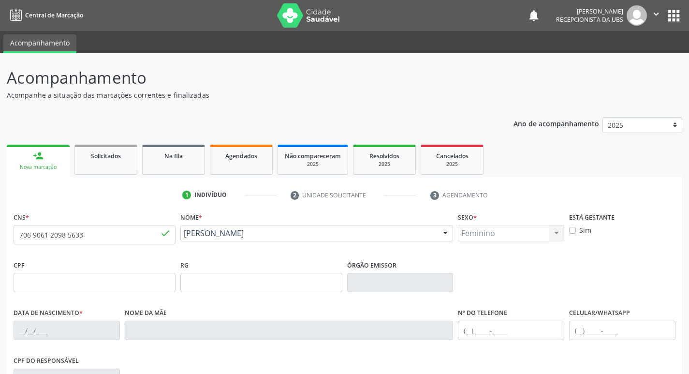
type input "14/03/1979"
type input "Maria Cecilia Goncalves"
type input "[PHONE_NUMBER]"
type input "(87) 99969-8679"
type input "728.824.844-53"
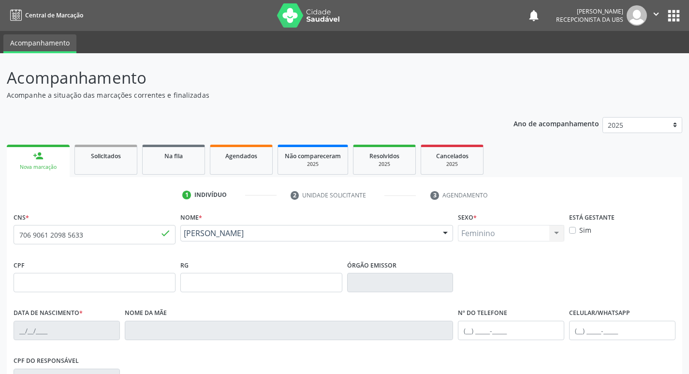
type input "576"
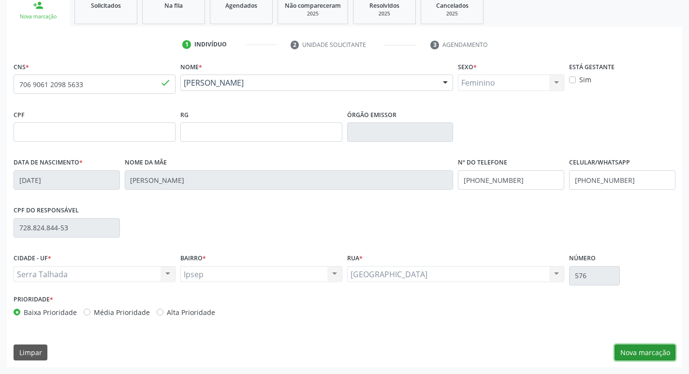
click at [644, 347] on button "Nova marcação" at bounding box center [645, 352] width 61 height 16
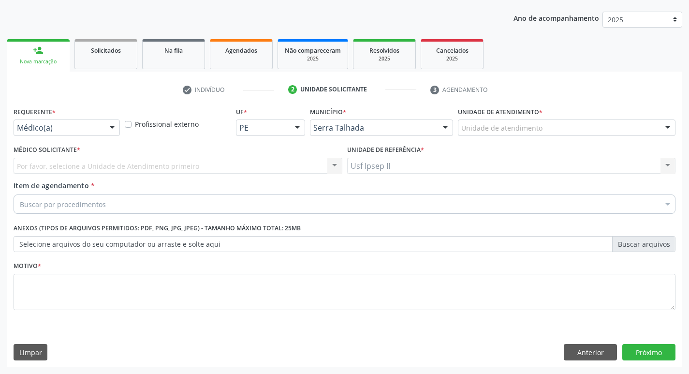
click at [118, 129] on div at bounding box center [112, 128] width 15 height 16
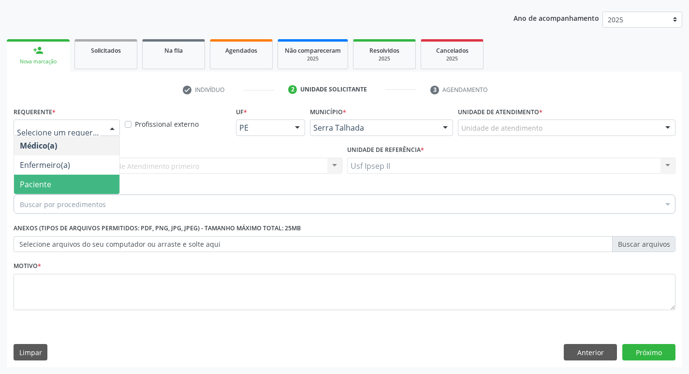
click at [65, 186] on span "Paciente" at bounding box center [66, 184] width 105 height 19
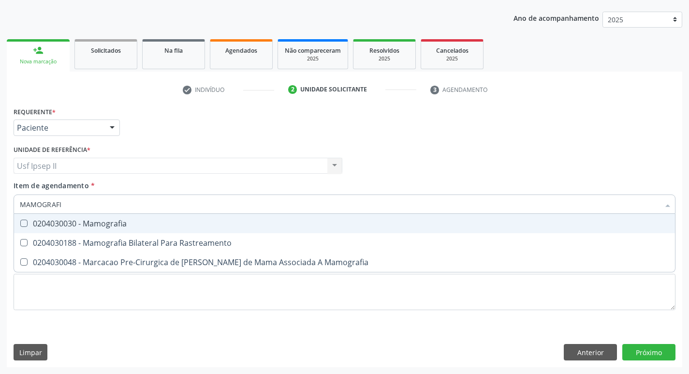
type input "MAMOGRAFIA"
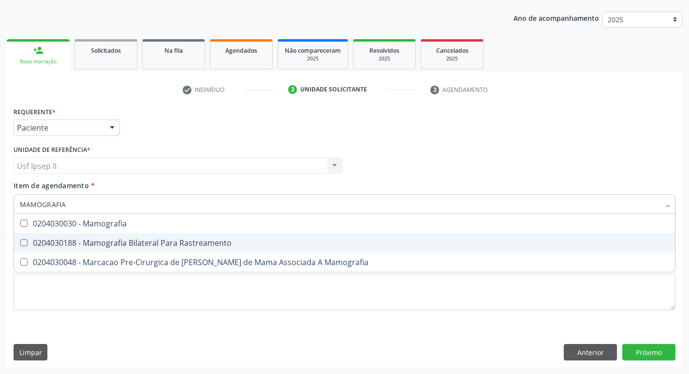
click at [90, 249] on span "0204030188 - Mamografia Bilateral Para Rastreamento" at bounding box center [344, 242] width 661 height 19
checkbox Rastreamento "true"
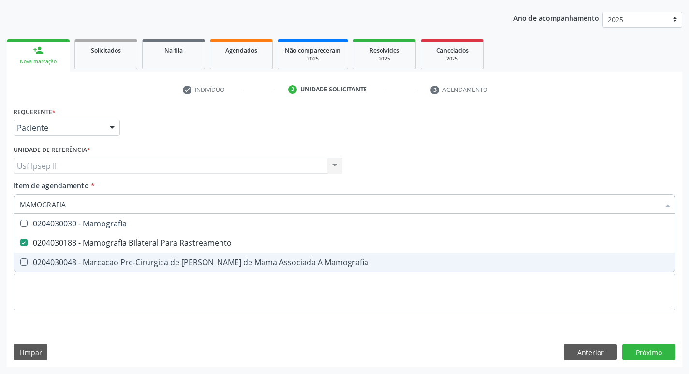
click at [636, 360] on div "Requerente * Paciente Médico(a) Enfermeiro(a) Paciente Nenhum resultado encontr…" at bounding box center [345, 235] width 676 height 263
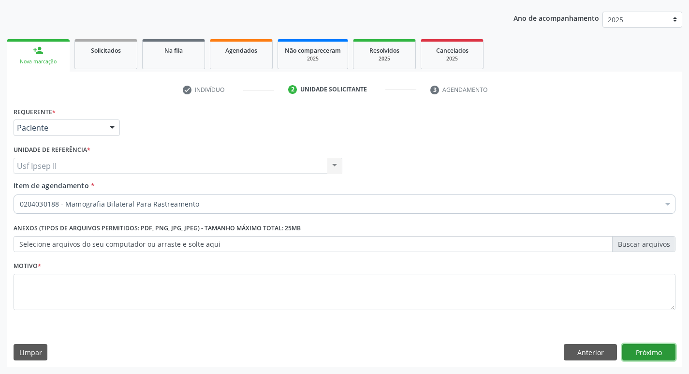
click at [634, 356] on button "Próximo" at bounding box center [649, 352] width 53 height 16
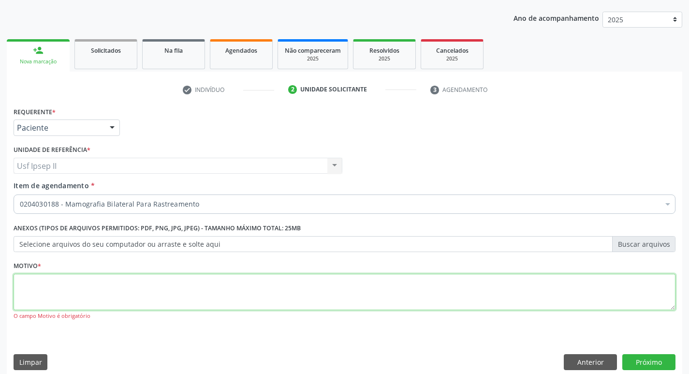
click at [60, 296] on textarea at bounding box center [345, 292] width 662 height 37
type textarea "."
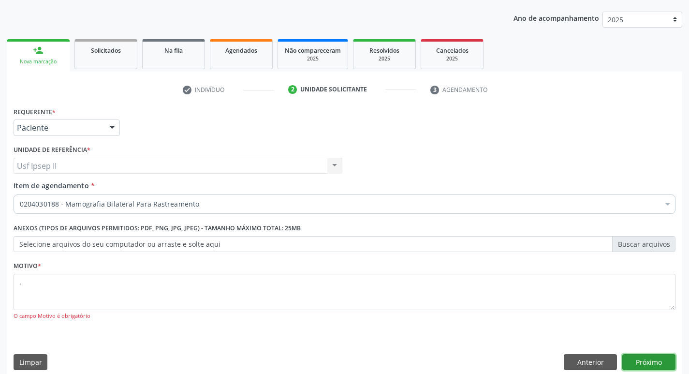
click at [637, 356] on button "Próximo" at bounding box center [649, 362] width 53 height 16
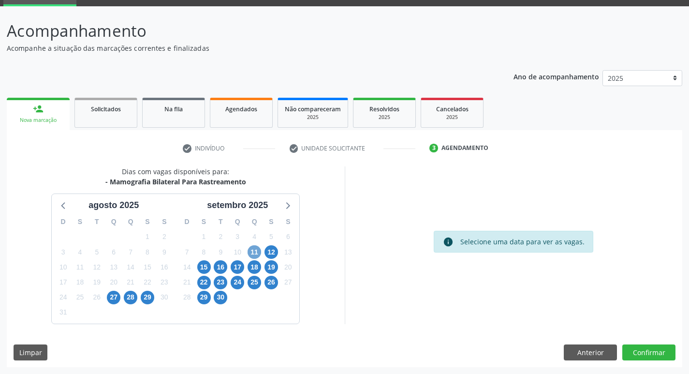
click at [252, 250] on span "11" at bounding box center [255, 252] width 14 height 14
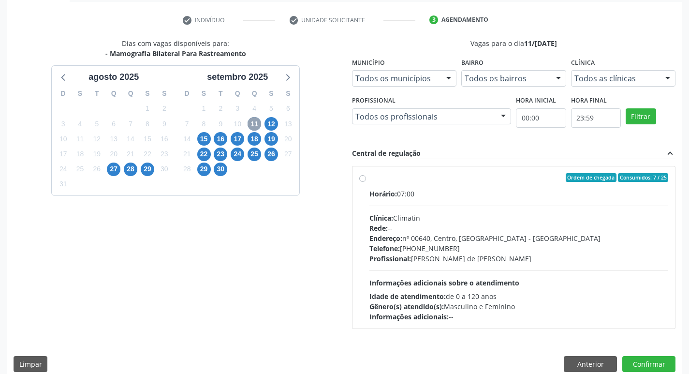
scroll to position [187, 0]
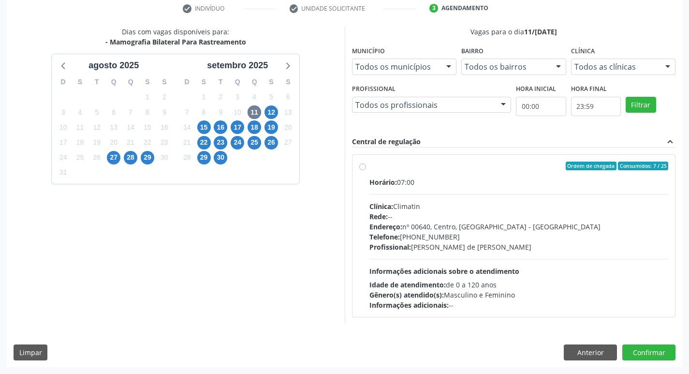
click at [370, 165] on label "Ordem de chegada Consumidos: 7 / 25 Horário: 07:00 Clínica: Climatin Rede: -- E…" at bounding box center [519, 236] width 299 height 148
click at [359, 165] on input "Ordem de chegada Consumidos: 7 / 25 Horário: 07:00 Clínica: Climatin Rede: -- E…" at bounding box center [362, 166] width 7 height 9
radio input "true"
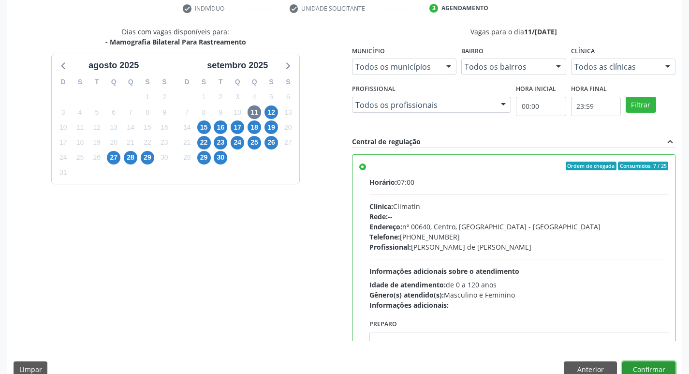
click at [630, 361] on button "Confirmar" at bounding box center [649, 369] width 53 height 16
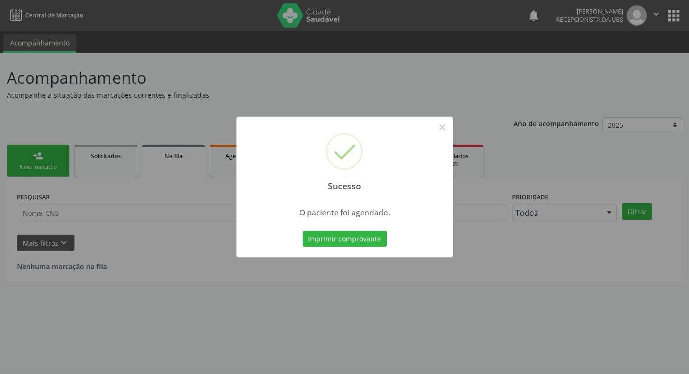
scroll to position [0, 0]
click at [360, 241] on button "Imprimir comprovante" at bounding box center [348, 239] width 84 height 16
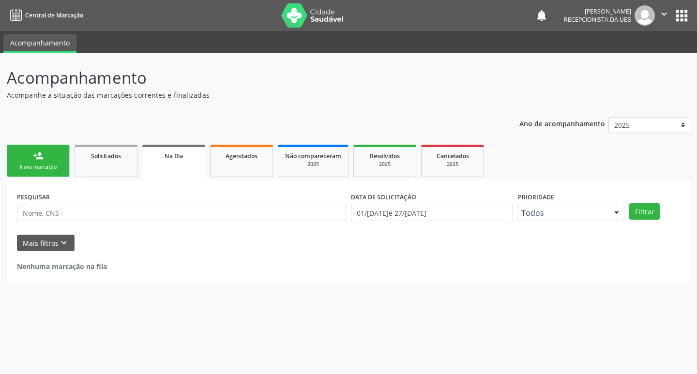
click at [58, 157] on link "person_add Nova marcação" at bounding box center [38, 161] width 63 height 32
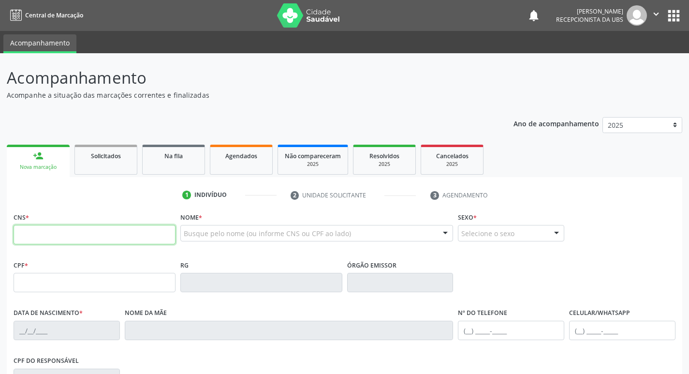
click at [66, 229] on input "text" at bounding box center [95, 234] width 162 height 19
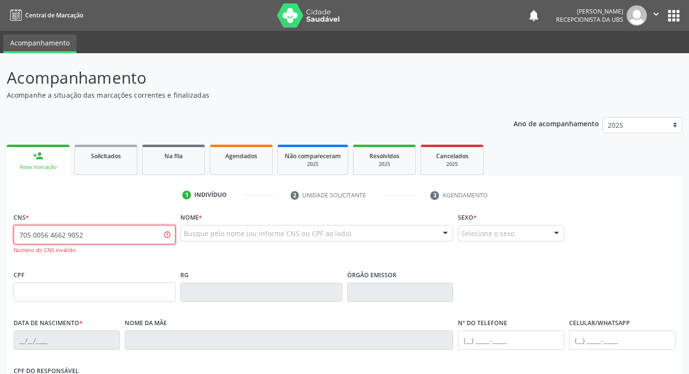
click at [102, 239] on input "705 0056 4662 9052" at bounding box center [95, 234] width 162 height 19
type input "7"
type input "705 0056 4662 9050"
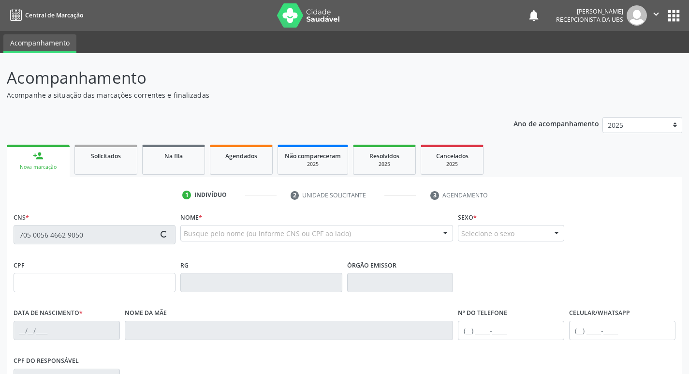
type input "269.531.294-68"
type input "07/04/1961"
type input "Maria Sebastiana do Nascimento"
type input "(87) 99620-1255"
type input "182"
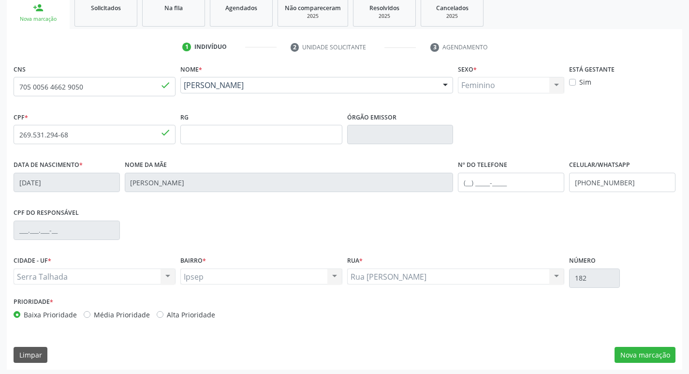
scroll to position [150, 0]
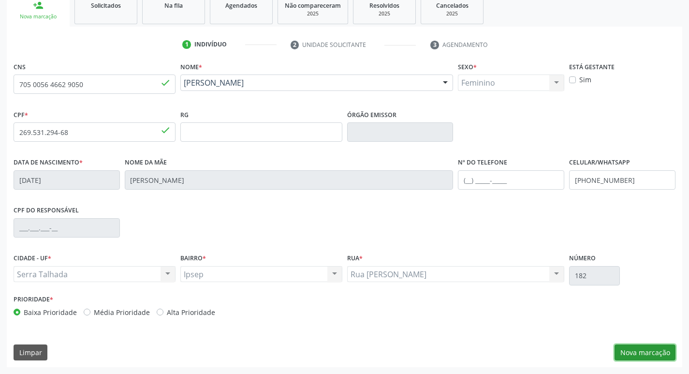
click at [640, 346] on button "Nova marcação" at bounding box center [645, 352] width 61 height 16
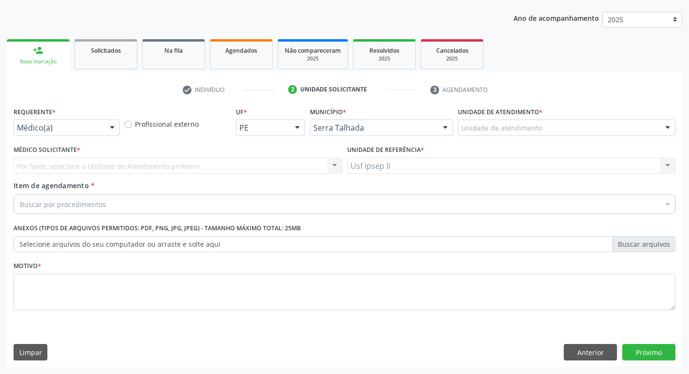
scroll to position [105, 0]
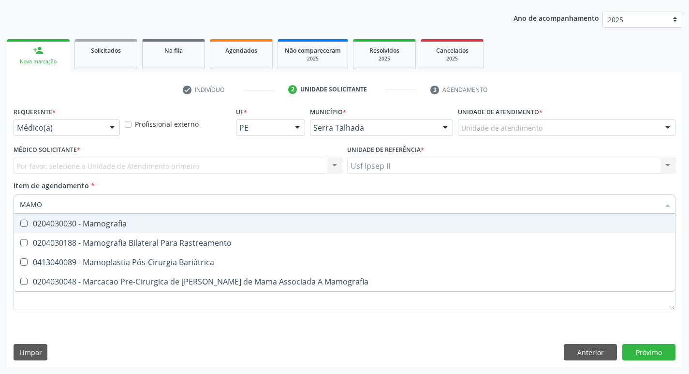
type input "MAMOG"
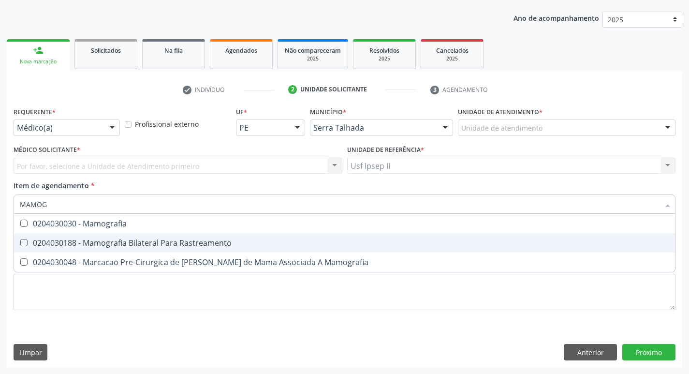
click at [106, 250] on span "0204030188 - Mamografia Bilateral Para Rastreamento" at bounding box center [344, 242] width 661 height 19
checkbox Rastreamento "true"
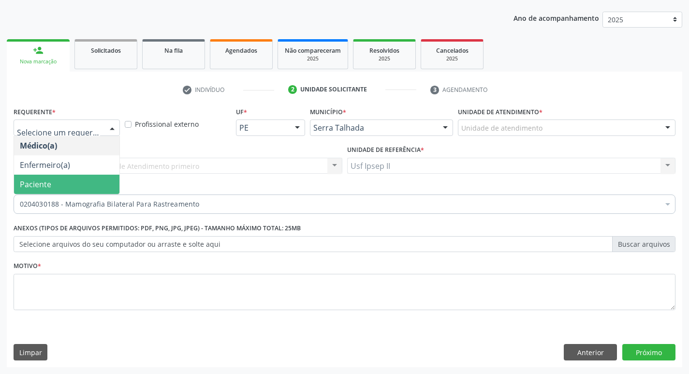
click at [71, 178] on span "Paciente" at bounding box center [66, 184] width 105 height 19
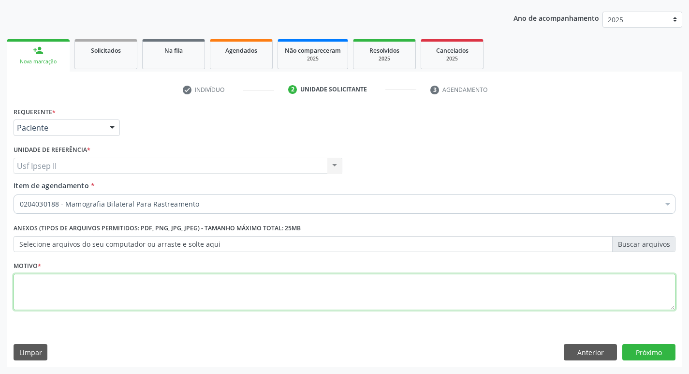
click at [48, 289] on textarea at bounding box center [345, 292] width 662 height 37
type textarea "."
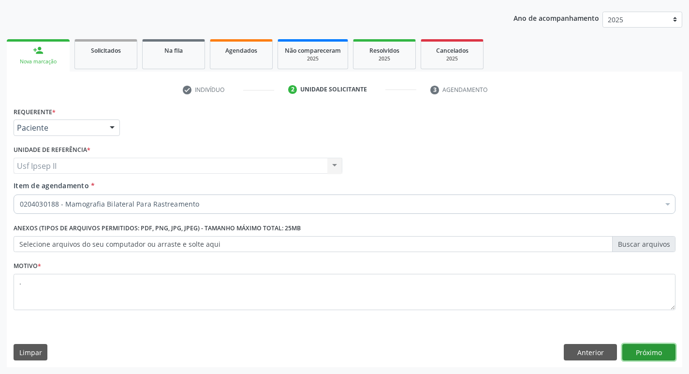
click at [668, 351] on button "Próximo" at bounding box center [649, 352] width 53 height 16
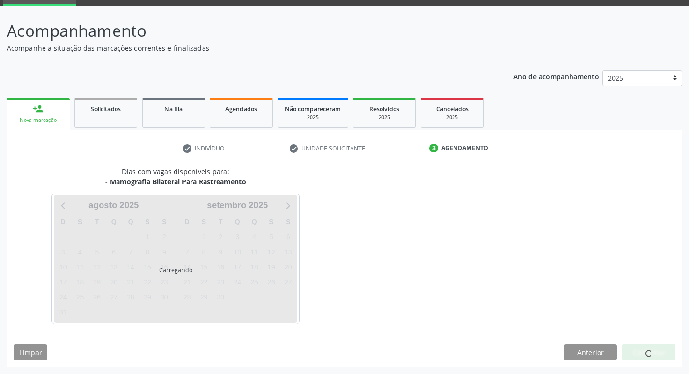
scroll to position [47, 0]
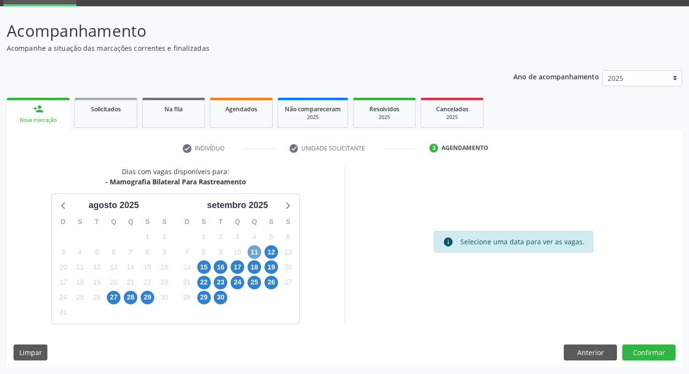
click at [254, 253] on span "11" at bounding box center [255, 252] width 14 height 14
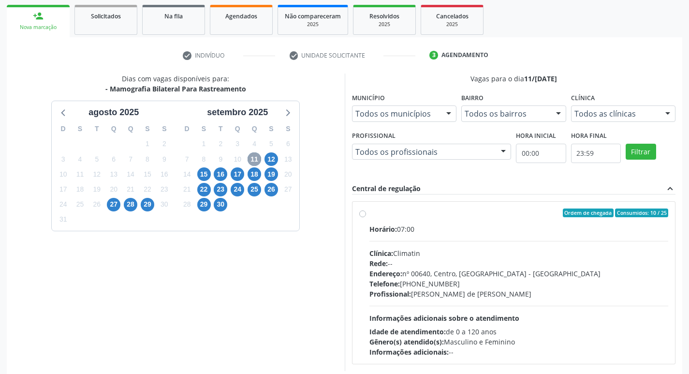
scroll to position [144, 0]
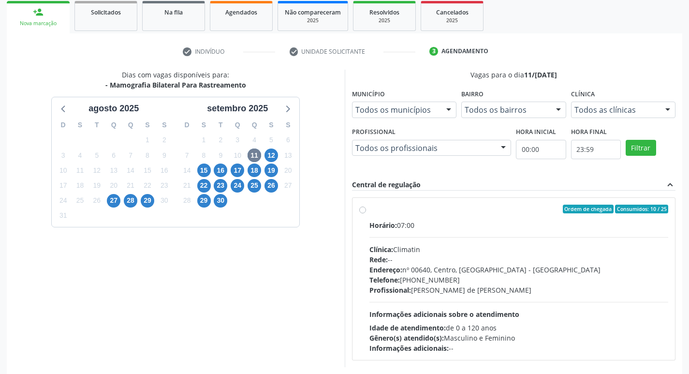
click at [370, 208] on label "Ordem de chegada Consumidos: 10 / 25 Horário: 07:00 Clínica: Climatin Rede: -- …" at bounding box center [519, 279] width 299 height 148
click at [360, 208] on input "Ordem de chegada Consumidos: 10 / 25 Horário: 07:00 Clínica: Climatin Rede: -- …" at bounding box center [362, 209] width 7 height 9
radio input "true"
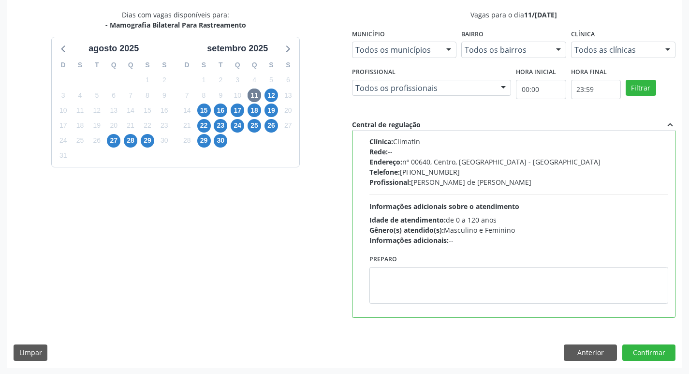
scroll to position [204, 0]
click at [645, 345] on button "Confirmar" at bounding box center [649, 352] width 53 height 16
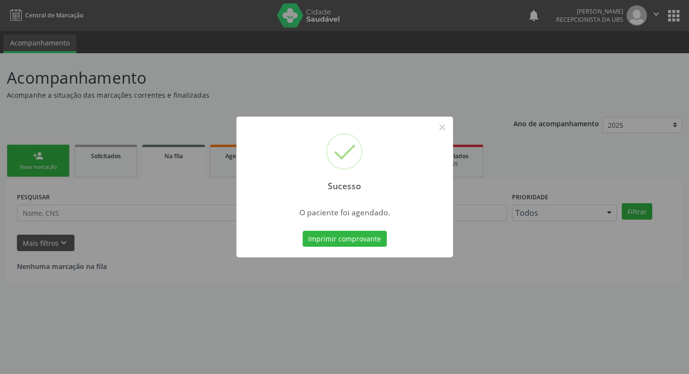
scroll to position [0, 0]
click at [369, 244] on button "Imprimir comprovante" at bounding box center [348, 239] width 84 height 16
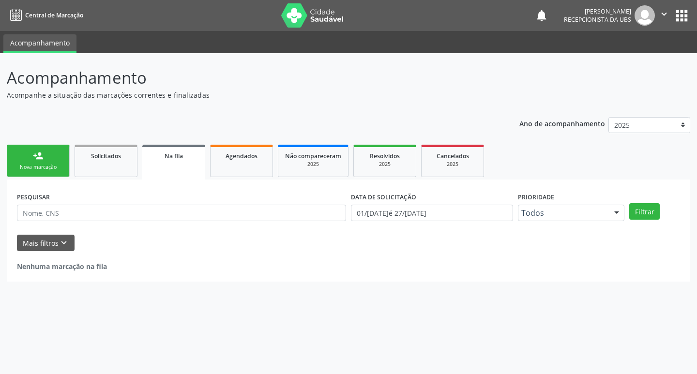
click at [56, 153] on link "person_add Nova marcação" at bounding box center [38, 161] width 63 height 32
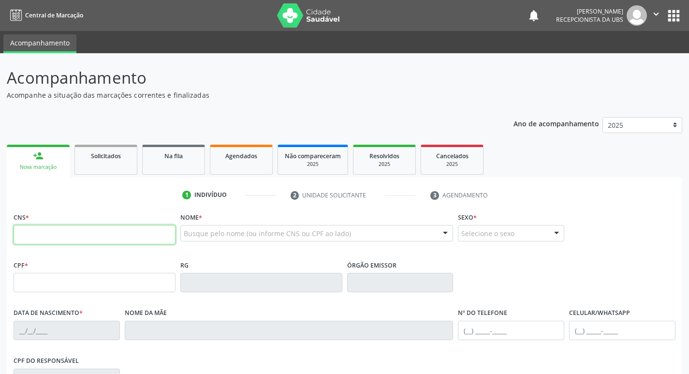
click at [67, 228] on input "text" at bounding box center [95, 234] width 162 height 19
type input "898"
type input "898 0037 3931 2507"
type input "045.825.154-28"
type input "29[DATE]"
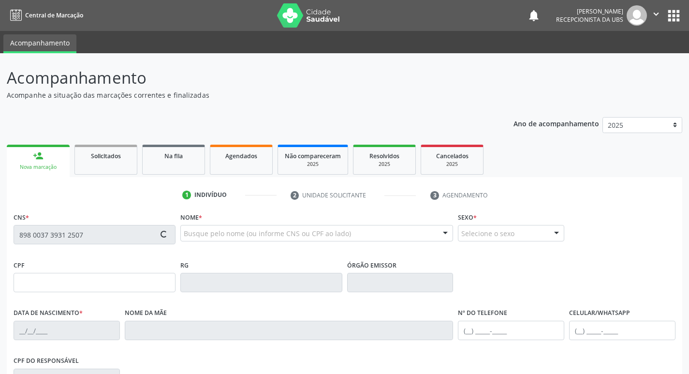
type input "[PERSON_NAME]"
type input "[PHONE_NUMBER]"
type input "364"
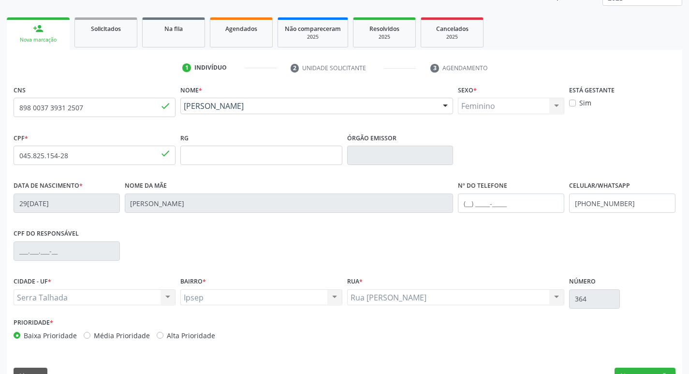
scroll to position [150, 0]
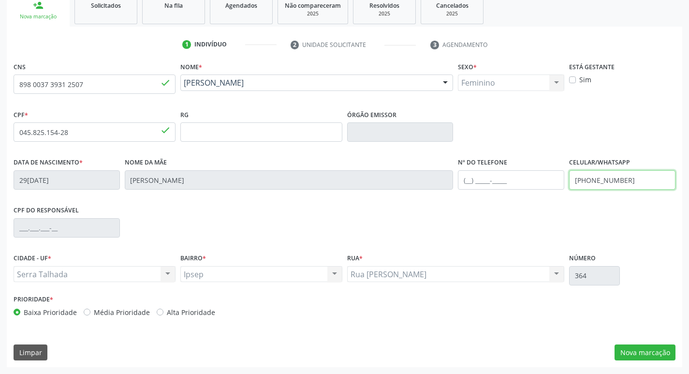
click at [629, 182] on input "[PHONE_NUMBER]" at bounding box center [622, 179] width 106 height 19
type input "("
type input "[PHONE_NUMBER]"
click at [651, 354] on button "Nova marcação" at bounding box center [645, 352] width 61 height 16
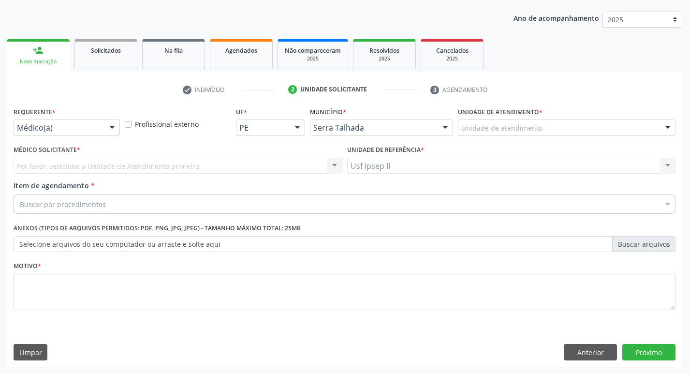
scroll to position [105, 0]
click at [113, 132] on div at bounding box center [112, 128] width 15 height 16
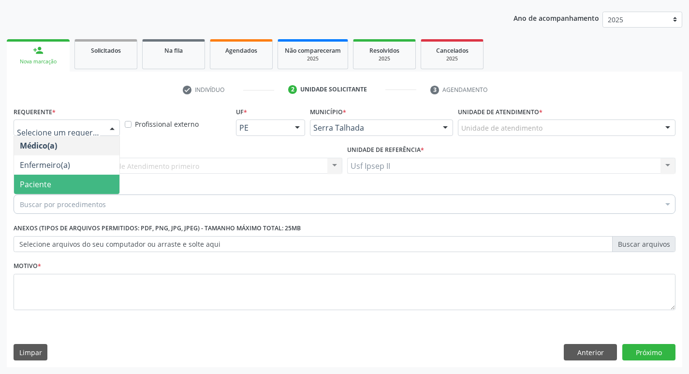
click at [68, 185] on span "Paciente" at bounding box center [66, 184] width 105 height 19
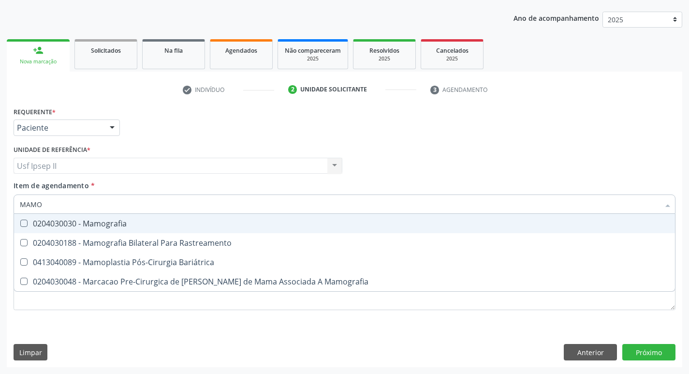
type input "MAMOG"
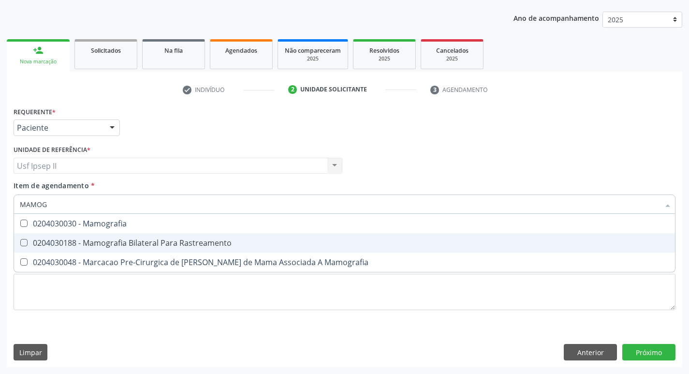
click at [173, 236] on span "0204030188 - Mamografia Bilateral Para Rastreamento" at bounding box center [344, 242] width 661 height 19
checkbox Rastreamento "true"
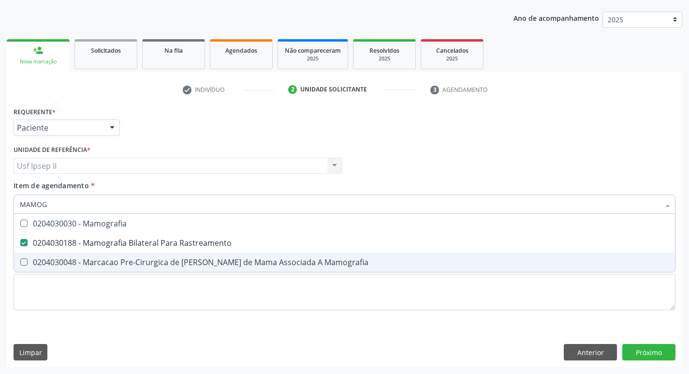
click at [174, 312] on div "Requerente * Paciente Médico(a) Enfermeiro(a) Paciente Nenhum resultado encontr…" at bounding box center [345, 213] width 662 height 219
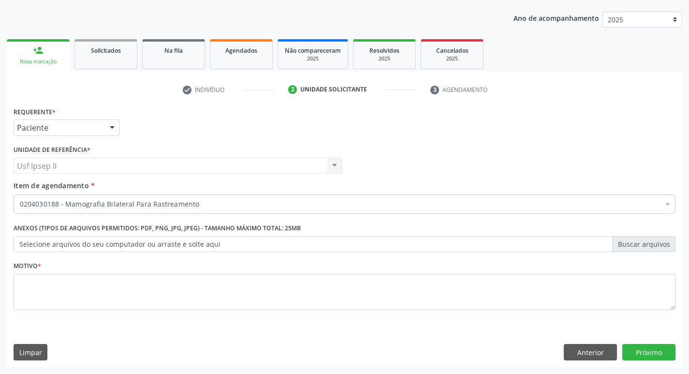
click at [174, 311] on fieldset "Motivo *" at bounding box center [345, 288] width 662 height 58
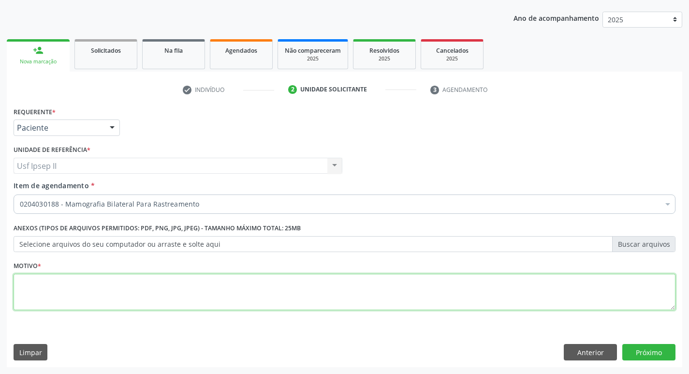
click at [171, 296] on textarea at bounding box center [345, 292] width 662 height 37
type textarea "."
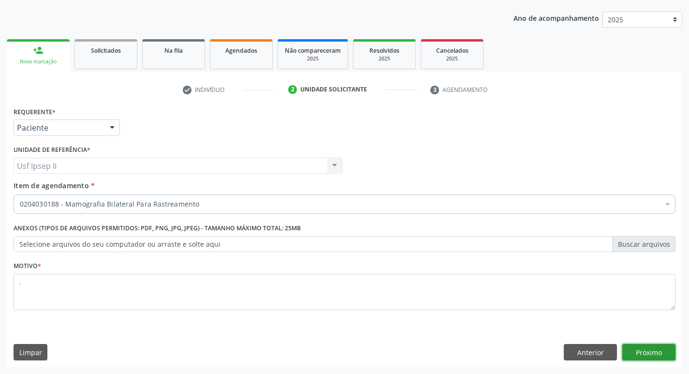
click at [646, 344] on button "Próximo" at bounding box center [649, 352] width 53 height 16
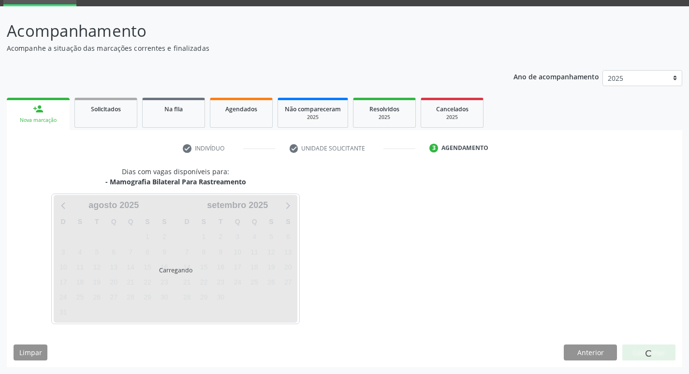
scroll to position [47, 0]
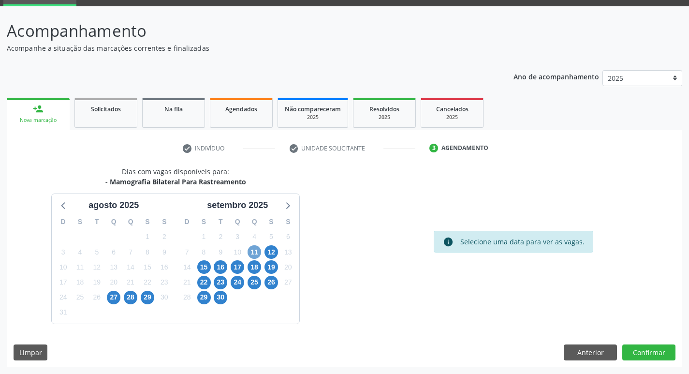
click at [252, 254] on span "11" at bounding box center [255, 252] width 14 height 14
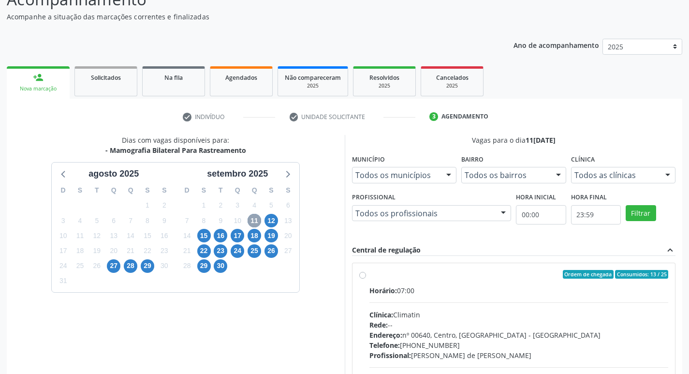
scroll to position [95, 0]
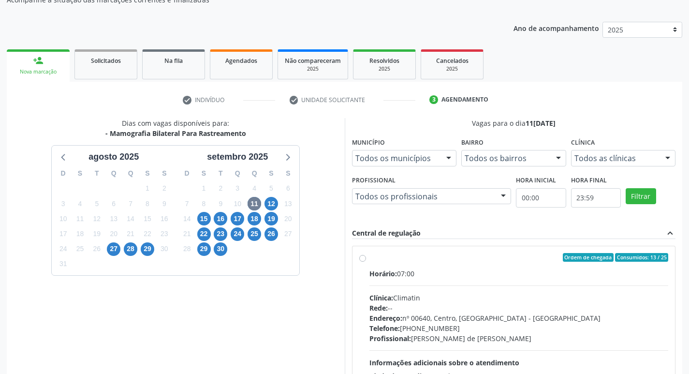
click at [367, 260] on div "Ordem de chegada Consumidos: 13 / 25 Horário: 07:00 Clínica: Climatin Rede: -- …" at bounding box center [514, 327] width 310 height 148
radio input "true"
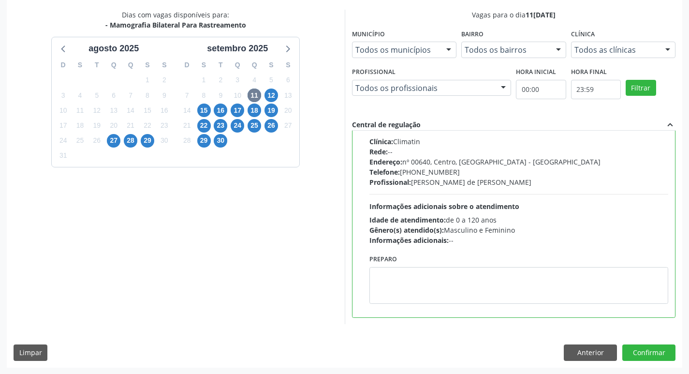
scroll to position [204, 0]
click at [649, 347] on button "Confirmar" at bounding box center [649, 352] width 53 height 16
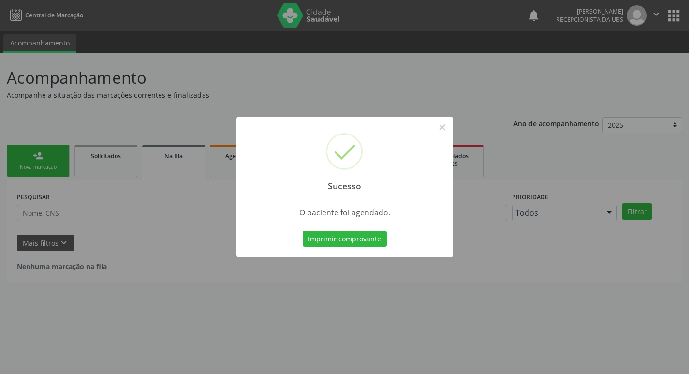
scroll to position [0, 0]
click at [363, 238] on button "Imprimir comprovante" at bounding box center [348, 239] width 84 height 16
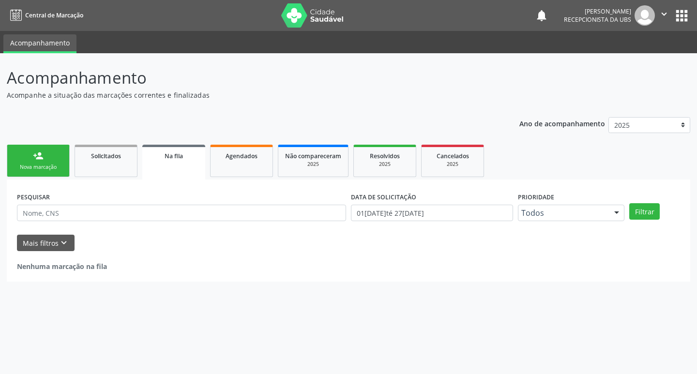
click at [68, 148] on link "person_add Nova marcação" at bounding box center [38, 161] width 63 height 32
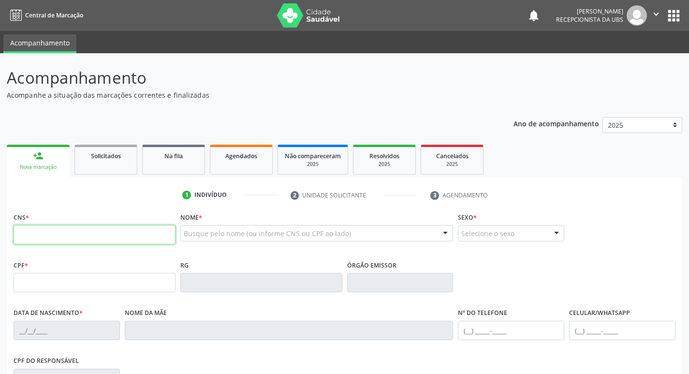
click at [65, 229] on input "text" at bounding box center [95, 234] width 162 height 19
type input "702 1057 6632 9997"
type input "056.751.424-28"
type input "25[DATE]"
type input "[PERSON_NAME]"
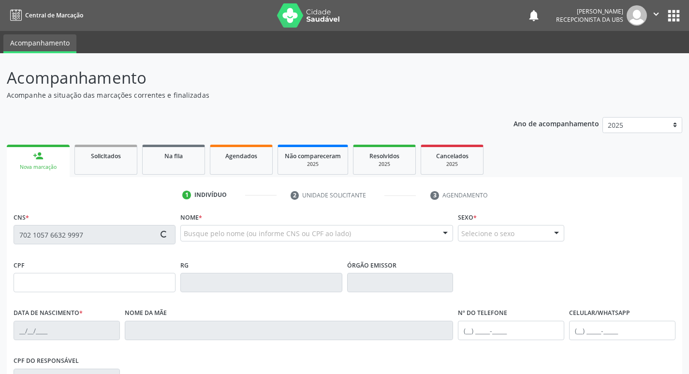
type input "[PHONE_NUMBER]"
type input "183"
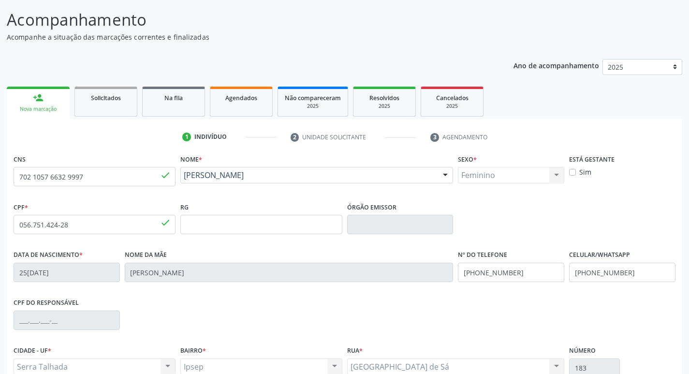
scroll to position [150, 0]
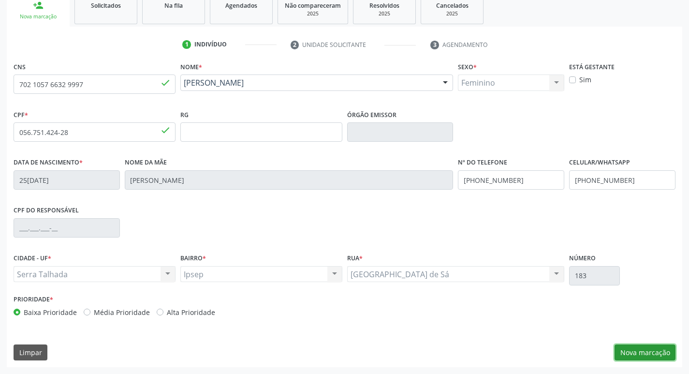
click at [643, 350] on button "Nova marcação" at bounding box center [645, 352] width 61 height 16
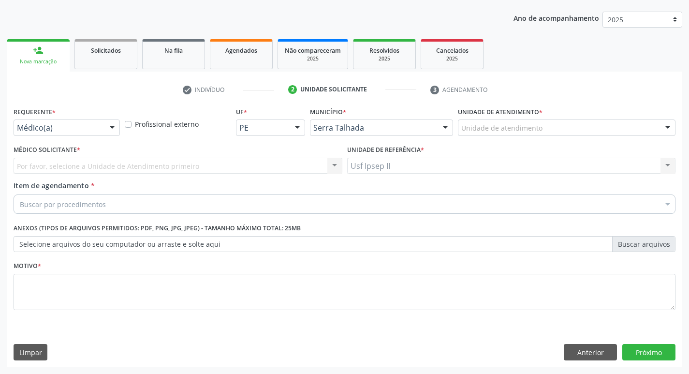
scroll to position [105, 0]
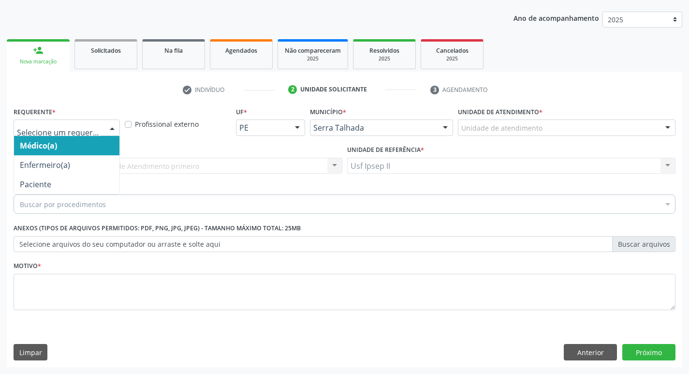
click at [114, 131] on div at bounding box center [112, 128] width 15 height 16
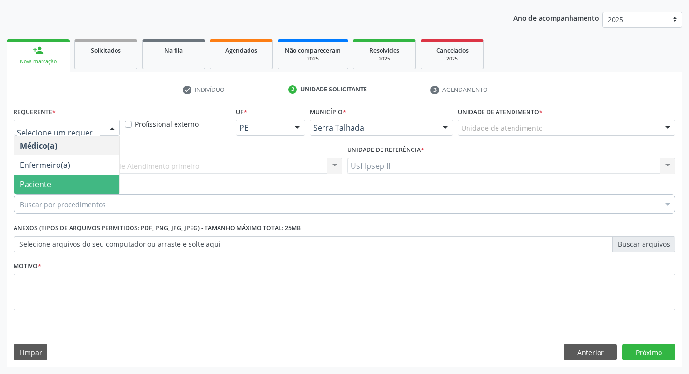
click at [35, 179] on span "Paciente" at bounding box center [35, 184] width 31 height 11
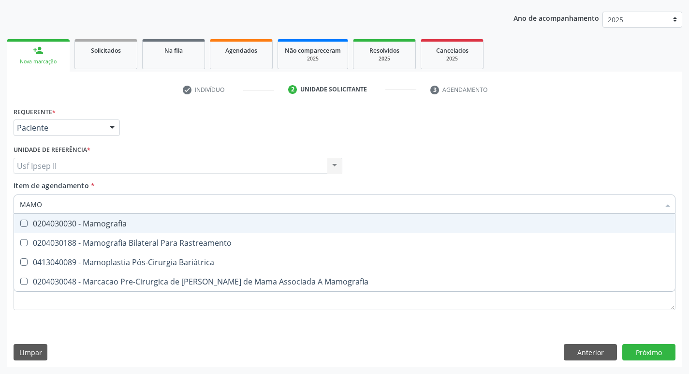
type input "MAMOG"
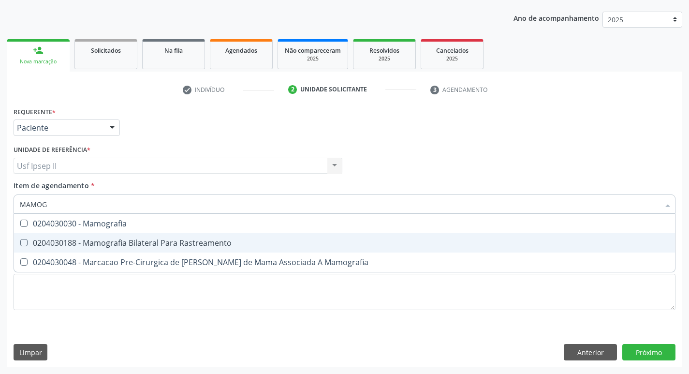
click at [139, 251] on span "0204030188 - Mamografia Bilateral Para Rastreamento" at bounding box center [344, 242] width 661 height 19
checkbox Rastreamento "true"
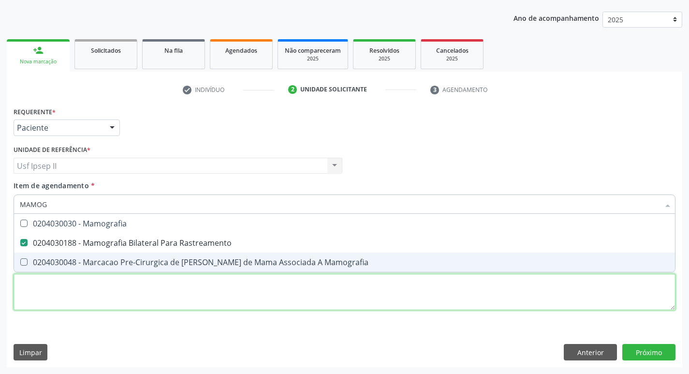
click at [109, 303] on div "Requerente * Paciente Médico(a) Enfermeiro(a) Paciente Nenhum resultado encontr…" at bounding box center [345, 213] width 662 height 219
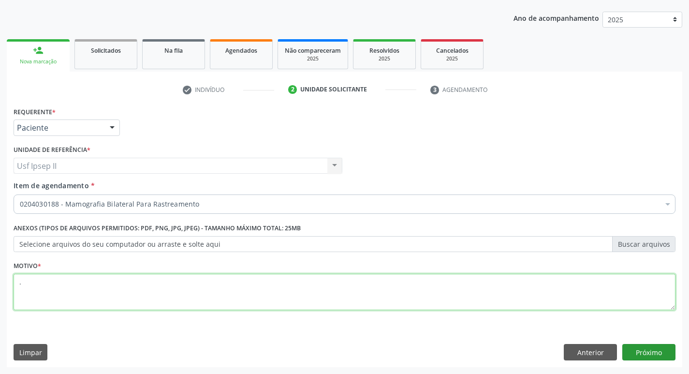
type textarea "."
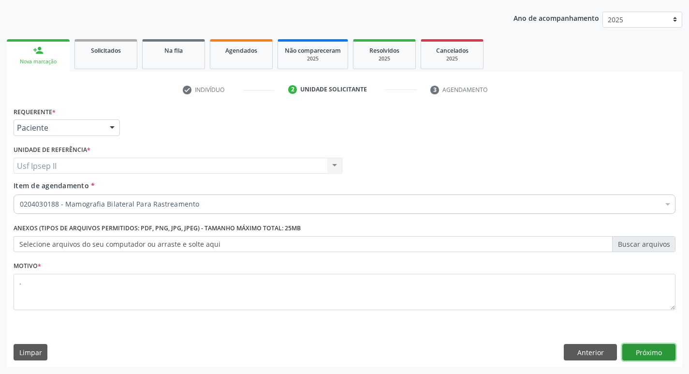
click at [652, 352] on button "Próximo" at bounding box center [649, 352] width 53 height 16
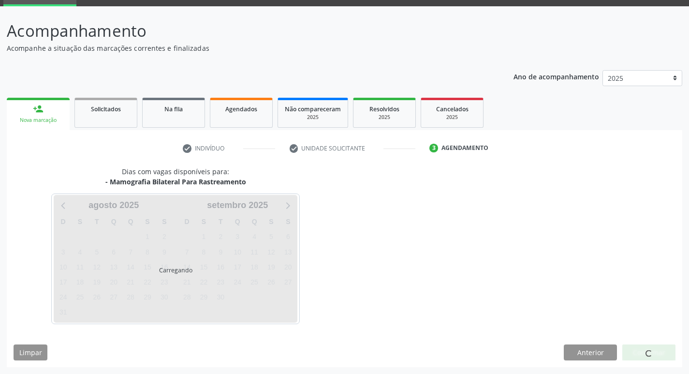
scroll to position [47, 0]
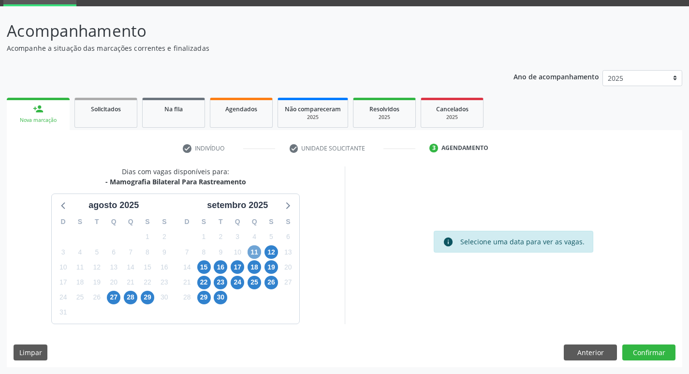
click at [258, 255] on span "11" at bounding box center [255, 252] width 14 height 14
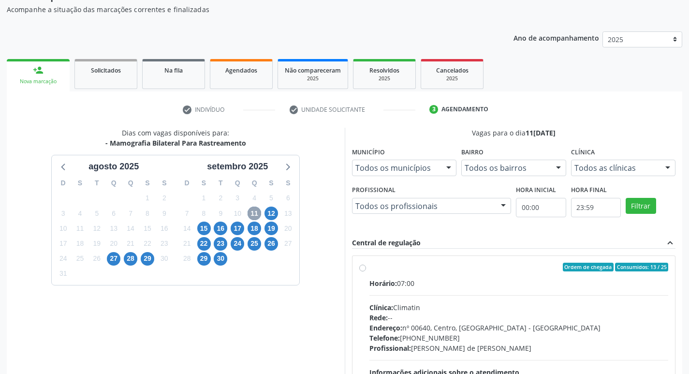
scroll to position [144, 0]
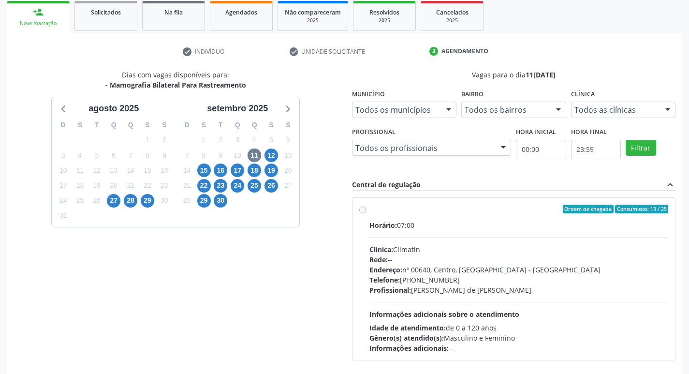
click at [365, 216] on div "Ordem de chegada Consumidos: 13 / 25 Horário: 07:00 Clínica: Climatin Rede: -- …" at bounding box center [514, 279] width 310 height 148
radio input "true"
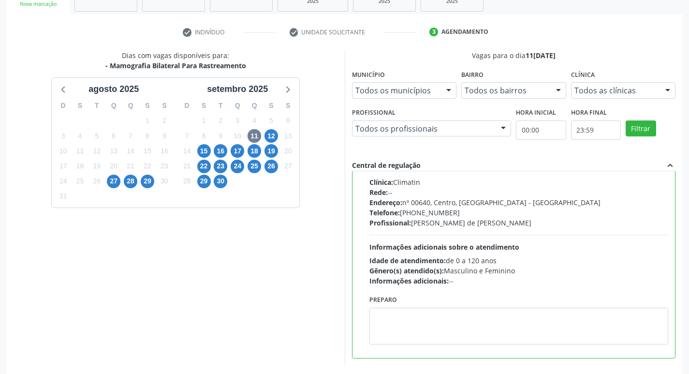
scroll to position [204, 0]
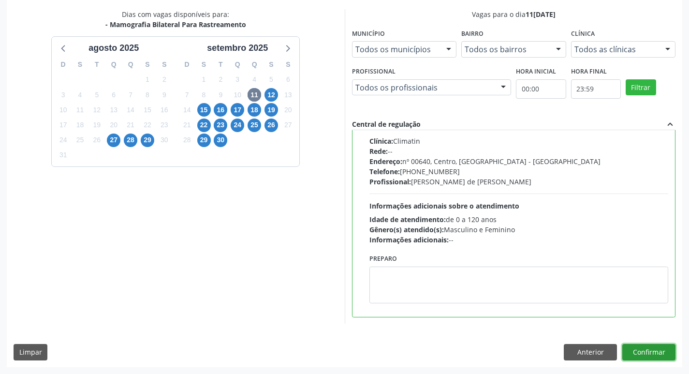
click at [665, 346] on button "Confirmar" at bounding box center [649, 352] width 53 height 16
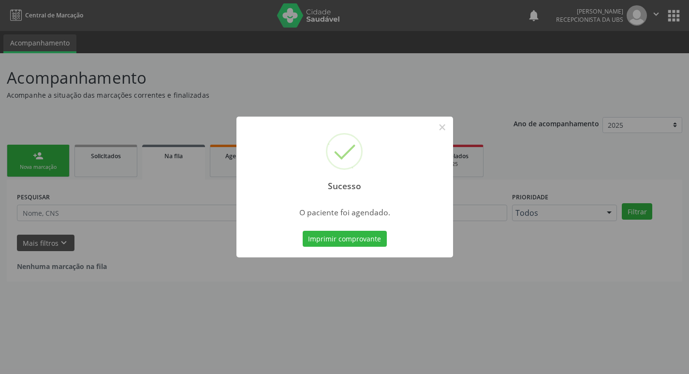
scroll to position [0, 0]
click at [384, 242] on button "Imprimir comprovante" at bounding box center [348, 239] width 84 height 16
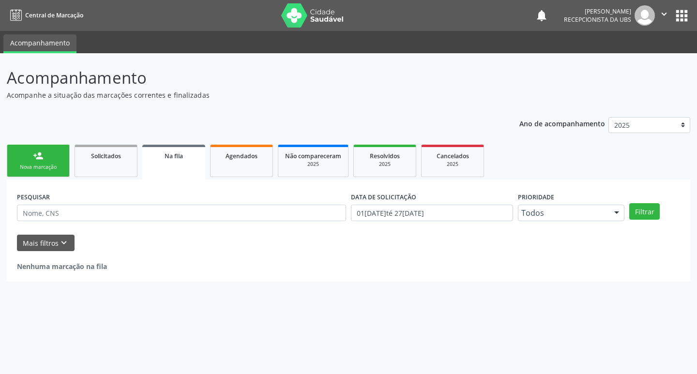
click at [34, 163] on link "person_add Nova marcação" at bounding box center [38, 161] width 63 height 32
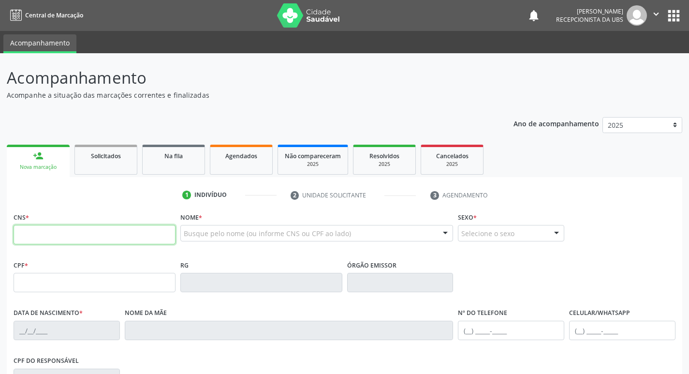
click at [141, 227] on input "text" at bounding box center [95, 234] width 162 height 19
click at [121, 227] on input "text" at bounding box center [95, 234] width 162 height 19
type input "206 1158 0734 0001"
type input "1[DATE]"
type input "Neide [PERSON_NAME]"
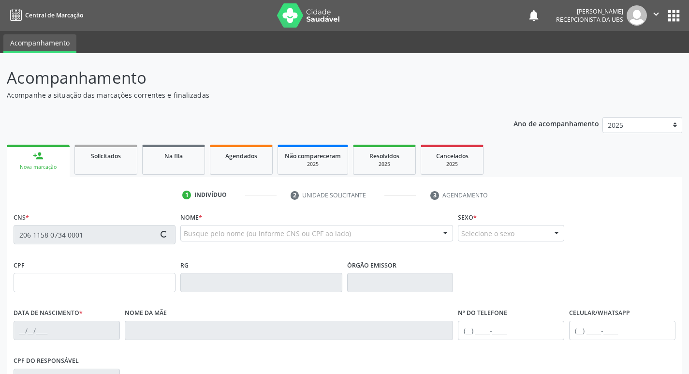
type input "[PHONE_NUMBER]"
type input "1497"
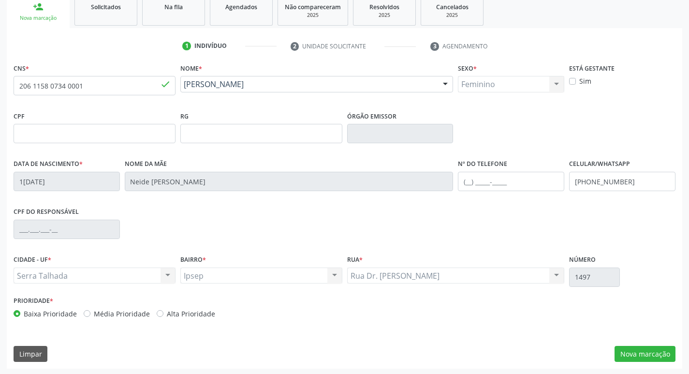
scroll to position [150, 0]
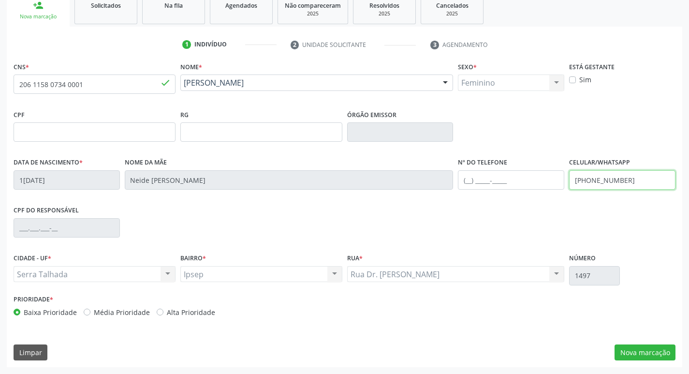
click at [638, 180] on input "[PHONE_NUMBER]" at bounding box center [622, 179] width 106 height 19
type input "[PHONE_NUMBER]"
click at [644, 354] on button "Nova marcação" at bounding box center [645, 352] width 61 height 16
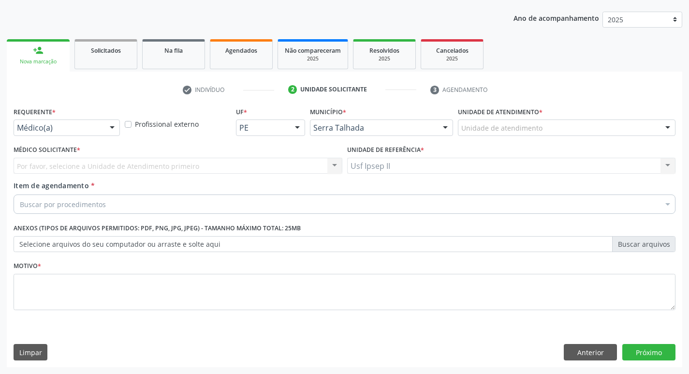
scroll to position [105, 0]
click at [101, 122] on div "Médico(a)" at bounding box center [67, 127] width 106 height 16
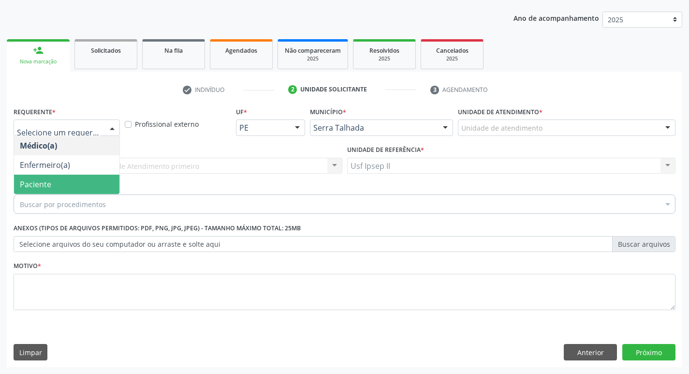
click at [63, 187] on span "Paciente" at bounding box center [66, 184] width 105 height 19
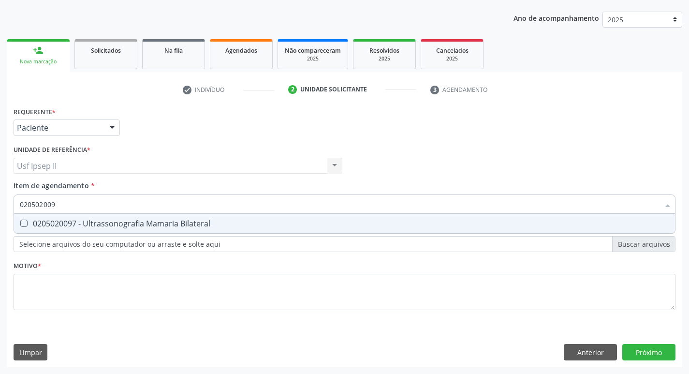
type input "0205020097"
click at [89, 217] on span "0205020097 - Ultrassonografia Mamaria Bilateral" at bounding box center [344, 223] width 661 height 19
checkbox Bilateral "true"
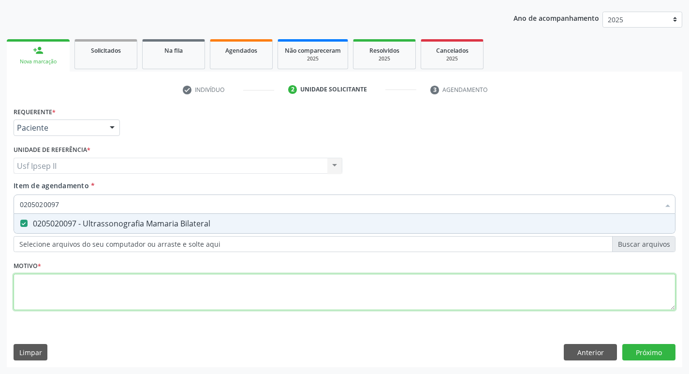
click at [80, 277] on div "Requerente * Paciente Médico(a) Enfermeiro(a) Paciente Nenhum resultado encontr…" at bounding box center [345, 213] width 662 height 219
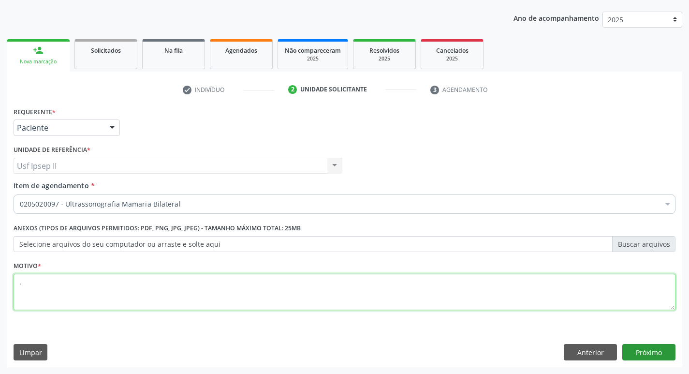
type textarea "."
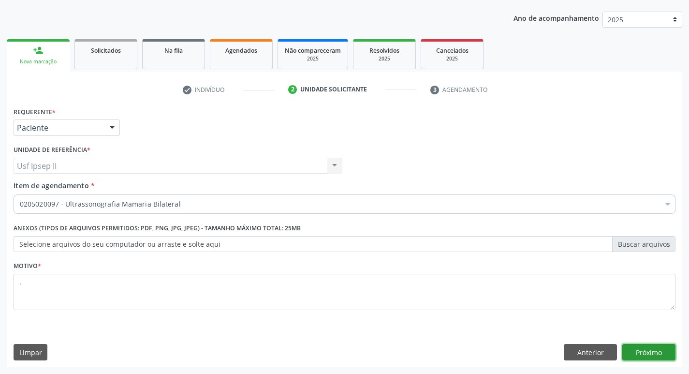
click at [670, 356] on button "Próximo" at bounding box center [649, 352] width 53 height 16
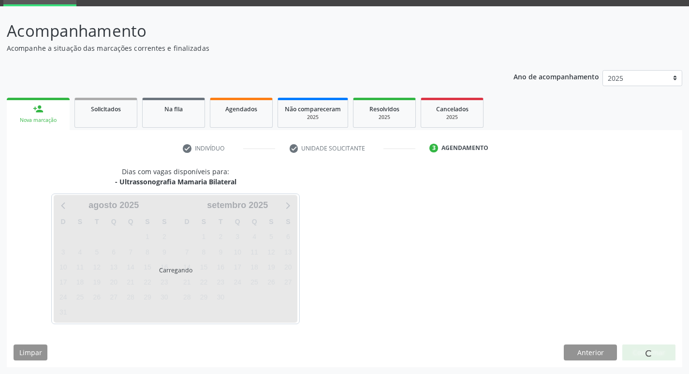
scroll to position [47, 0]
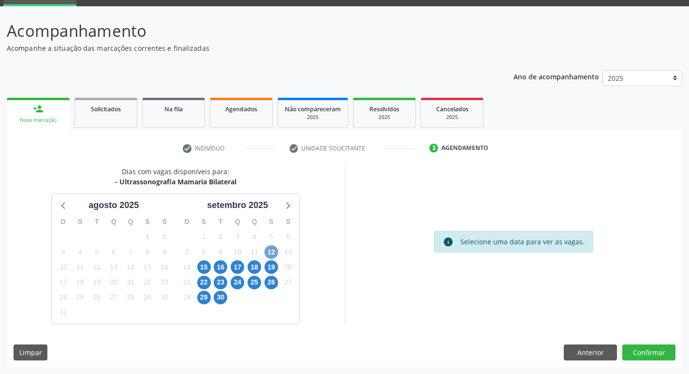
click at [268, 247] on span "12" at bounding box center [272, 252] width 14 height 14
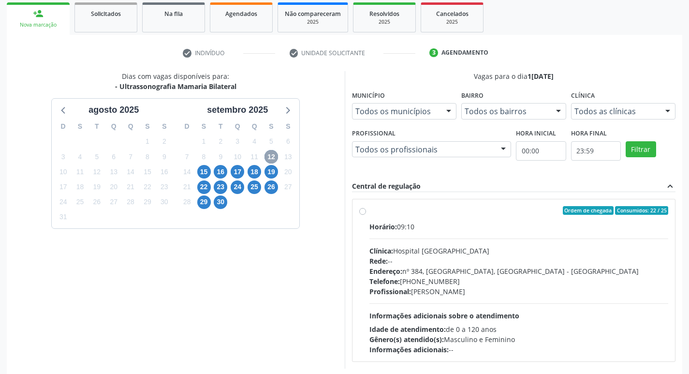
scroll to position [144, 0]
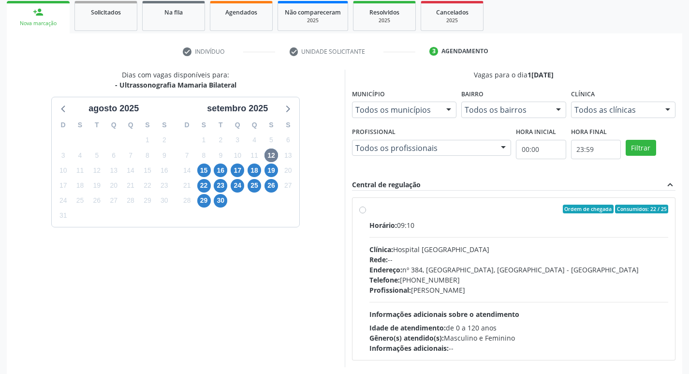
click at [370, 212] on label "Ordem de chegada Consumidos: 22 / 25 Horário: 09:10 Clínica: Hospital [GEOGRAPH…" at bounding box center [519, 279] width 299 height 148
click at [362, 212] on input "Ordem de chegada Consumidos: 22 / 25 Horário: 09:10 Clínica: Hospital [GEOGRAPH…" at bounding box center [362, 209] width 7 height 9
radio input "true"
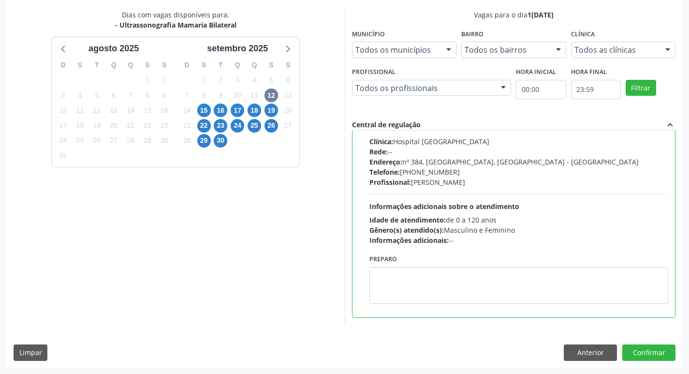
scroll to position [204, 0]
click at [656, 356] on button "Confirmar" at bounding box center [649, 352] width 53 height 16
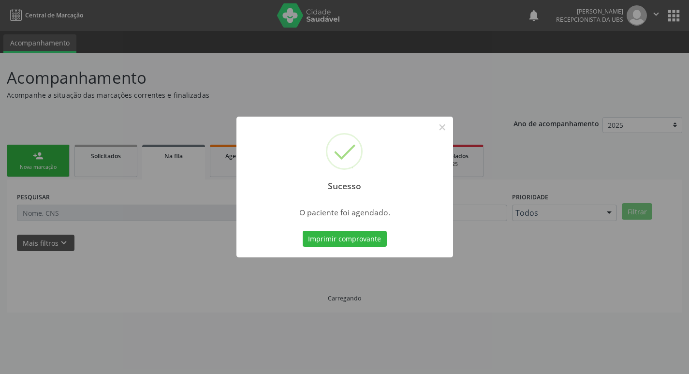
scroll to position [0, 0]
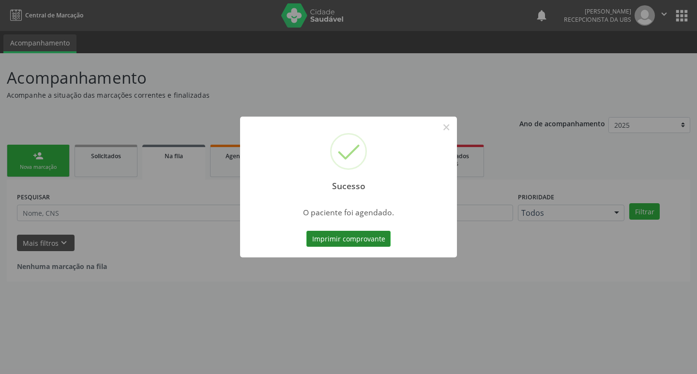
click at [370, 236] on button "Imprimir comprovante" at bounding box center [348, 239] width 84 height 16
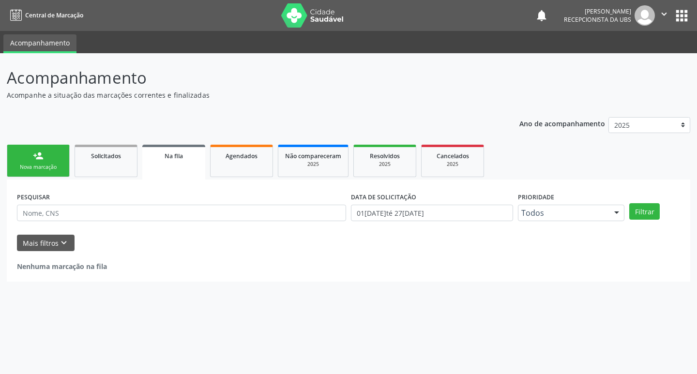
click at [41, 161] on link "person_add Nova marcação" at bounding box center [38, 161] width 63 height 32
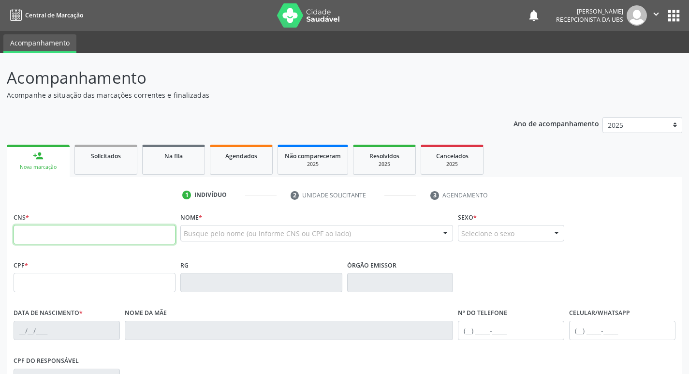
click at [74, 227] on input "text" at bounding box center [95, 234] width 162 height 19
type input "898 0037 3050 3539"
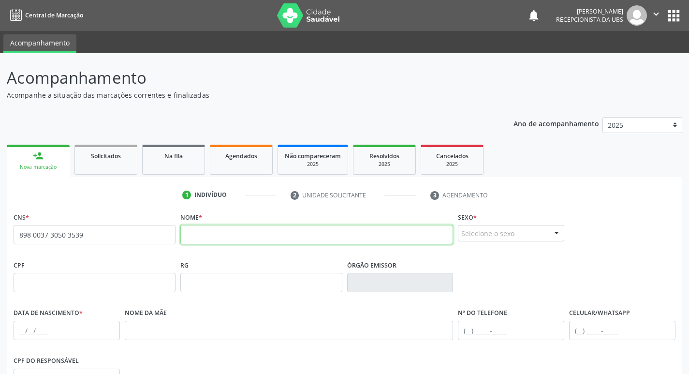
click at [254, 242] on input "text" at bounding box center [316, 234] width 273 height 19
click at [256, 237] on input "[PERSON_NAME]" at bounding box center [316, 234] width 273 height 19
click at [258, 236] on input "[PERSON_NAME]" at bounding box center [316, 234] width 273 height 19
type input "[PERSON_NAME]"
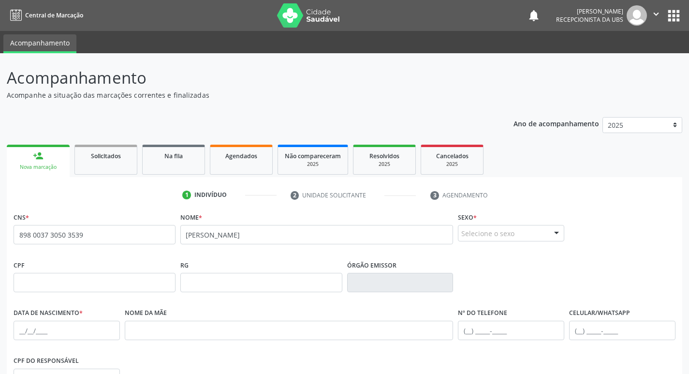
drag, startPoint x: 194, startPoint y: 236, endPoint x: 258, endPoint y: 301, distance: 91.3
click at [258, 301] on div "RG" at bounding box center [261, 282] width 167 height 48
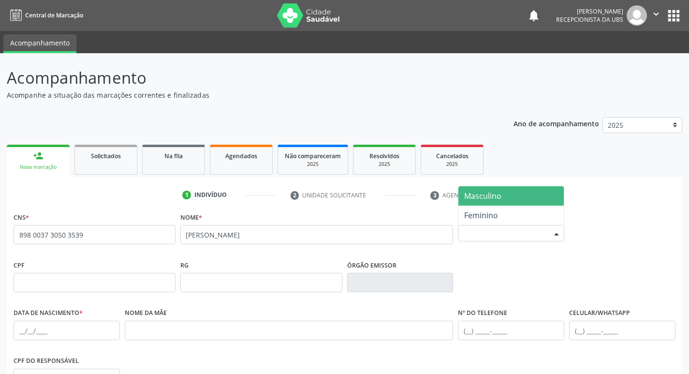
click at [468, 238] on div "Selecione o sexo" at bounding box center [511, 233] width 106 height 16
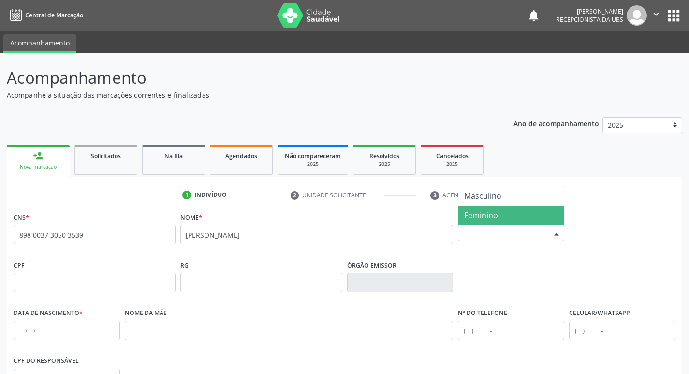
click at [475, 214] on span "Feminino" at bounding box center [481, 215] width 34 height 11
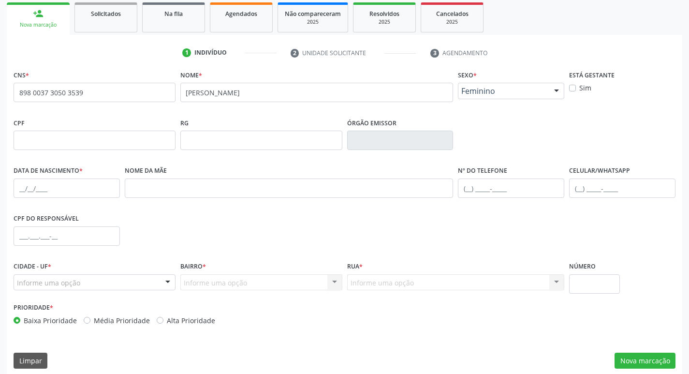
scroll to position [145, 0]
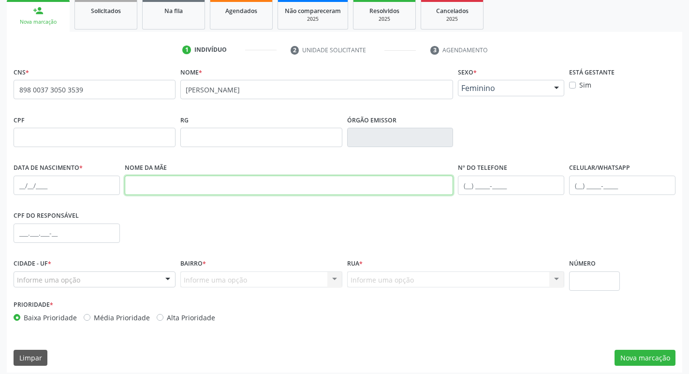
click at [137, 185] on input "text" at bounding box center [289, 185] width 329 height 19
click at [59, 188] on input "text" at bounding box center [67, 185] width 106 height 19
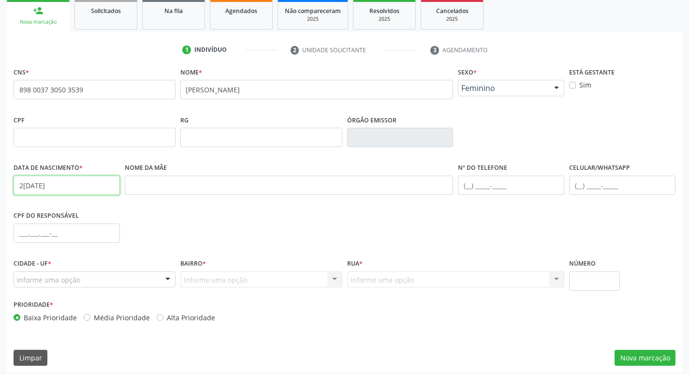
type input "2[DATE]"
click at [148, 194] on input "text" at bounding box center [289, 185] width 329 height 19
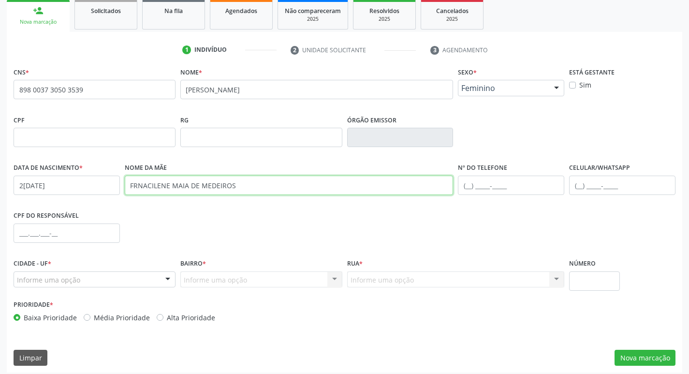
click at [138, 186] on input "FRNACILENE MAIA DE MEDEIROS" at bounding box center [289, 185] width 329 height 19
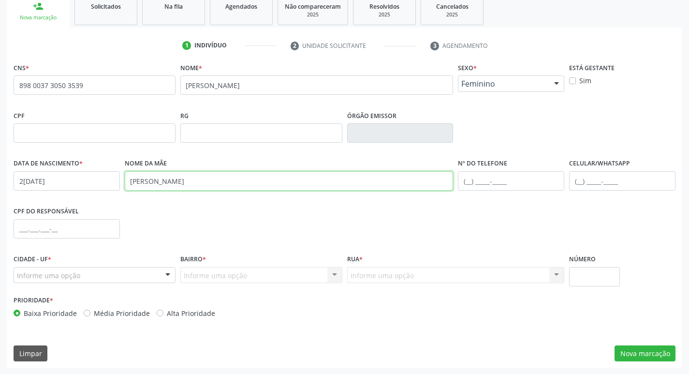
scroll to position [150, 0]
type input "[PERSON_NAME]"
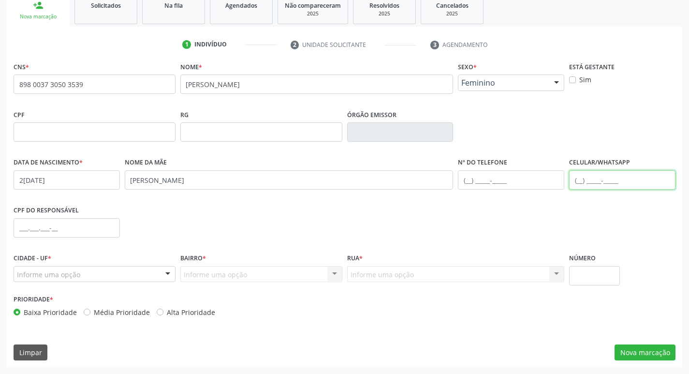
click at [611, 175] on input "text" at bounding box center [622, 179] width 106 height 19
type input "[PHONE_NUMBER]"
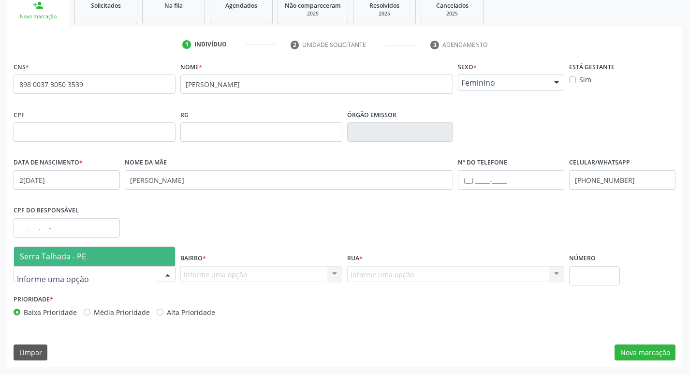
click at [93, 281] on div at bounding box center [95, 274] width 162 height 16
click at [74, 254] on span "Serra Talhada - PE" at bounding box center [53, 256] width 66 height 11
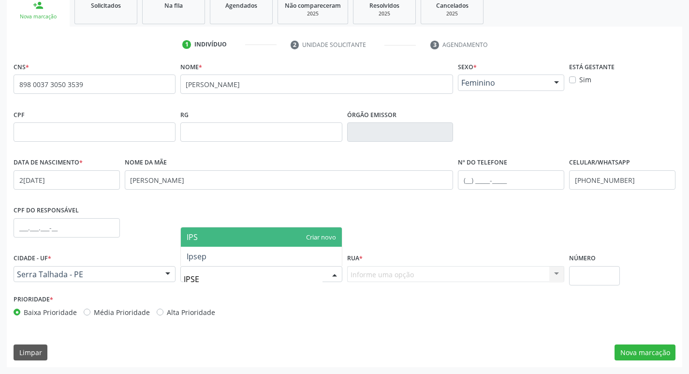
type input "IPSEP"
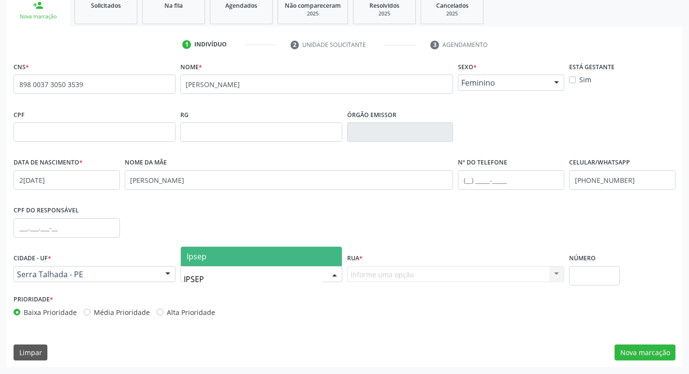
click at [212, 262] on span "Ipsep" at bounding box center [261, 256] width 161 height 19
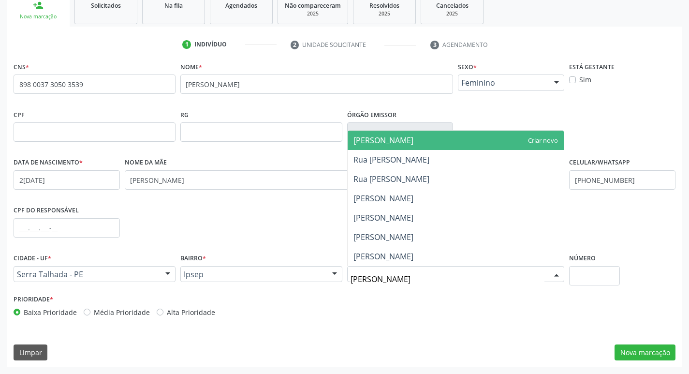
type input "ANTONIO"
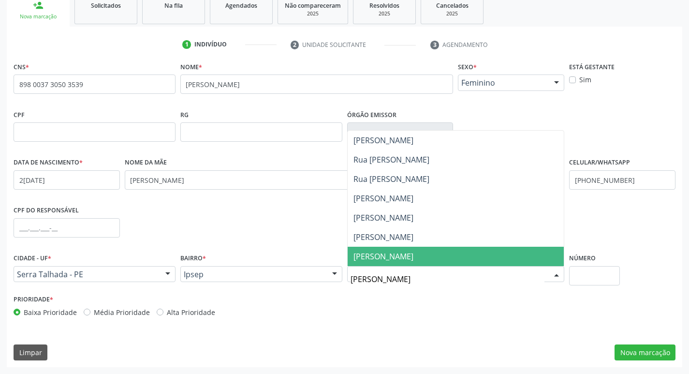
click at [414, 260] on span "Antonio Inacio Inacio de Medeiros" at bounding box center [384, 256] width 60 height 11
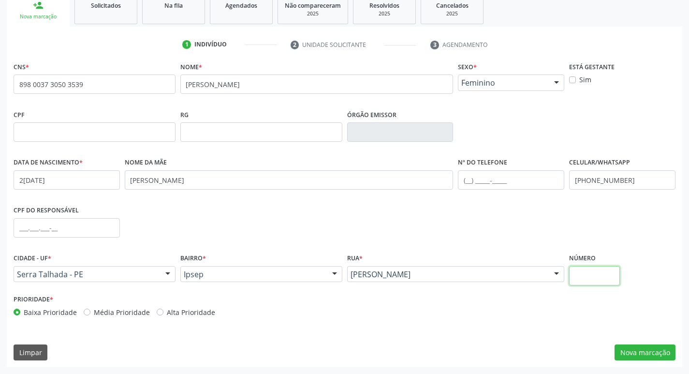
click at [586, 280] on input "text" at bounding box center [594, 275] width 51 height 19
type input "2290"
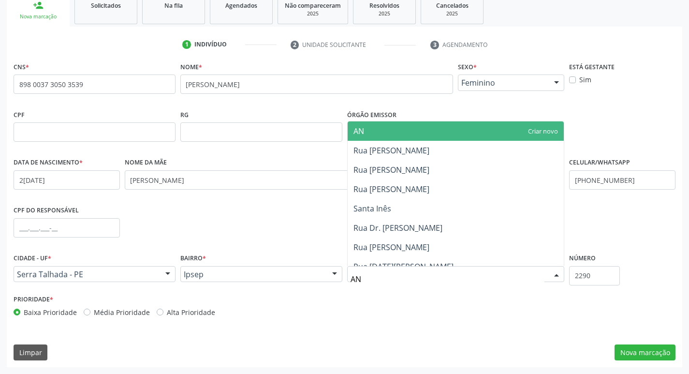
type input "A"
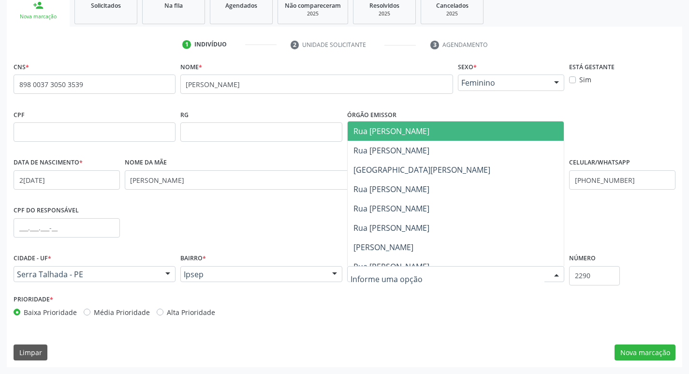
click at [409, 278] on input "text" at bounding box center [448, 278] width 194 height 19
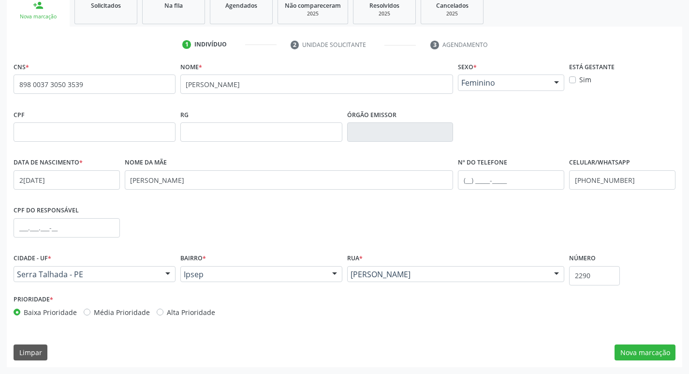
click at [426, 316] on div "Prioridade * Baixa Prioridade Média Prioridade Alta Prioridade" at bounding box center [344, 308] width 667 height 32
click at [634, 357] on button "Nova marcação" at bounding box center [645, 352] width 61 height 16
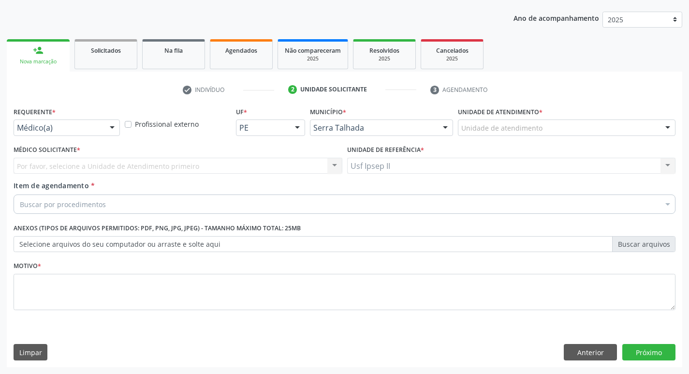
click at [46, 139] on div "Requerente * Médico(a) Médico(a) Enfermeiro(a) Paciente Nenhum resultado encont…" at bounding box center [66, 123] width 111 height 38
click at [48, 134] on div "Médico(a)" at bounding box center [67, 127] width 106 height 16
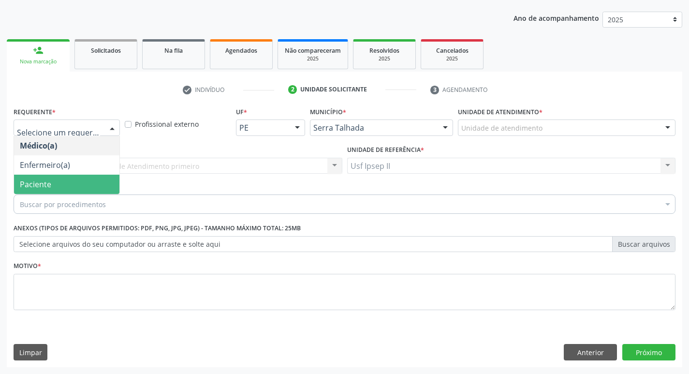
click at [55, 186] on span "Paciente" at bounding box center [66, 184] width 105 height 19
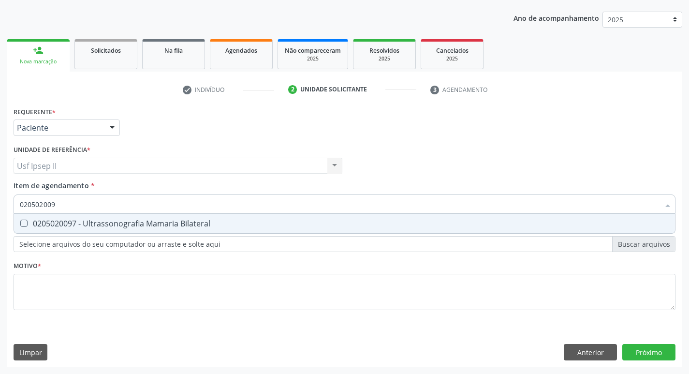
type input "0205020097"
click at [73, 220] on div "0205020097 - Ultrassonografia Mamaria Bilateral" at bounding box center [345, 224] width 650 height 8
checkbox Bilateral "true"
type input "0205020097"
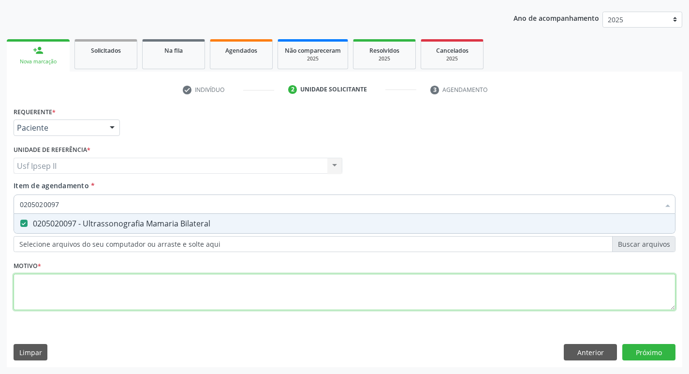
click at [71, 280] on div "Requerente * Paciente Médico(a) Enfermeiro(a) Paciente Nenhum resultado encontr…" at bounding box center [345, 213] width 662 height 219
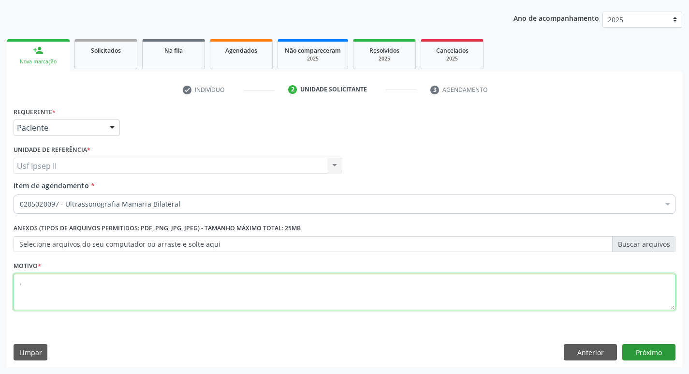
type textarea "."
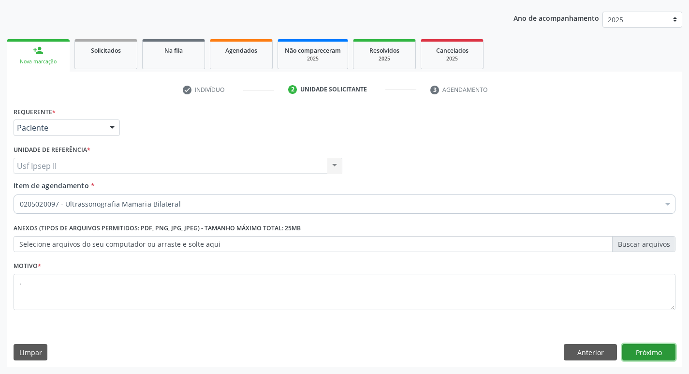
click at [632, 349] on button "Próximo" at bounding box center [649, 352] width 53 height 16
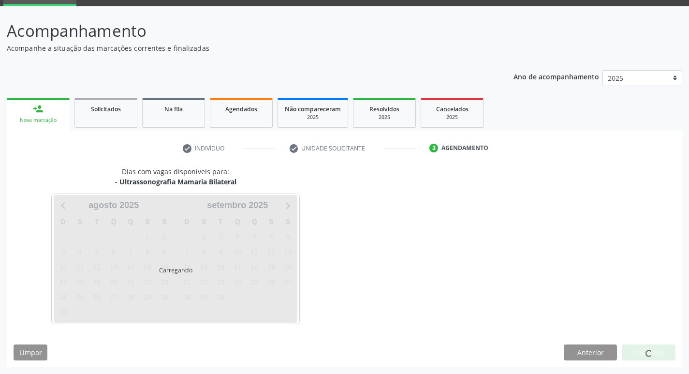
scroll to position [75, 0]
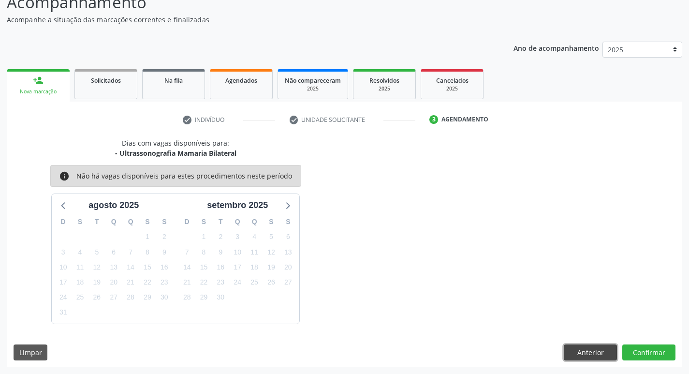
click at [609, 351] on button "Anterior" at bounding box center [590, 352] width 53 height 16
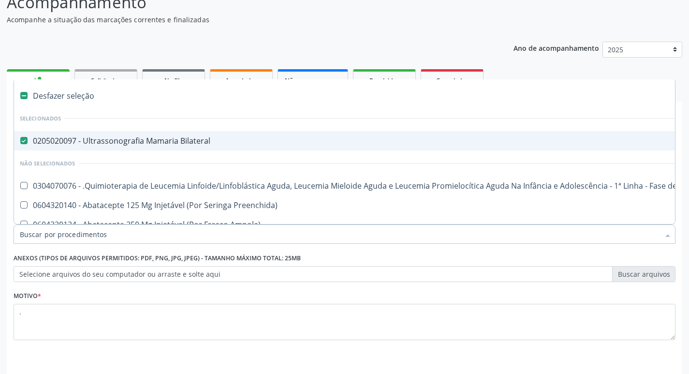
click at [188, 145] on div "0205020097 - Ultrassonografia Mamaria Bilateral" at bounding box center [396, 141] width 753 height 8
checkbox Bilateral "false"
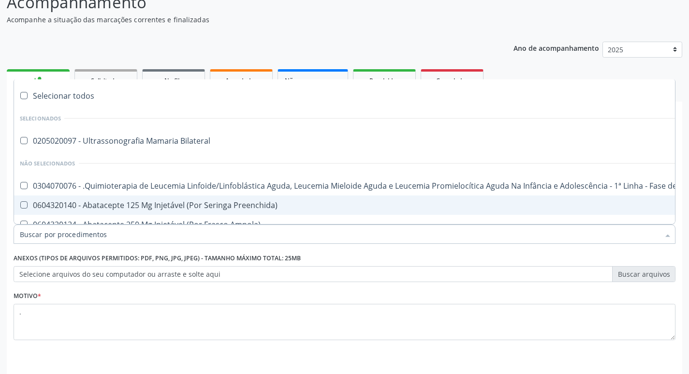
click at [85, 237] on input "Item de agendamento *" at bounding box center [340, 233] width 640 height 19
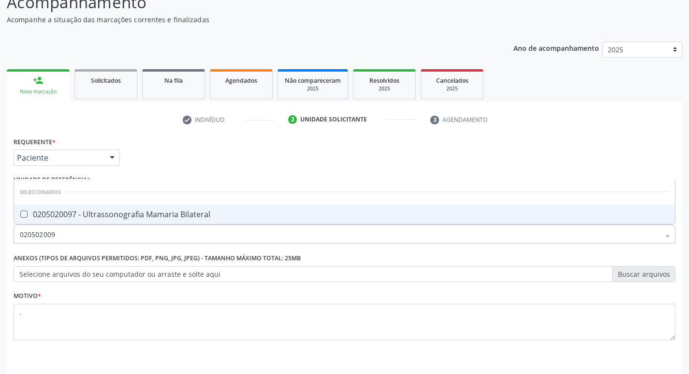
type input "0205020097"
click at [106, 218] on div "0205020097 - Ultrassonografia Mamaria Bilateral" at bounding box center [345, 214] width 650 height 8
checkbox Bilateral "true"
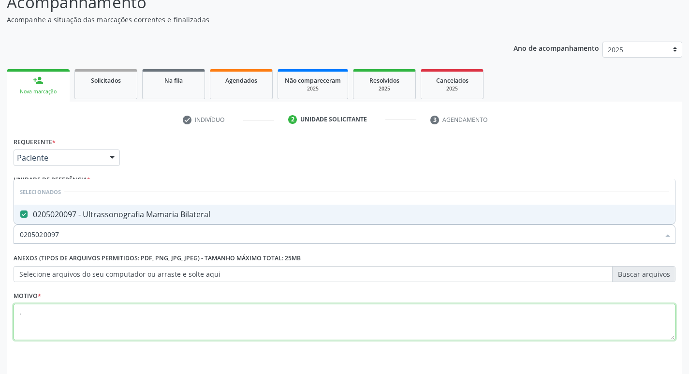
click at [87, 318] on textarea "." at bounding box center [345, 322] width 662 height 37
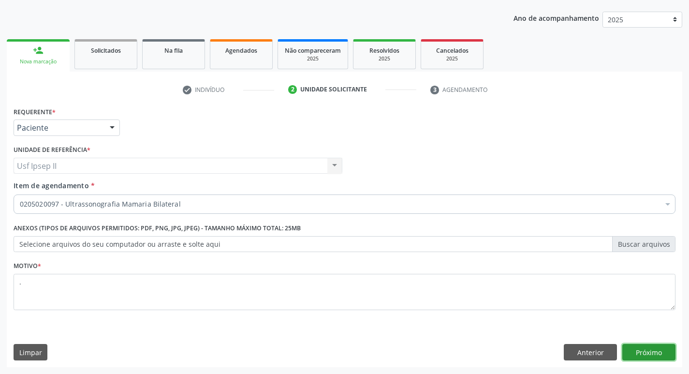
click at [657, 345] on button "Próximo" at bounding box center [649, 352] width 53 height 16
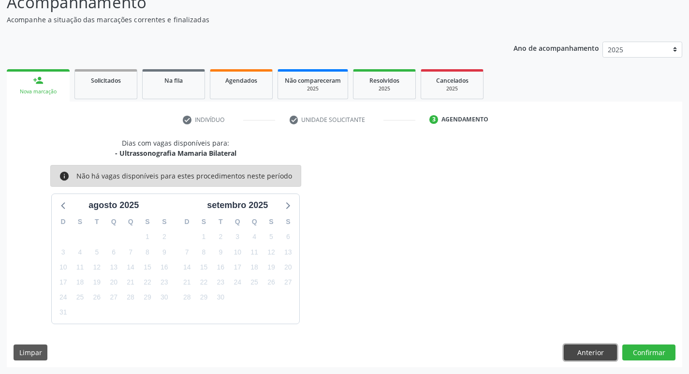
click at [581, 346] on button "Anterior" at bounding box center [590, 352] width 53 height 16
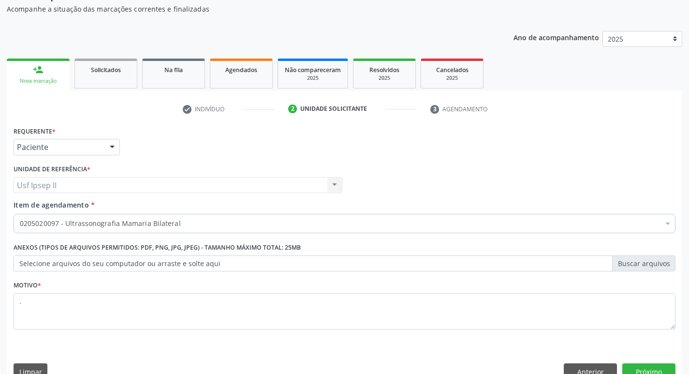
scroll to position [105, 0]
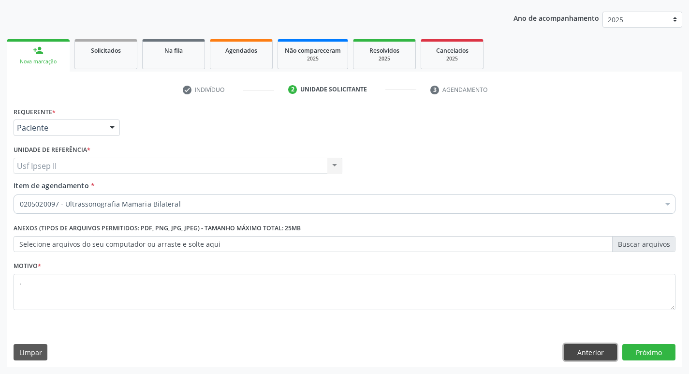
click at [592, 355] on button "Anterior" at bounding box center [590, 352] width 53 height 16
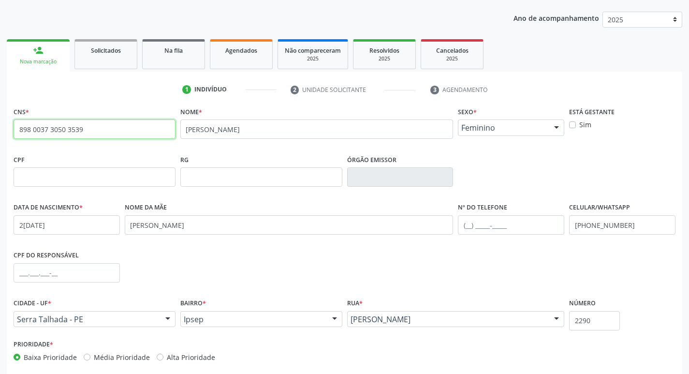
click at [135, 136] on input "898 0037 3050 3539" at bounding box center [95, 128] width 162 height 19
type input "8"
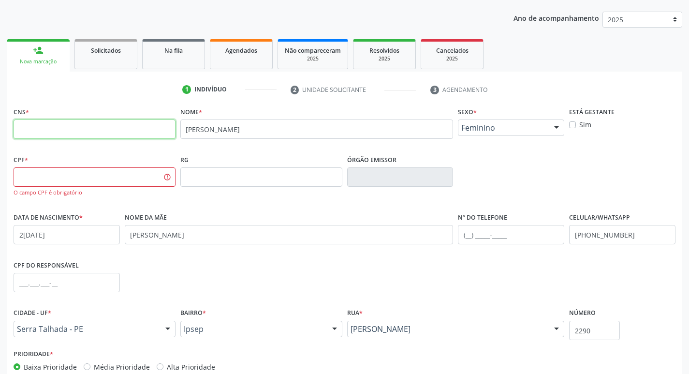
click at [95, 136] on input "text" at bounding box center [95, 128] width 162 height 19
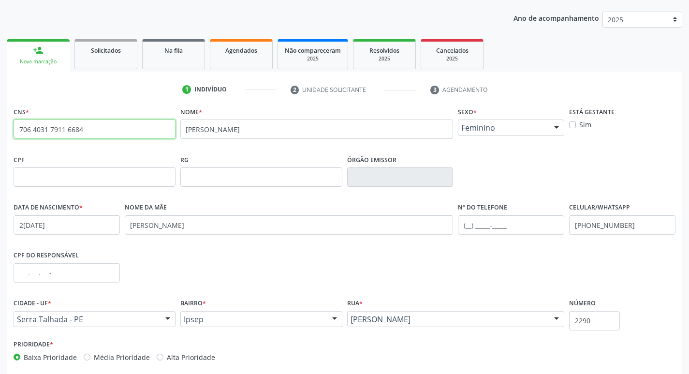
type input "706 4031 7911 6684"
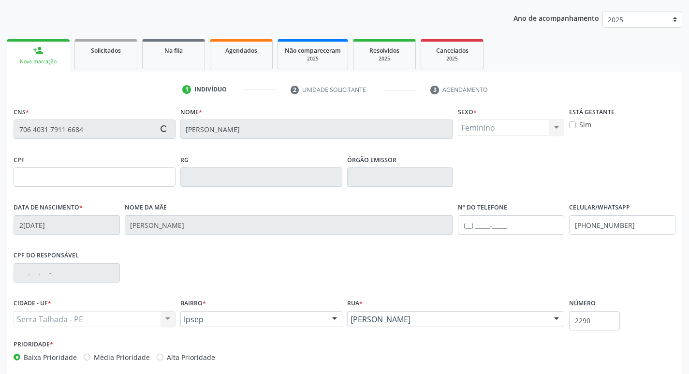
type input "[DATE]"
type input "[PERSON_NAME]"
type input "[PHONE_NUMBER]"
type input "290"
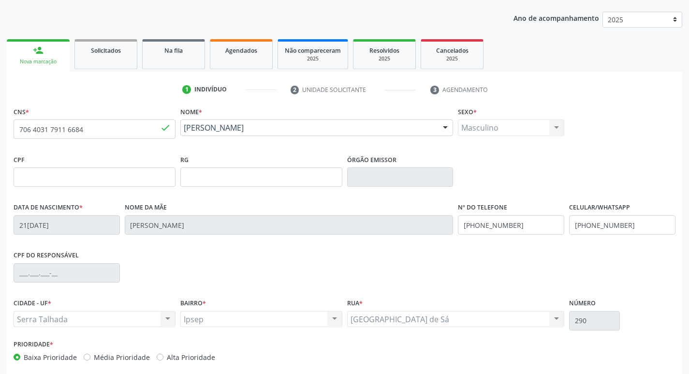
scroll to position [150, 0]
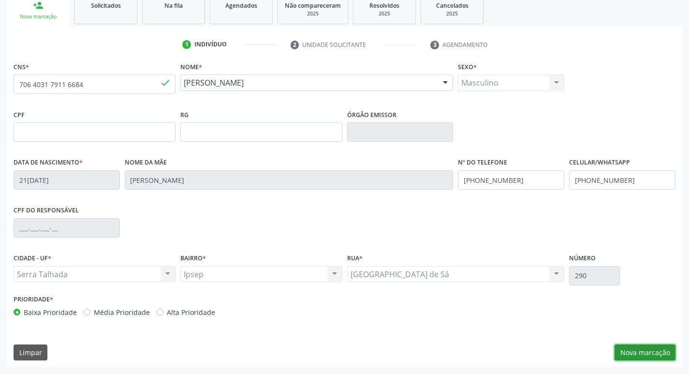
click at [629, 355] on button "Nova marcação" at bounding box center [645, 352] width 61 height 16
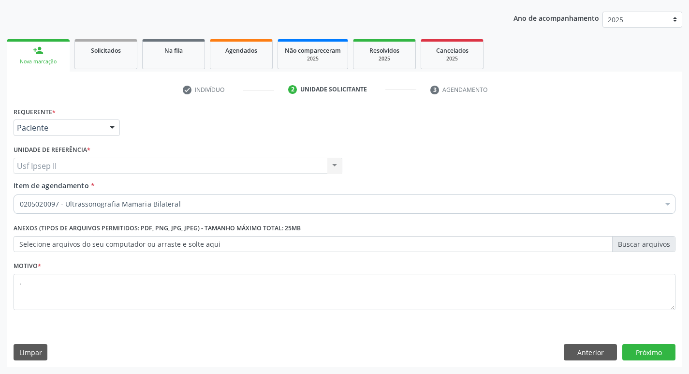
scroll to position [105, 0]
click at [117, 132] on div at bounding box center [112, 128] width 15 height 16
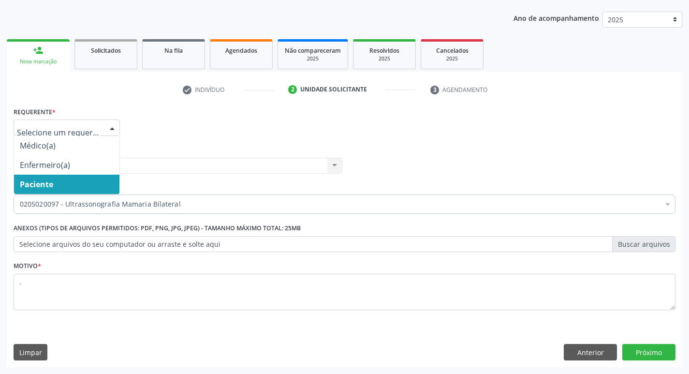
click at [88, 175] on span "Paciente" at bounding box center [66, 184] width 105 height 19
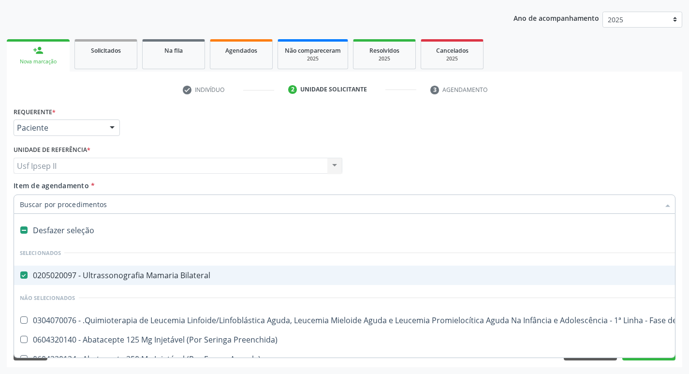
click at [74, 271] on div "0205020097 - Ultrassonografia Mamaria Bilateral" at bounding box center [396, 275] width 753 height 8
checkbox Bilateral "false"
click at [73, 210] on input "Item de agendamento *" at bounding box center [340, 203] width 640 height 19
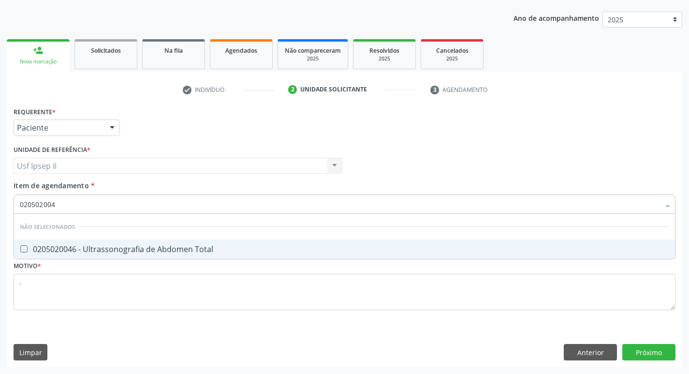
type input "0205020046"
click at [112, 245] on div "0205020046 - Ultrassonografia de Abdomen Total" at bounding box center [345, 249] width 650 height 8
checkbox Total "true"
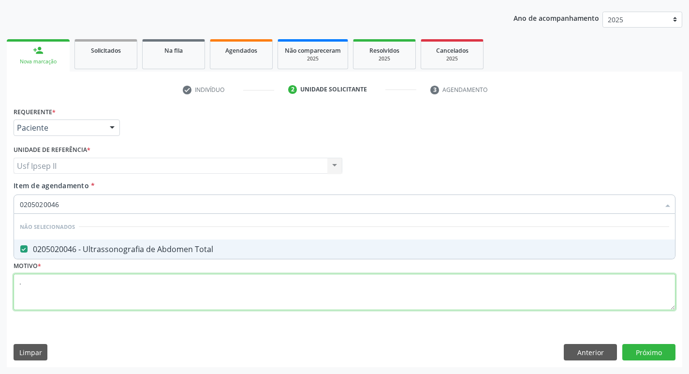
click at [101, 275] on div "Requerente * Paciente Médico(a) Enfermeiro(a) Paciente Nenhum resultado encontr…" at bounding box center [345, 213] width 662 height 219
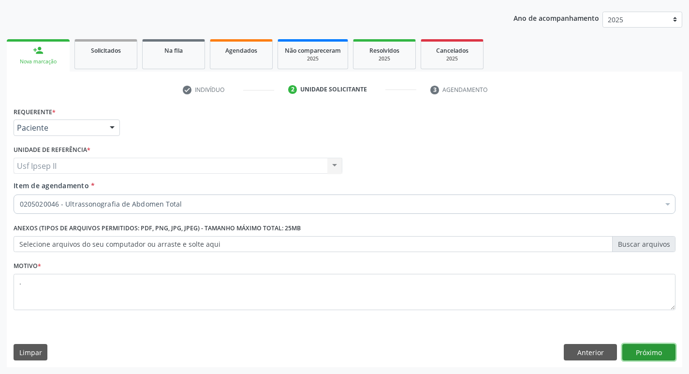
click at [641, 351] on button "Próximo" at bounding box center [649, 352] width 53 height 16
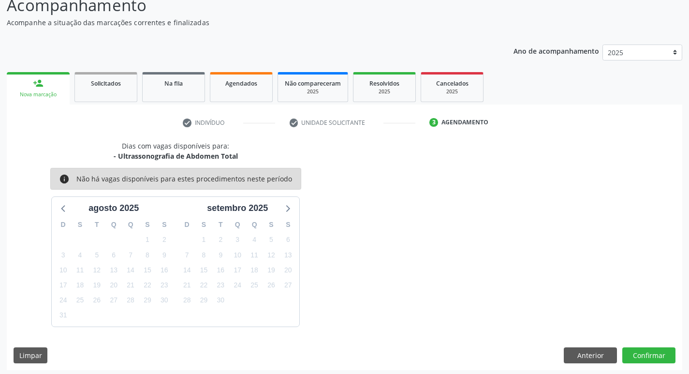
scroll to position [75, 0]
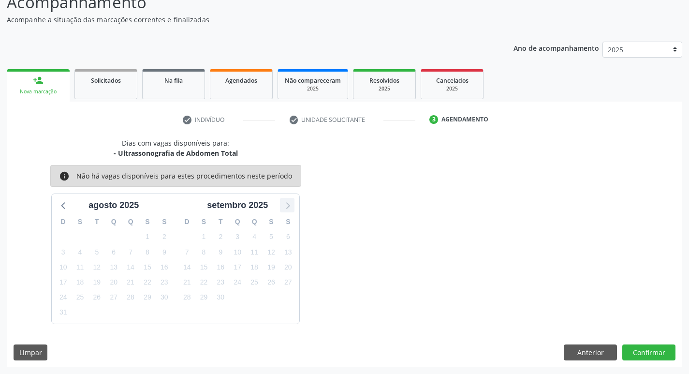
click at [290, 209] on icon at bounding box center [287, 205] width 13 height 13
click at [591, 345] on button "Anterior" at bounding box center [590, 352] width 53 height 16
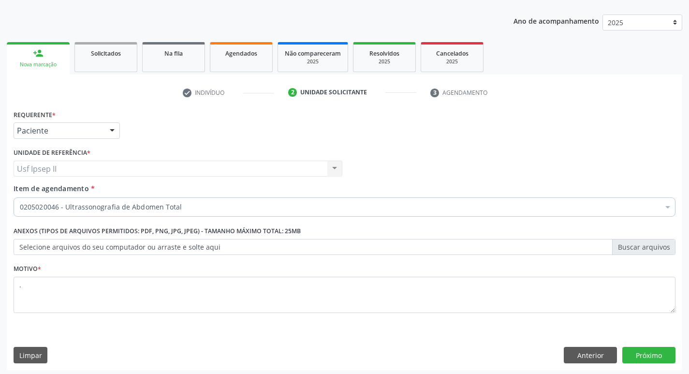
scroll to position [105, 0]
